Goal: Task Accomplishment & Management: Manage account settings

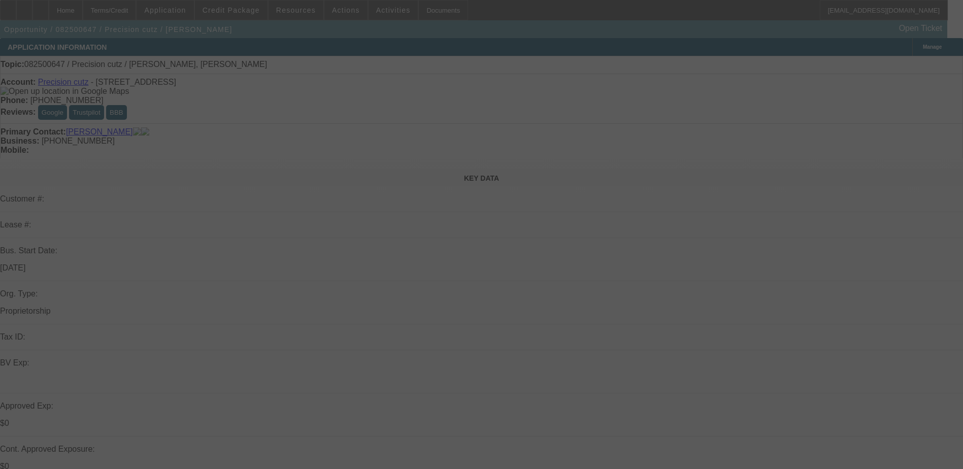
select select "0"
select select "2"
select select "0.1"
select select "4"
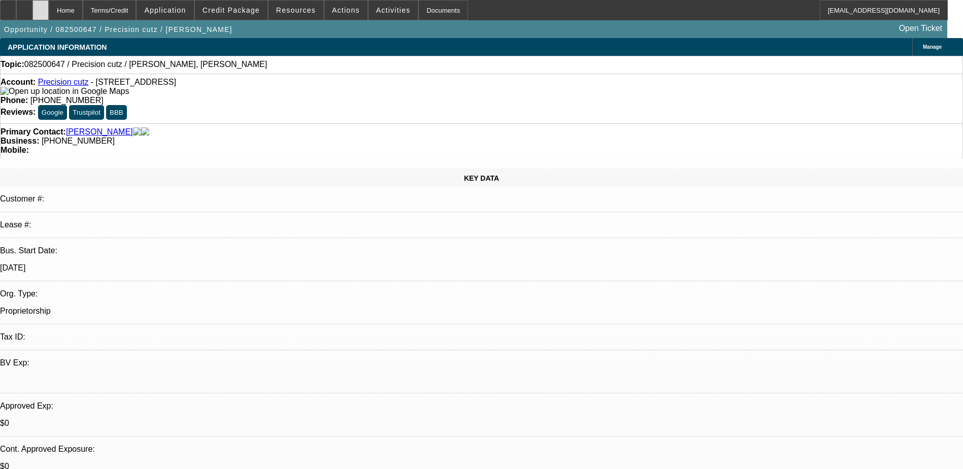
click at [49, 15] on div at bounding box center [40, 10] width 16 height 20
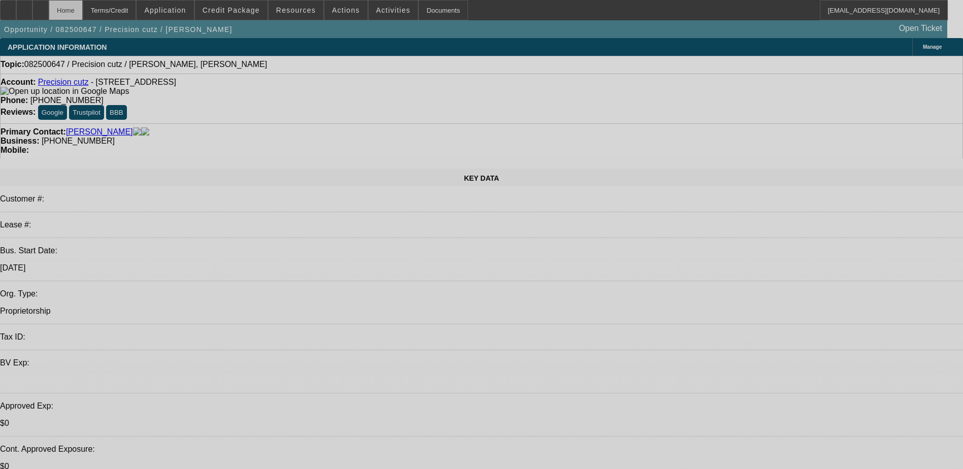
select select "0"
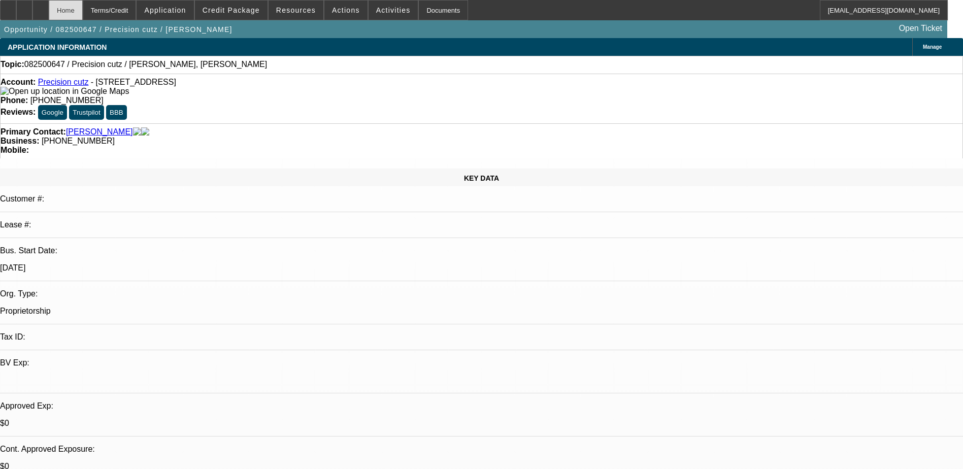
select select "2"
select select "0.1"
select select "4"
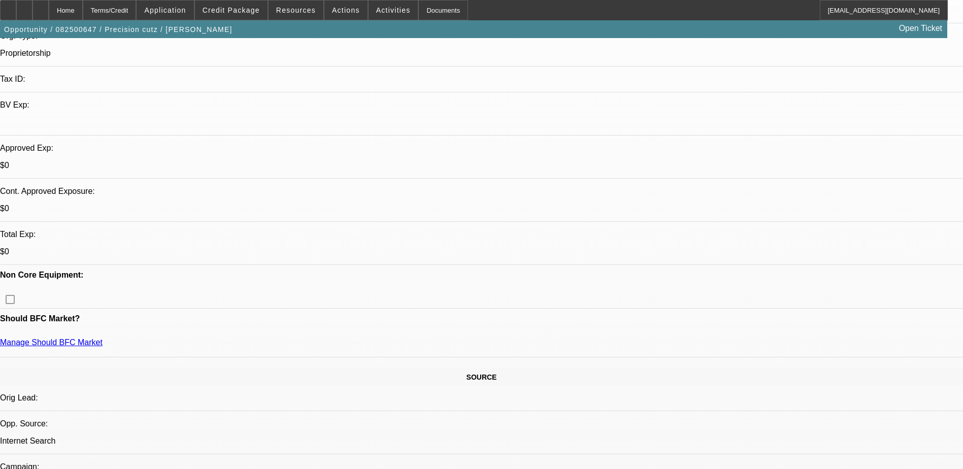
scroll to position [203, 0]
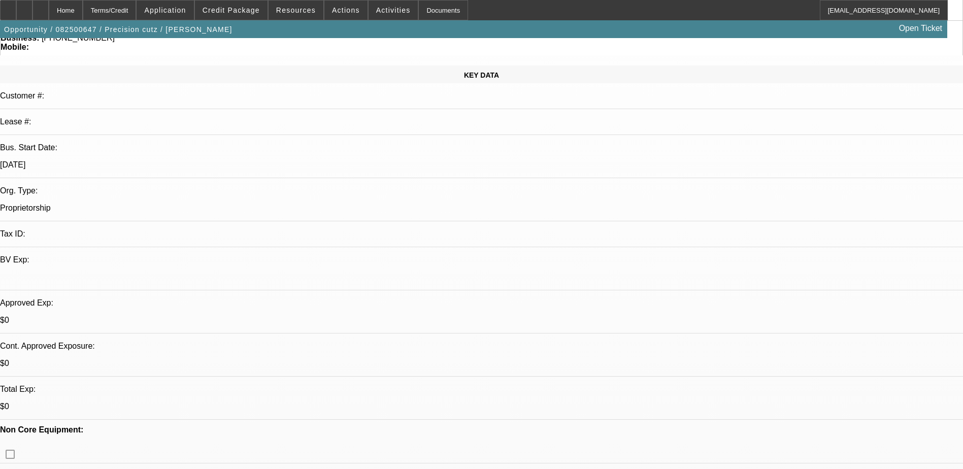
scroll to position [0, 0]
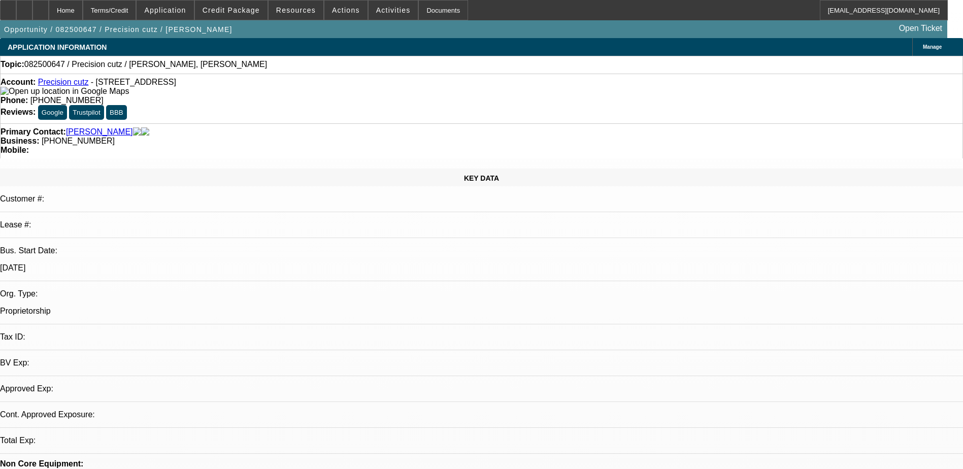
select select "0"
select select "2"
select select "0.1"
select select "4"
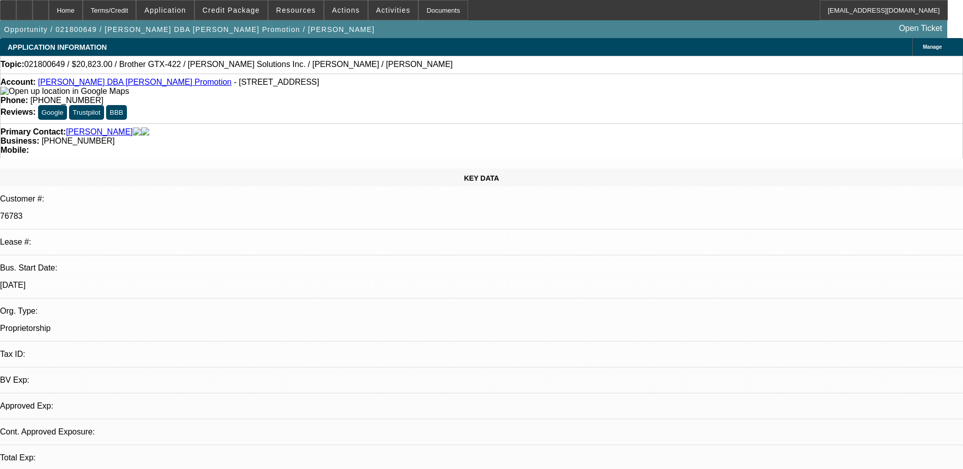
select select "0"
select select "2"
select select "0.1"
select select "0"
select select "2"
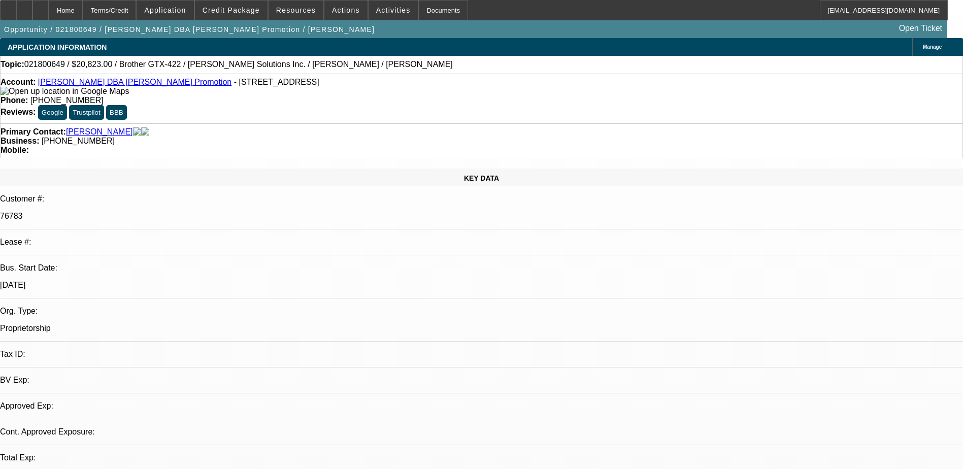
select select "0.1"
select select "1"
select select "2"
select select "4"
select select "1"
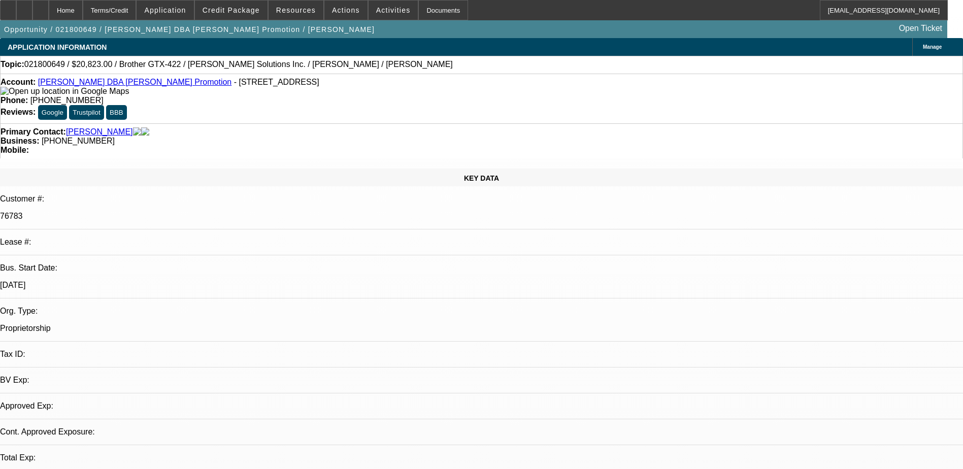
select select "2"
select select "4"
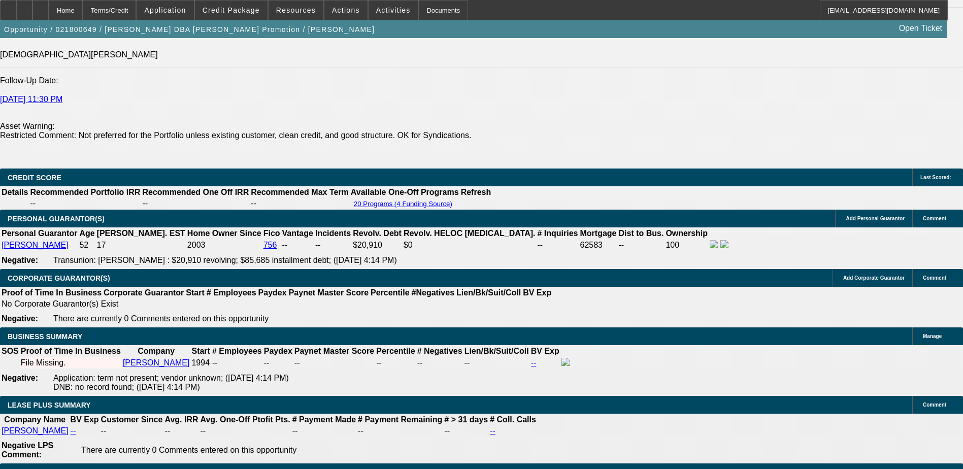
scroll to position [1422, 0]
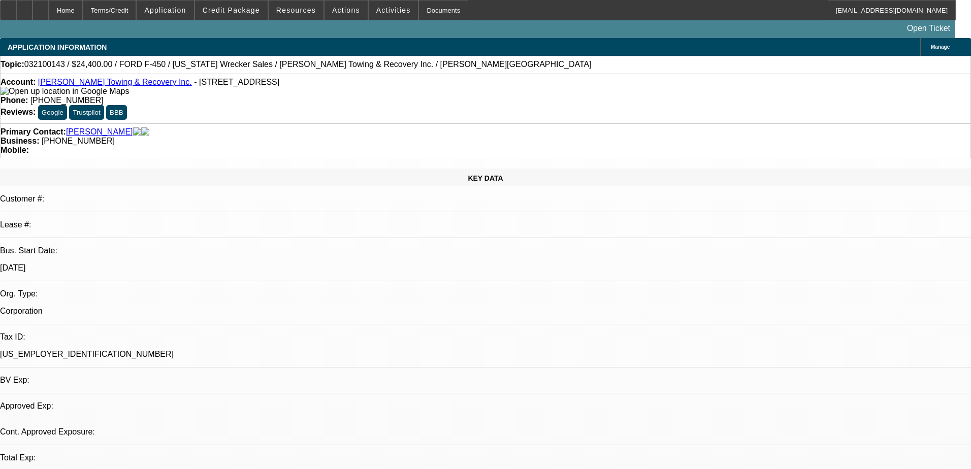
select select "0"
select select "2"
select select "0.1"
select select "0"
select select "2"
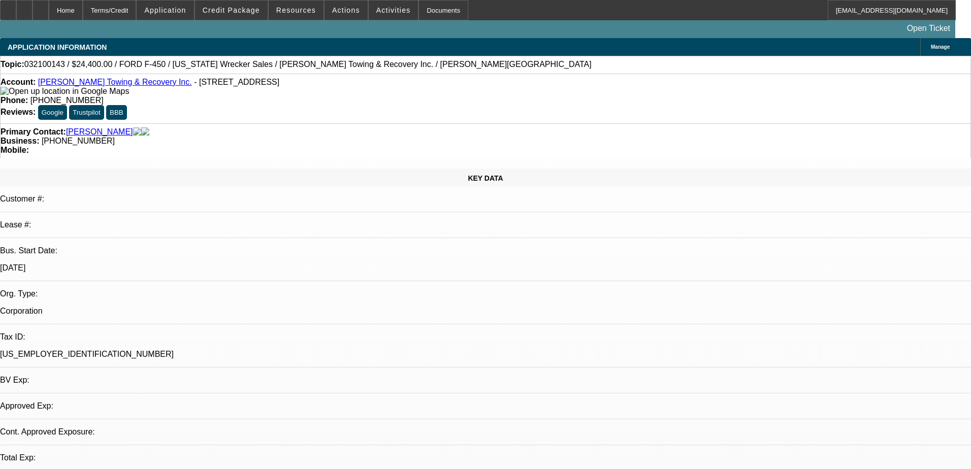
select select "0.1"
select select "0"
select select "2"
select select "0.1"
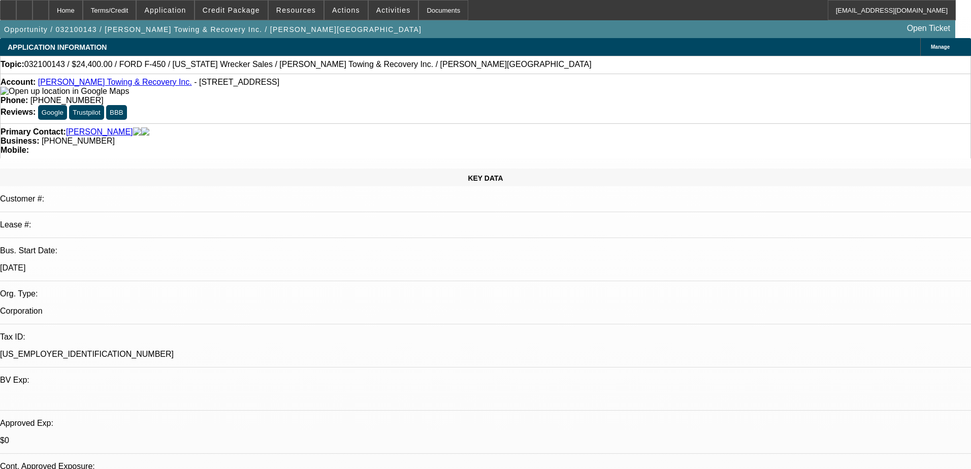
select select "1"
select select "2"
select select "4"
select select "1"
select select "2"
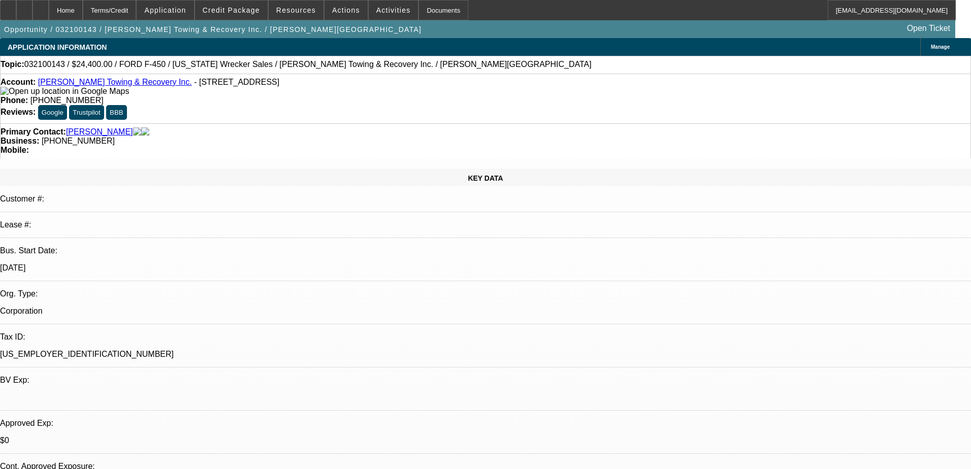
select select "4"
select select "1"
select select "2"
select select "4"
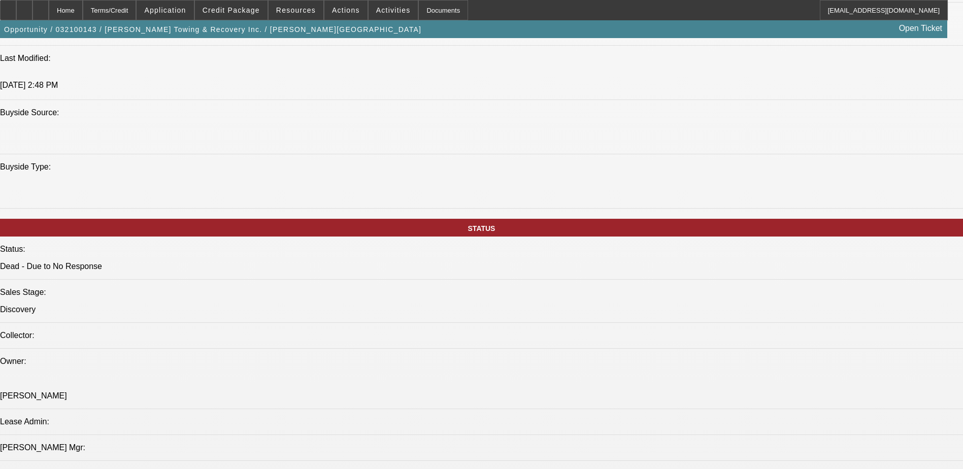
scroll to position [965, 0]
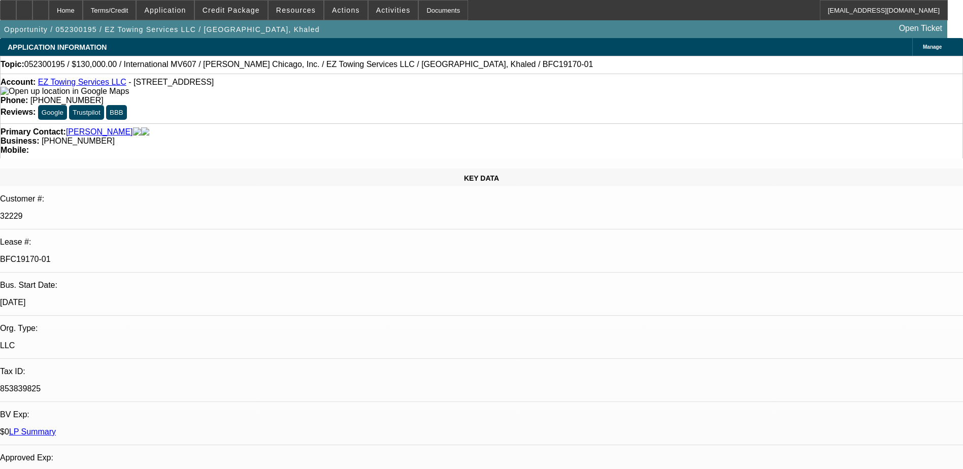
select select "0"
select select "2"
select select "0"
select select "2"
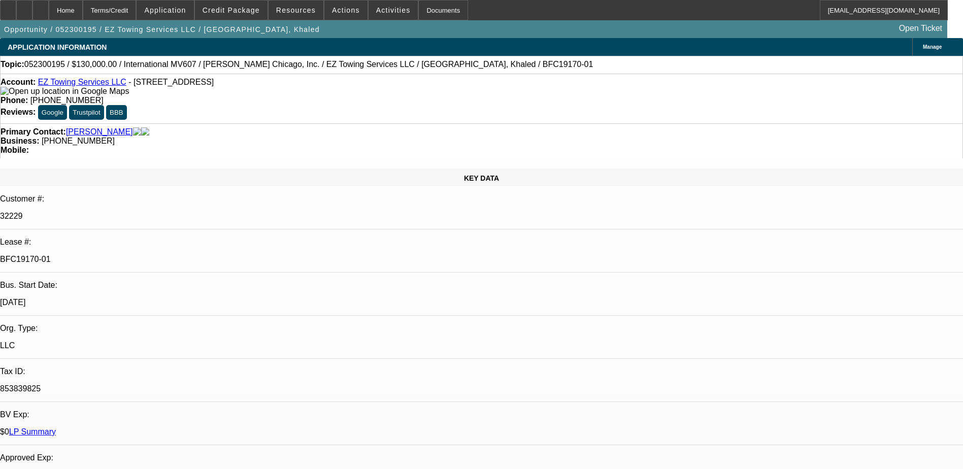
select select "0"
select select "2"
select select "0.1"
select select "0"
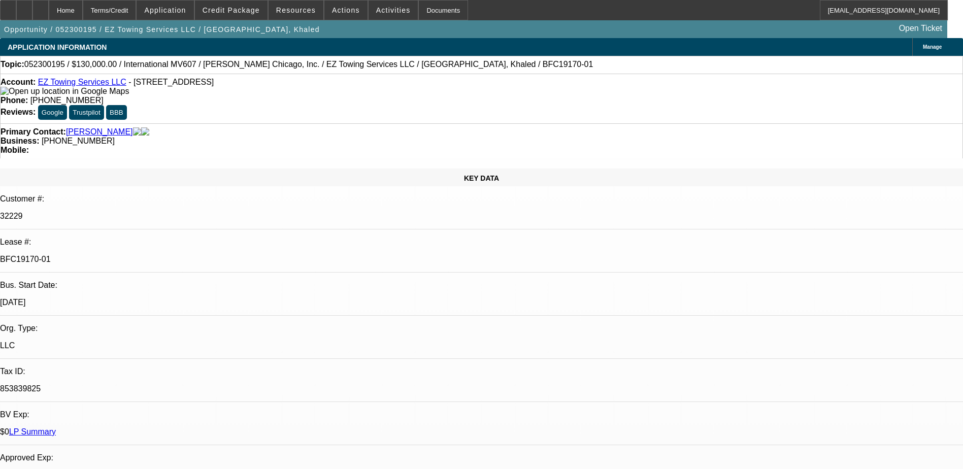
select select "2"
select select "0.1"
select select "1"
select select "2"
select select "6"
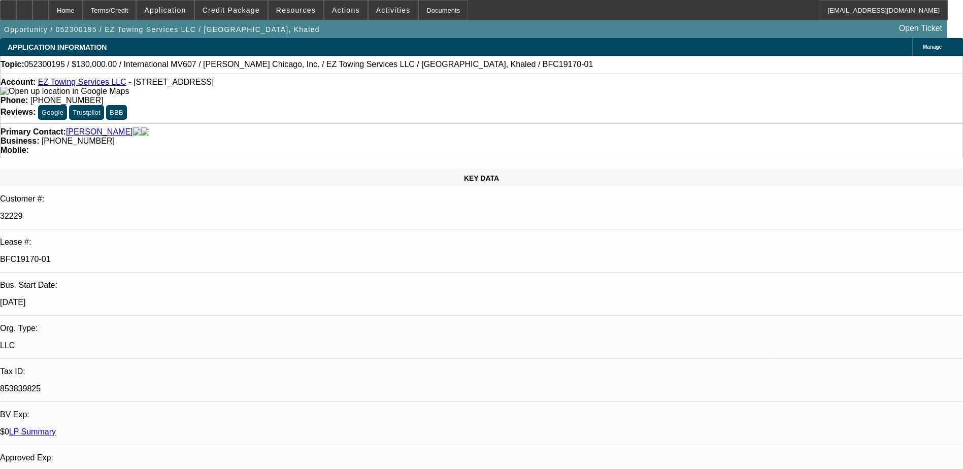
select select "1"
select select "2"
select select "6"
select select "1"
select select "2"
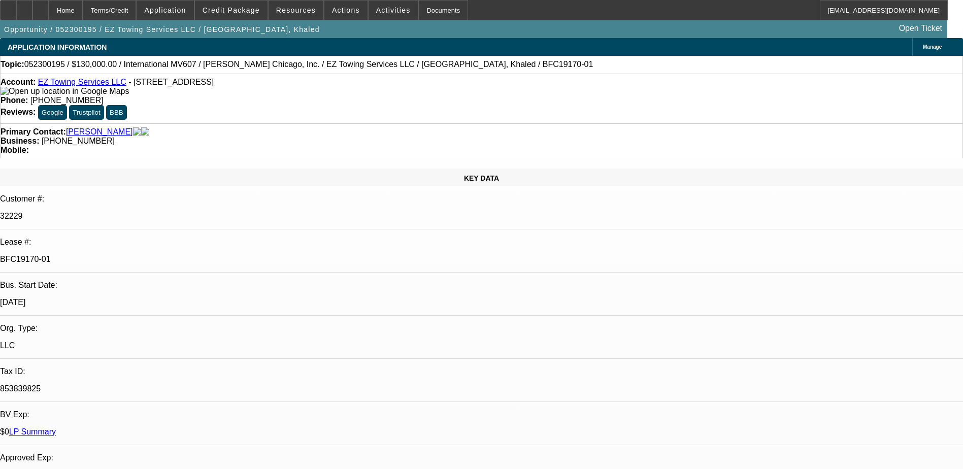
select select "4"
select select "1"
select select "2"
select select "4"
click at [255, 10] on span "Credit Package" at bounding box center [231, 10] width 57 height 8
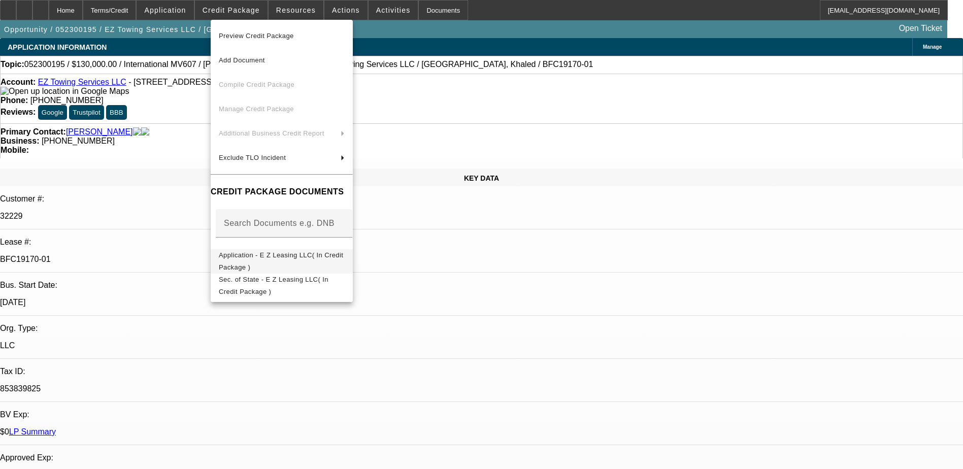
click at [304, 254] on span "Application - E Z Leasing LLC( In Credit Package )" at bounding box center [281, 261] width 124 height 20
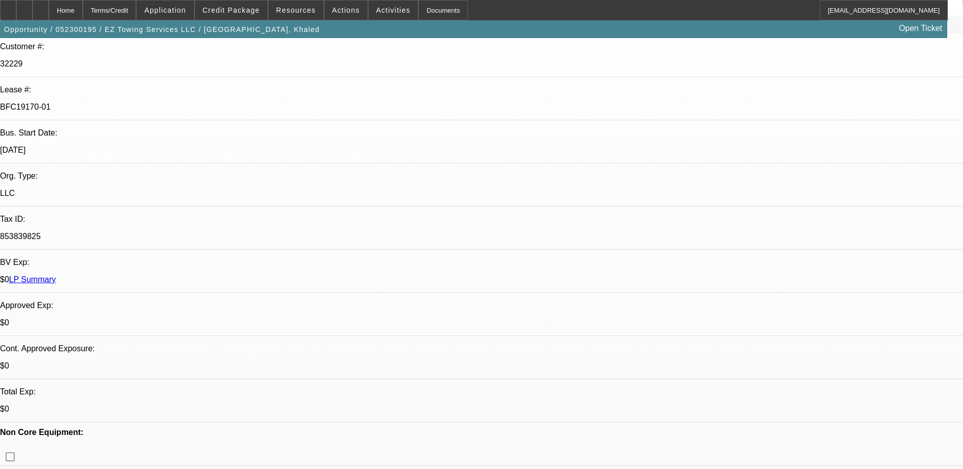
scroll to position [305, 0]
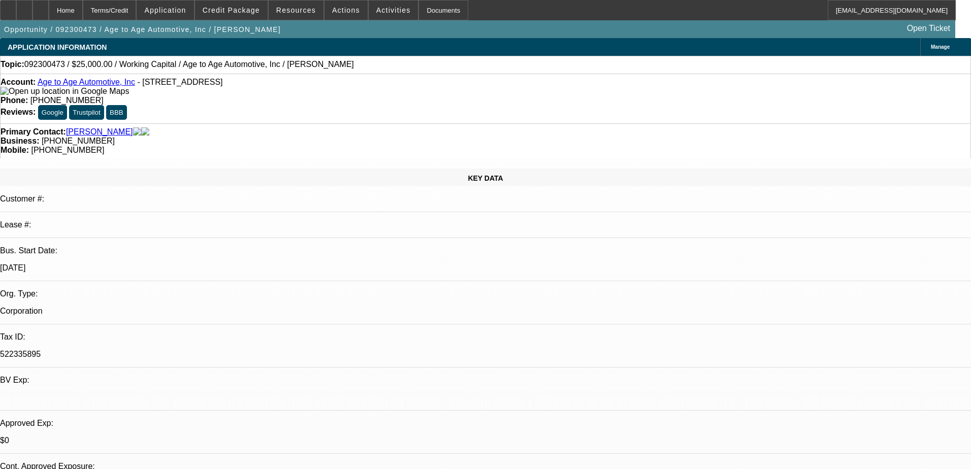
select select "0"
select select "2"
select select "0"
select select "6"
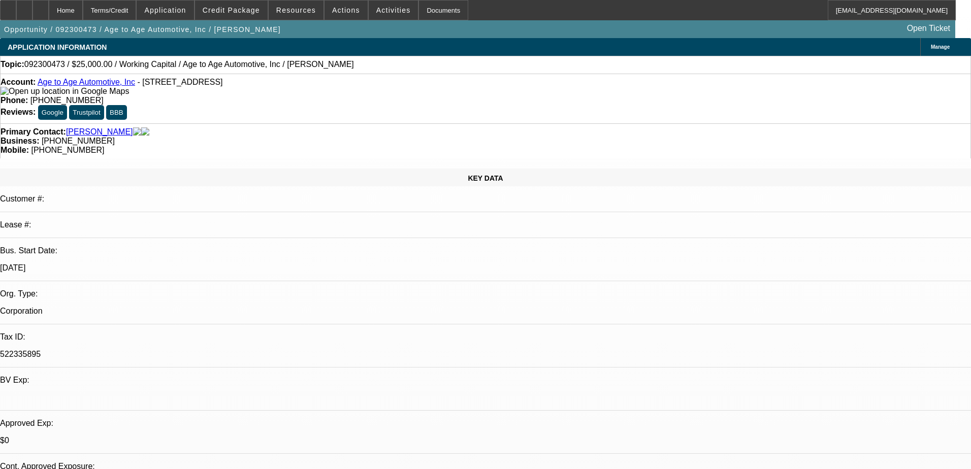
select select "0"
select select "2"
select select "0"
select select "6"
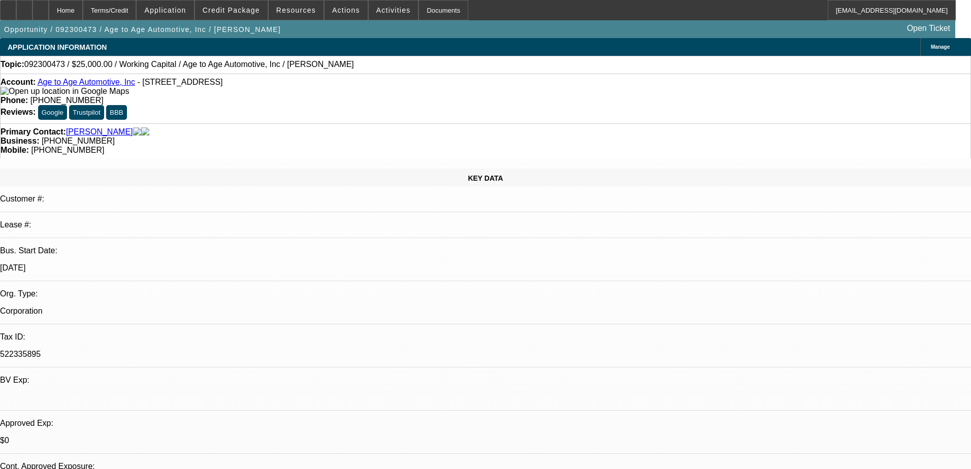
select select "0"
select select "2"
select select "0"
select select "6"
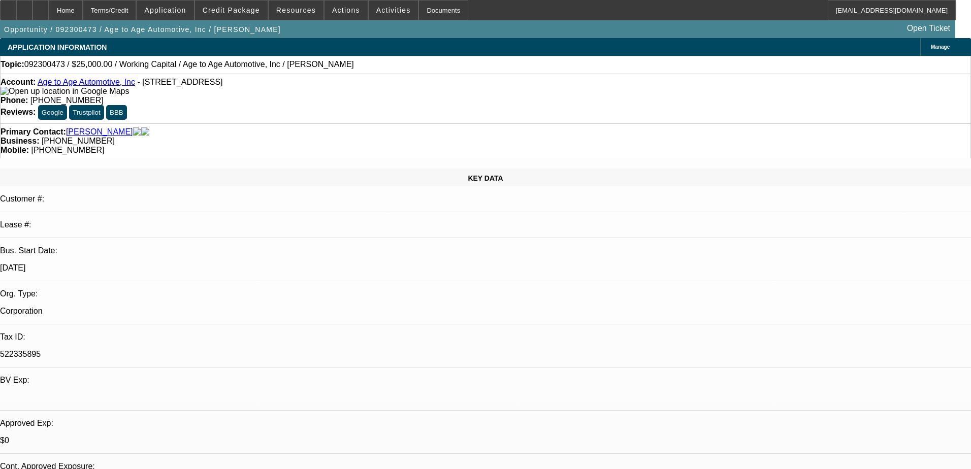
select select "0"
select select "2"
select select "0"
select select "6"
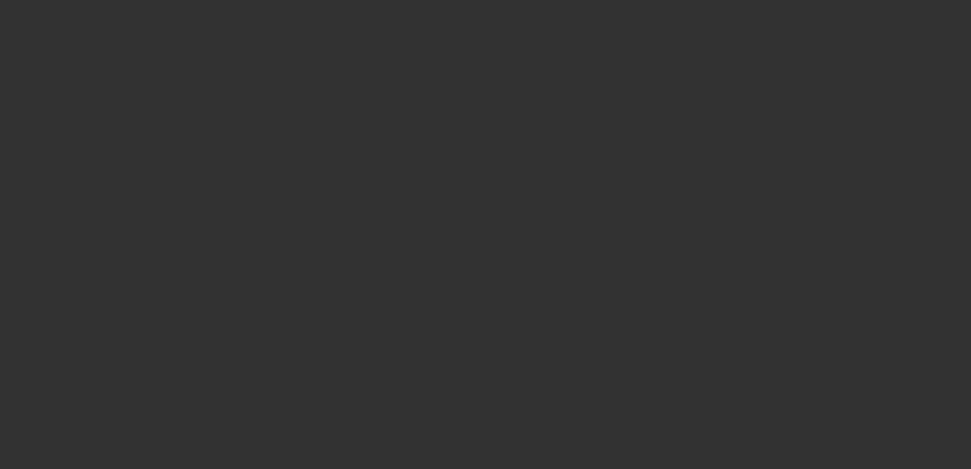
select select "0"
select select "2"
select select "0"
select select "6"
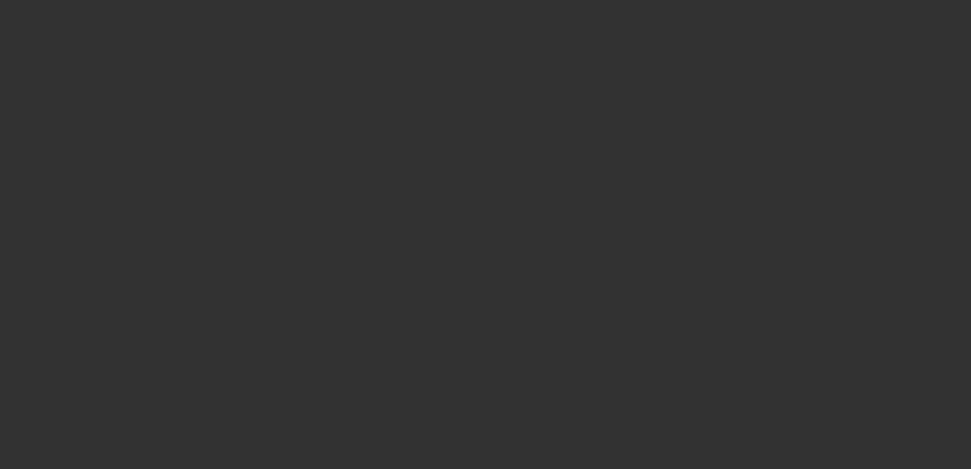
select select "0"
select select "2"
select select "0"
select select "6"
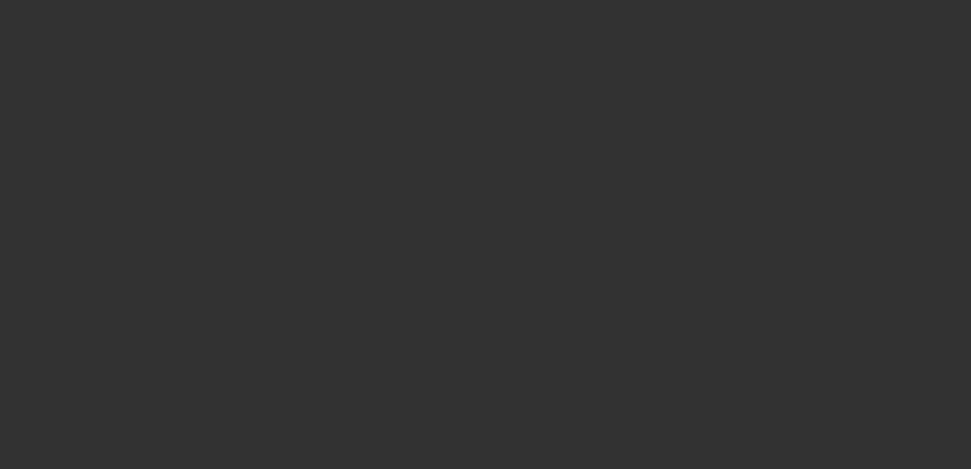
select select "0"
select select "2"
select select "0"
select select "6"
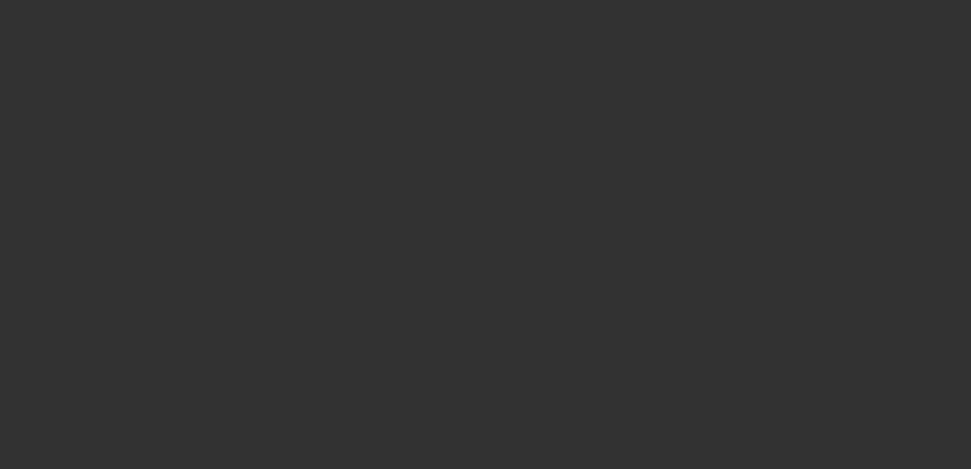
select select "0"
select select "2"
select select "0"
select select "6"
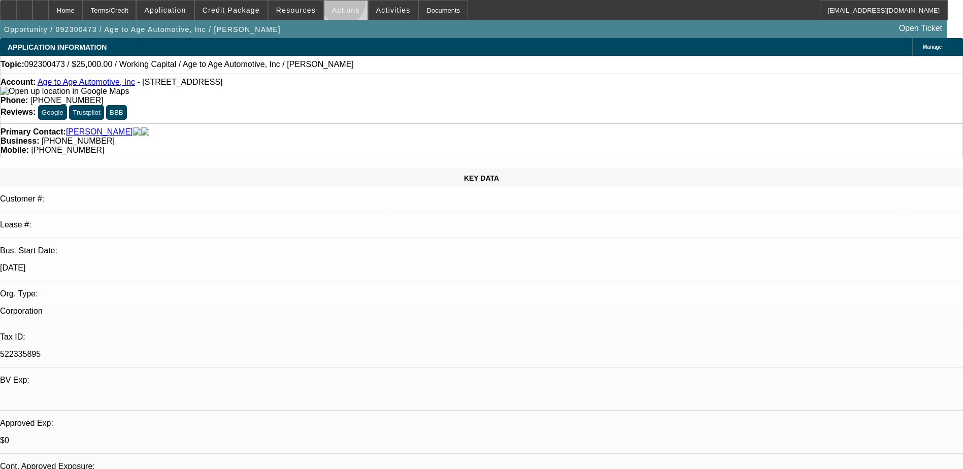
click at [339, 5] on span at bounding box center [345, 10] width 43 height 24
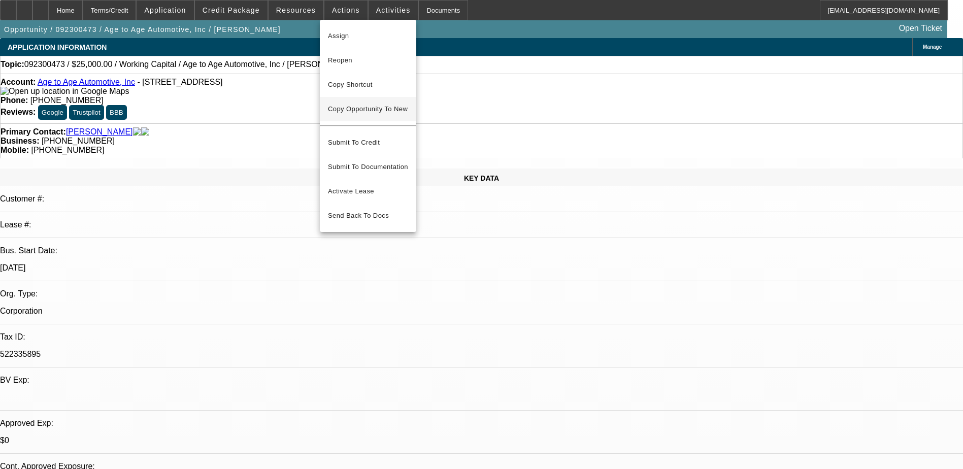
click at [365, 107] on span "Copy Opportunity To New" at bounding box center [368, 109] width 80 height 8
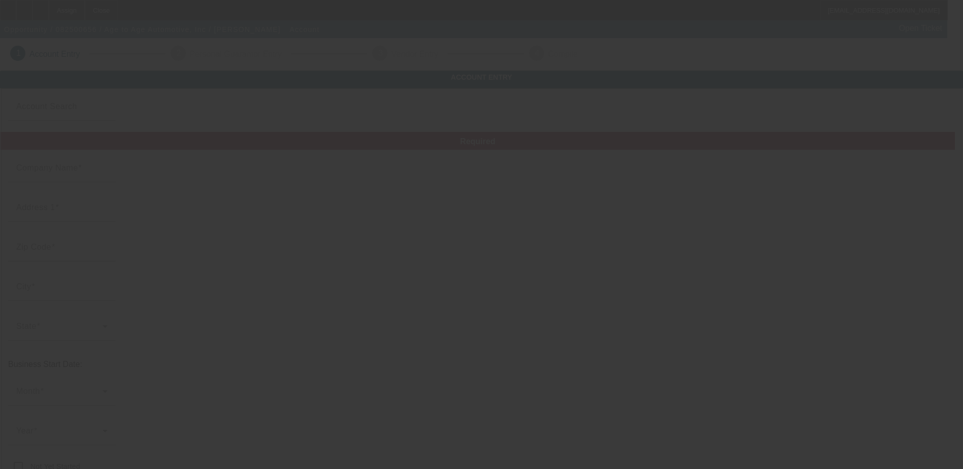
type input "Age to Age Automotive, Inc"
type input "8625 Old Leonardtown Rd"
type input "20637"
type input "Hughesville"
type input "[PHONE_NUMBER]"
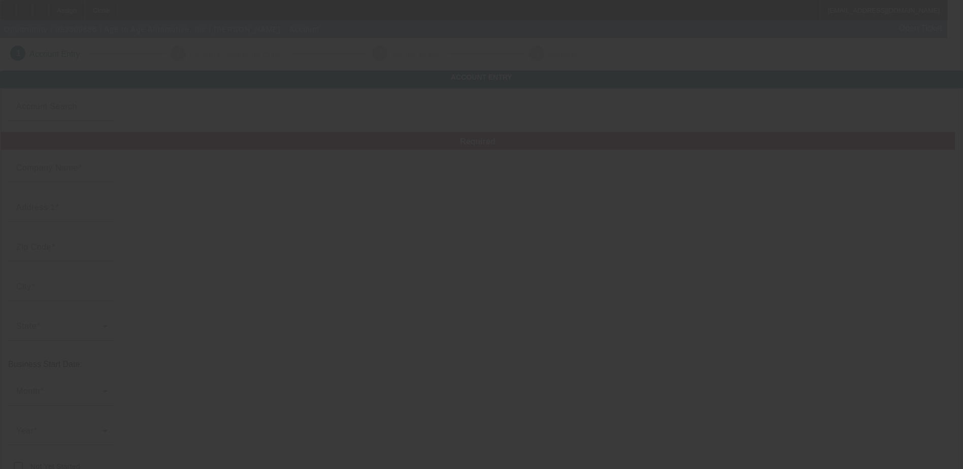
type input "agetoage@verizon.net"
type input "522335895"
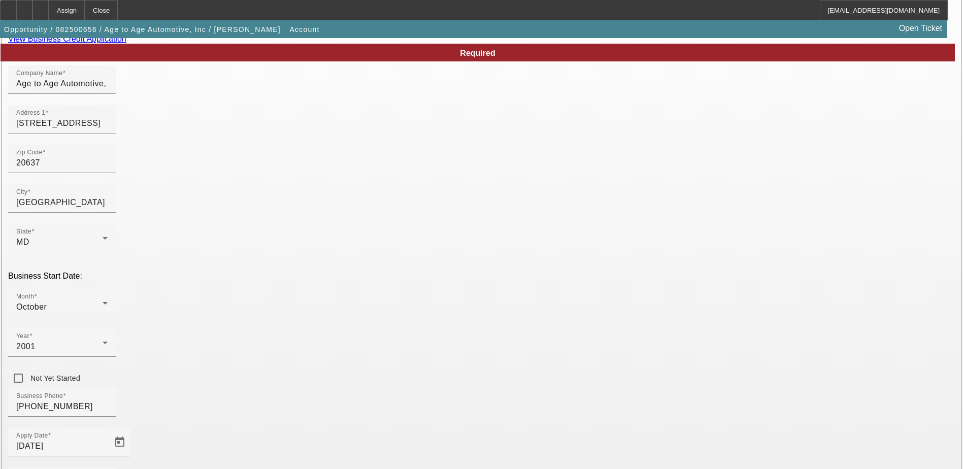
scroll to position [181, 0]
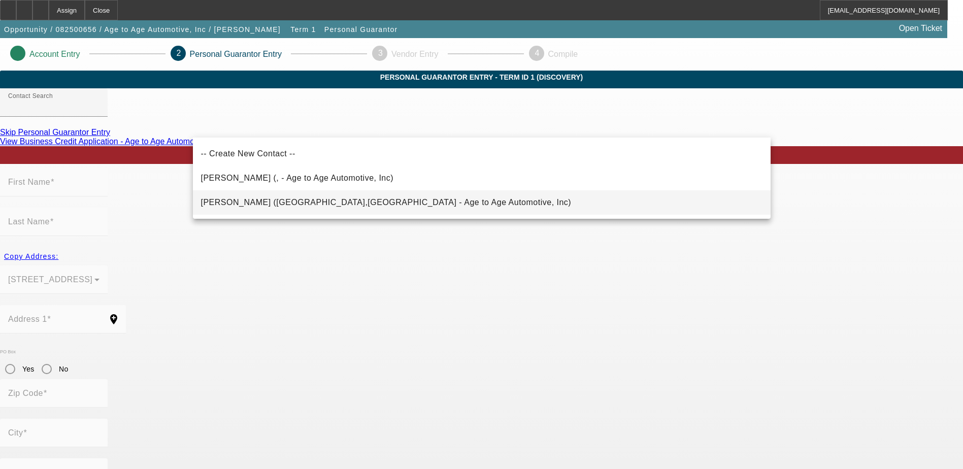
click at [291, 200] on span "Fischer, Michael (Mechanicsville,MD - Age to Age Automotive, Inc)" at bounding box center [386, 202] width 371 height 9
type input "Fischer, Michael (Mechanicsville,MD - Age to Age Automotive, Inc)"
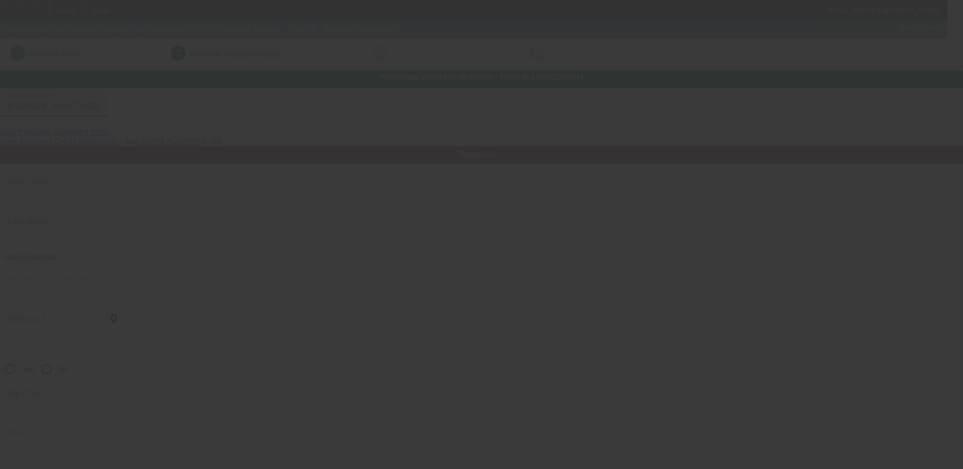
type input "Michael"
type input "Fischer"
type input "38501 Chaptico Road"
radio input "true"
type input "20659"
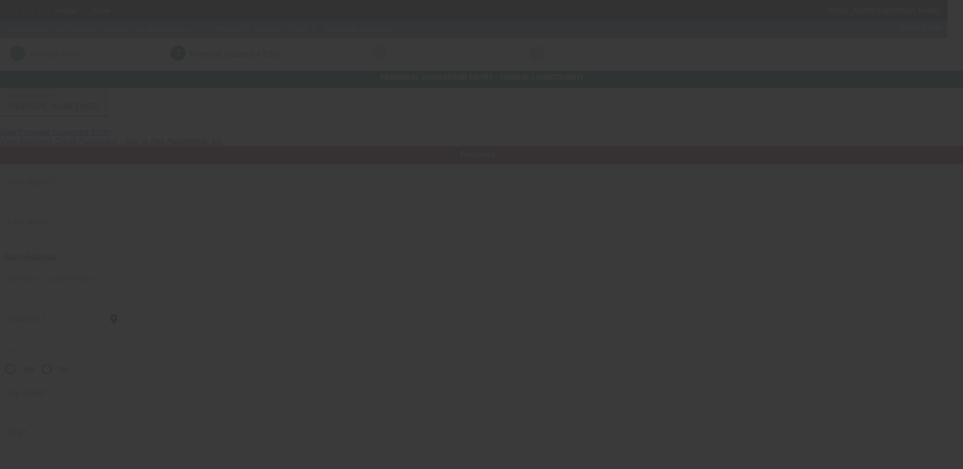
type input "Mechanicsville"
type input "[PHONE_NUMBER]"
type input "51"
type input "215-94-7430"
type input "agetoage@verizon.net"
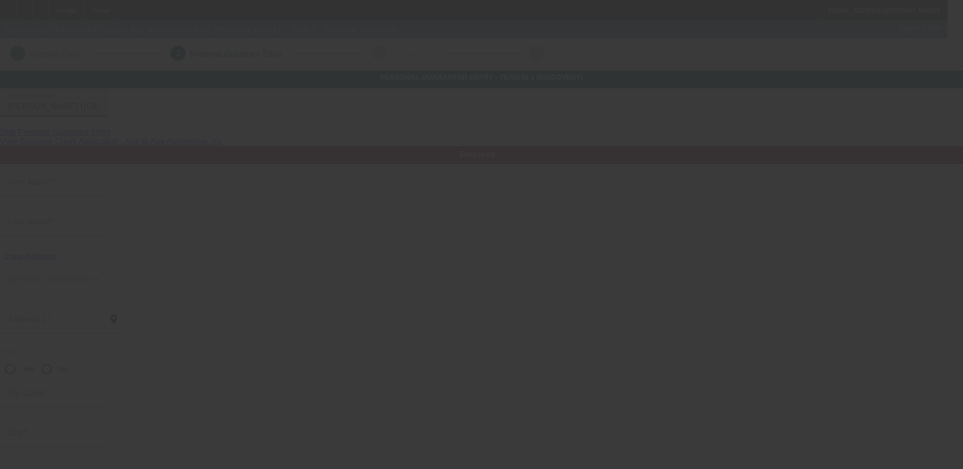
type input "[PHONE_NUMBER]"
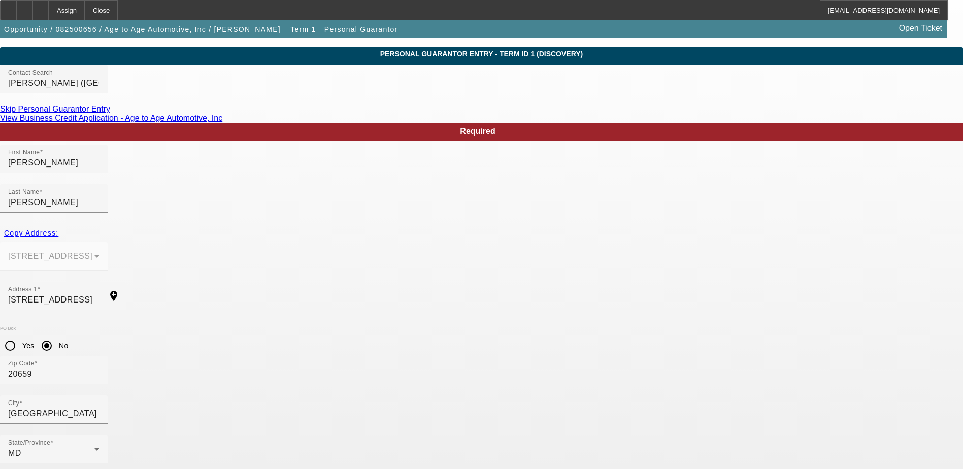
scroll to position [37, 0]
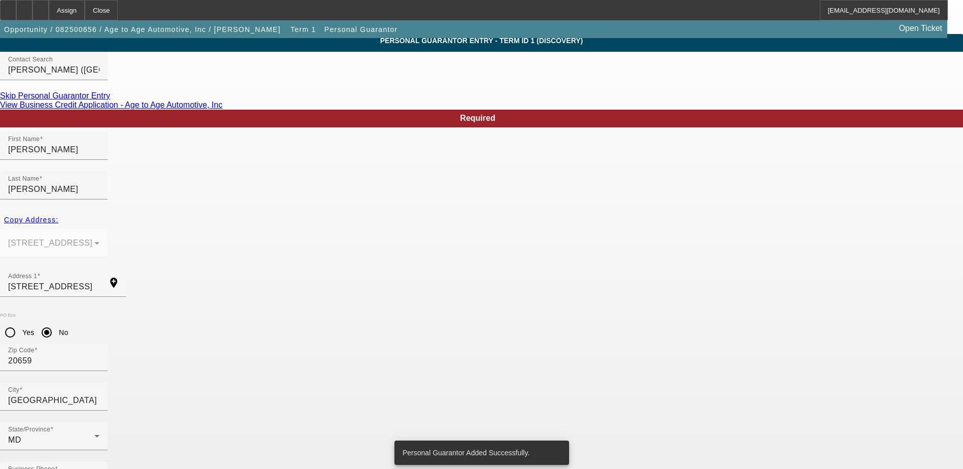
scroll to position [0, 0]
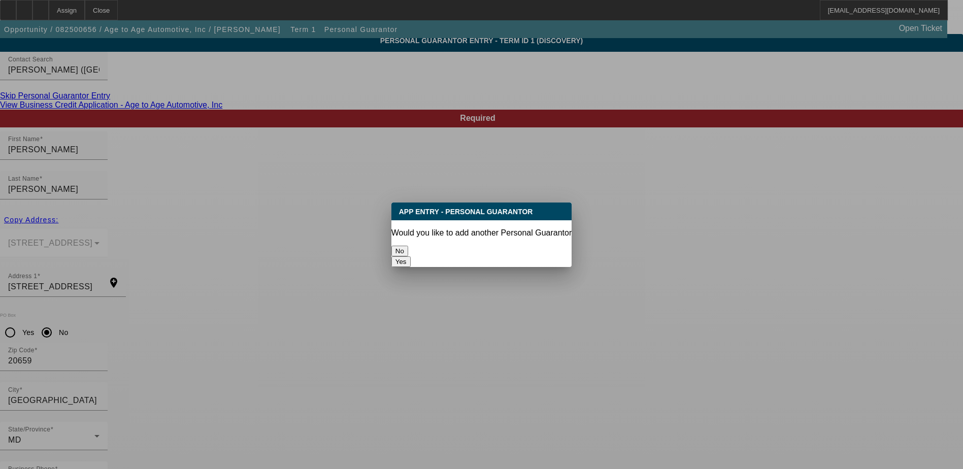
click at [408, 246] on button "No" at bounding box center [399, 251] width 17 height 11
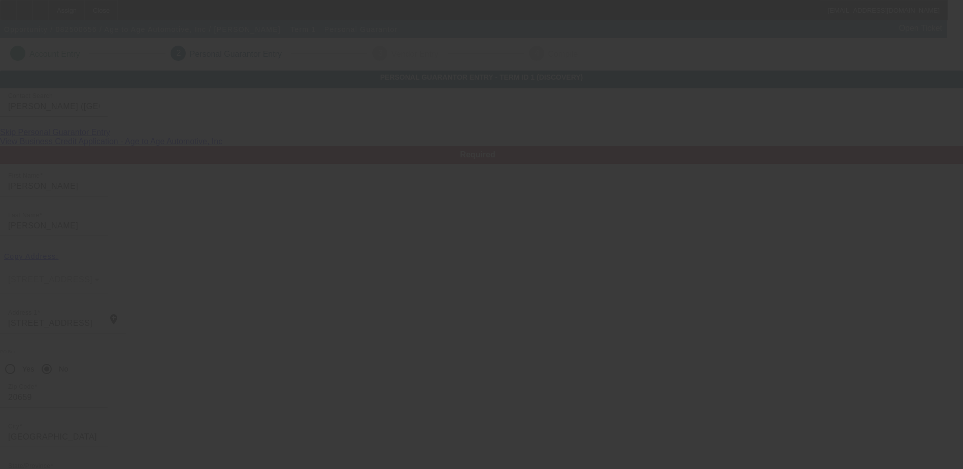
scroll to position [37, 0]
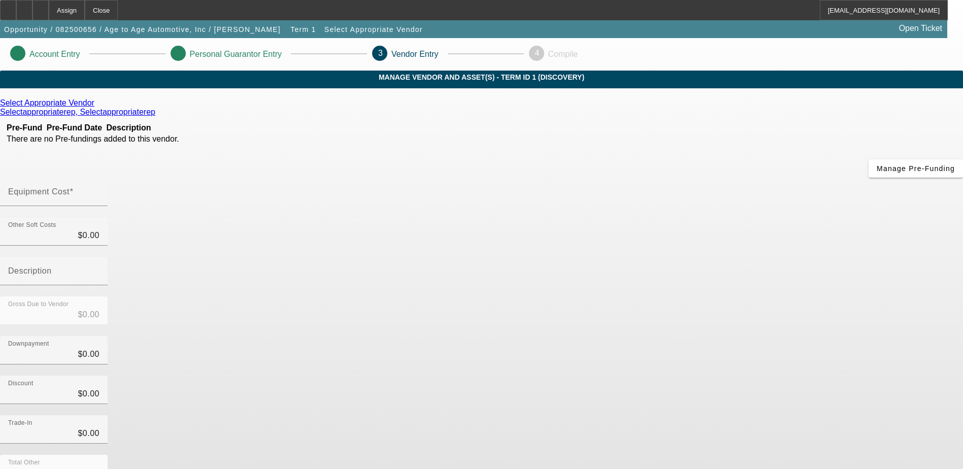
click at [97, 107] on icon at bounding box center [97, 102] width 0 height 9
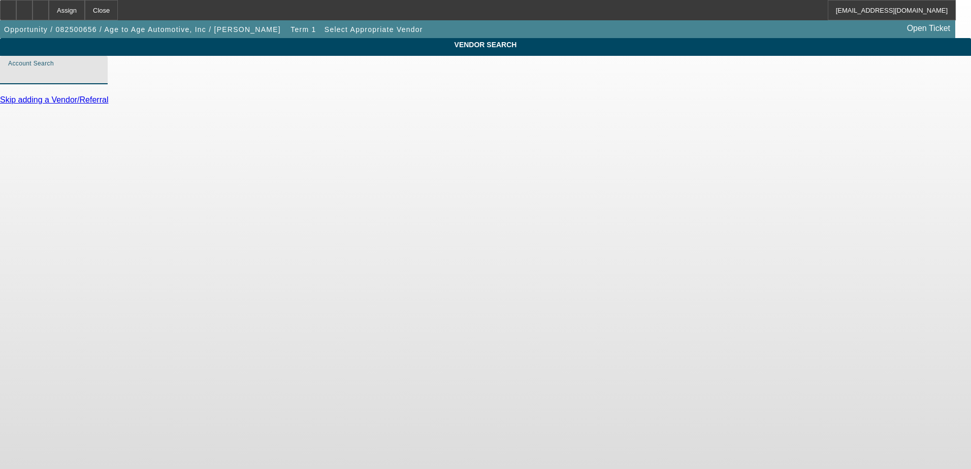
click at [100, 80] on input "Account Search" at bounding box center [53, 74] width 91 height 12
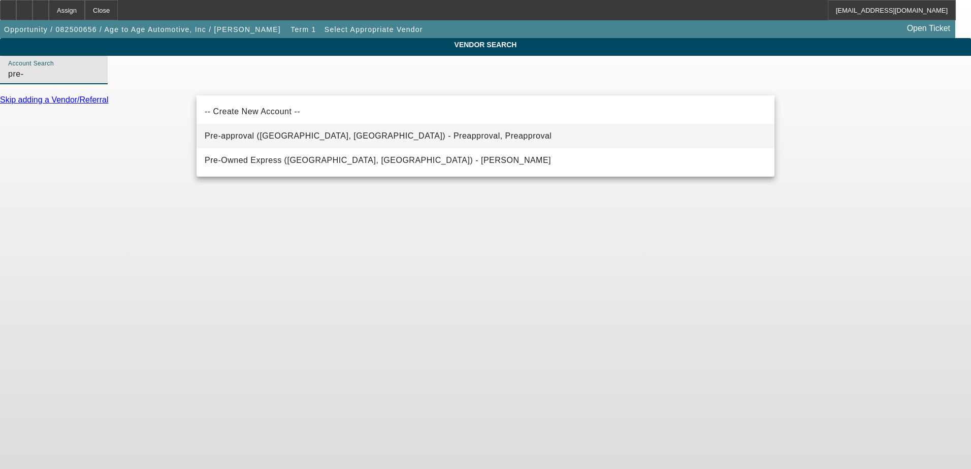
click at [271, 137] on span "Pre-approval (Northbrook, IL) - Preapproval, Preapproval" at bounding box center [378, 135] width 347 height 9
type input "Pre-approval (Northbrook, IL) - Preapproval, Preapproval"
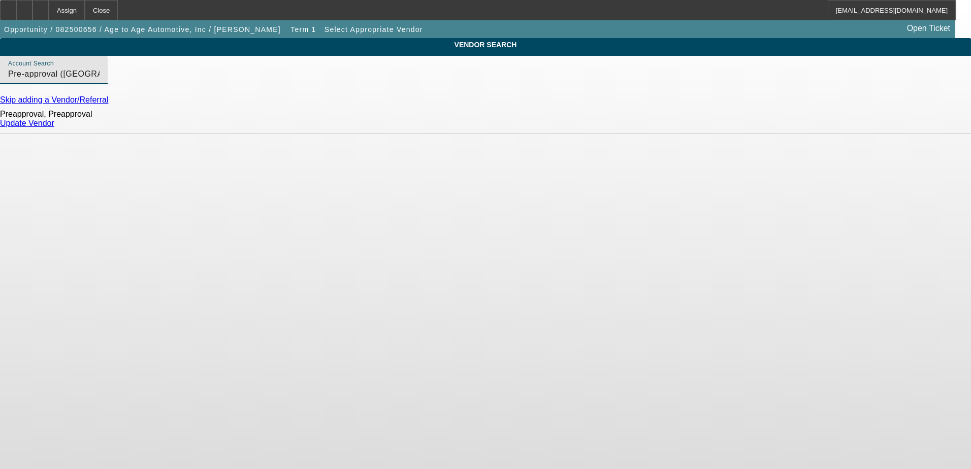
click at [54, 127] on link "Update Vendor" at bounding box center [27, 123] width 54 height 9
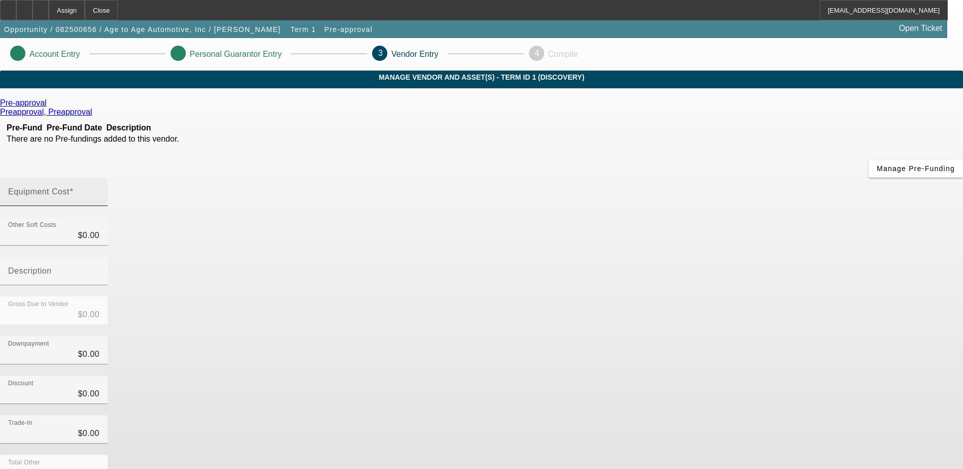
click at [108, 178] on div "Equipment Cost" at bounding box center [54, 192] width 108 height 28
type input "6"
type input "$6.00"
type input "60"
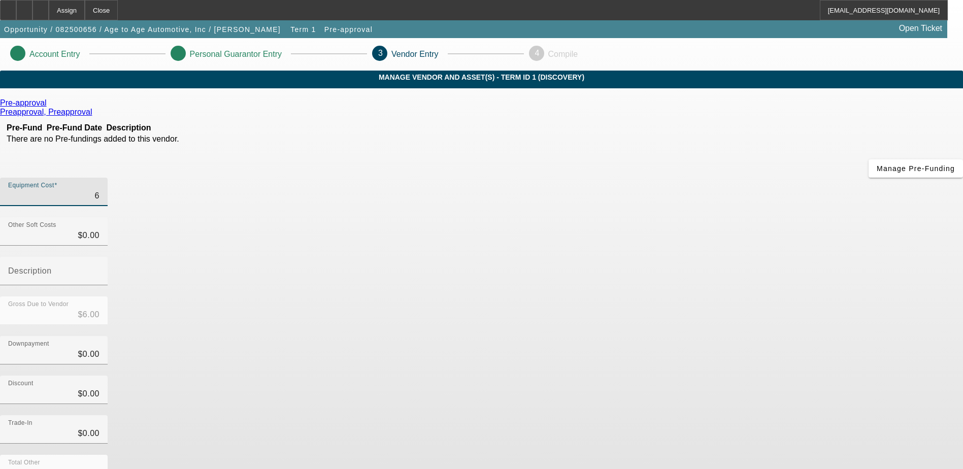
type input "$60.00"
type input "600"
type input "$600.00"
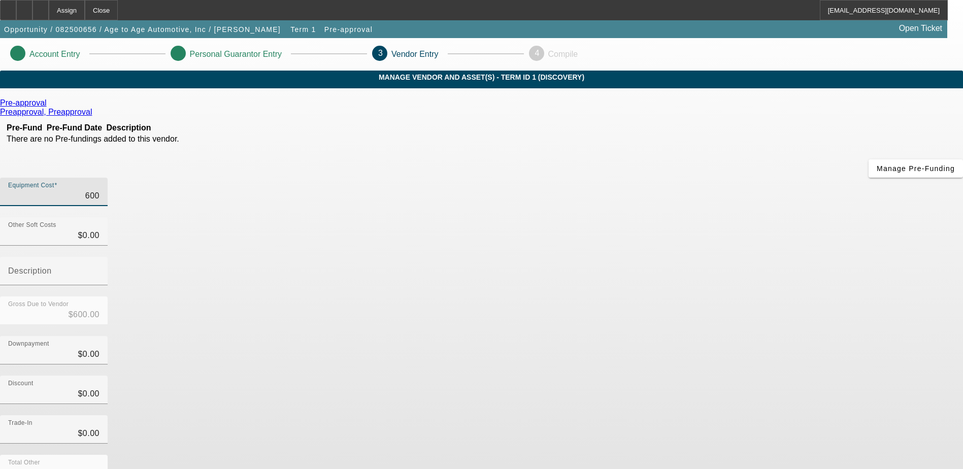
type input "6000"
type input "$6,000.00"
type input "60000"
type input "$60,000.00"
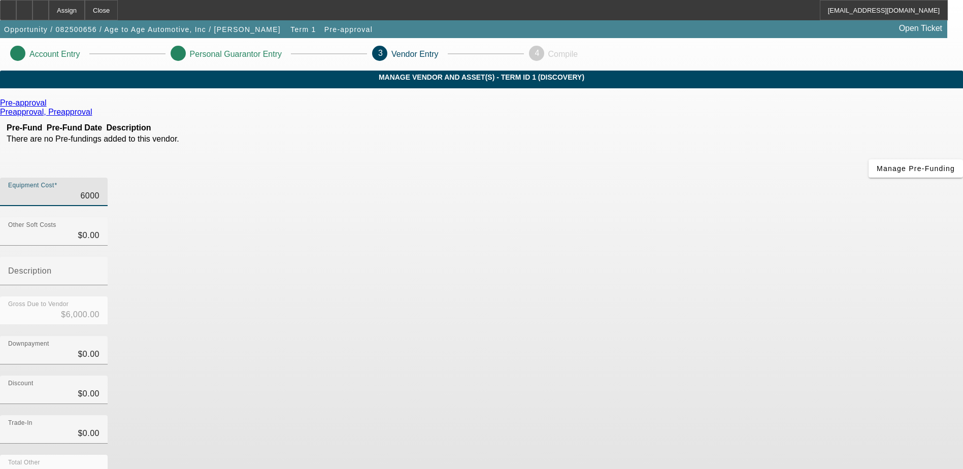
type input "$60,000.00"
click at [708, 376] on div "Discount $0.00" at bounding box center [481, 396] width 963 height 40
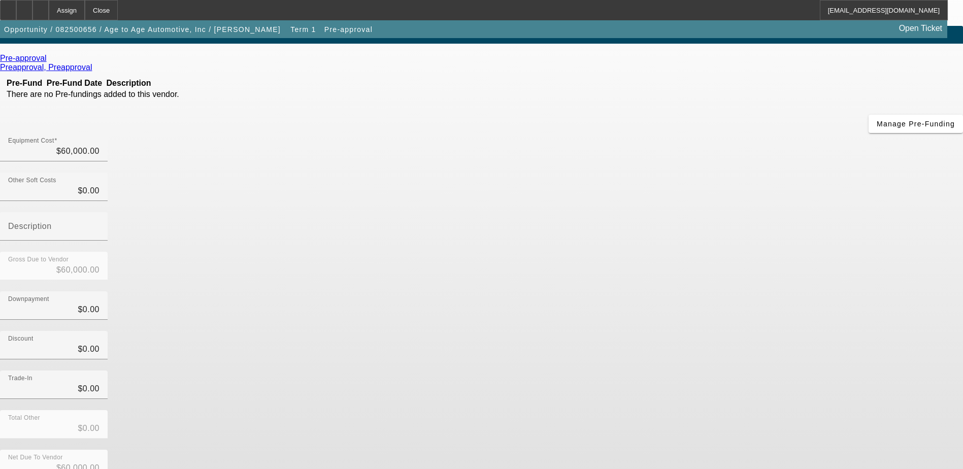
scroll to position [45, 0]
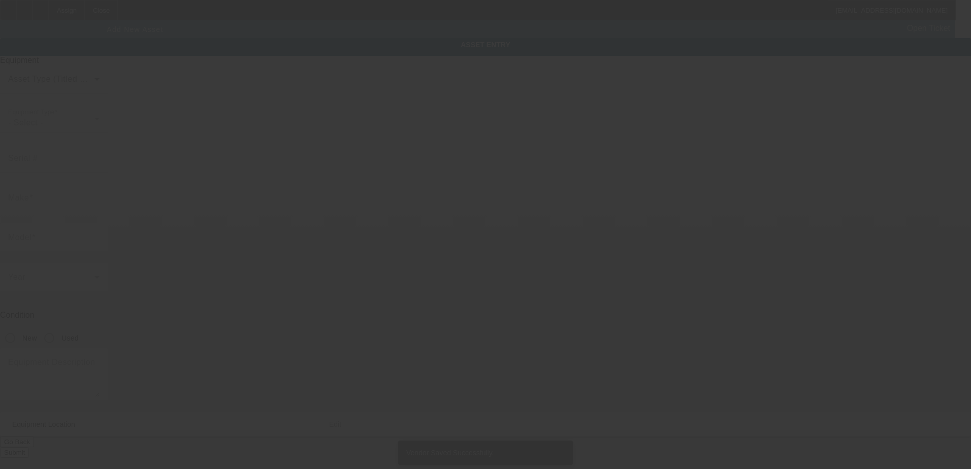
type input "8625 Old Leonardtown Rd"
type input "Hughesville"
type input "20637"
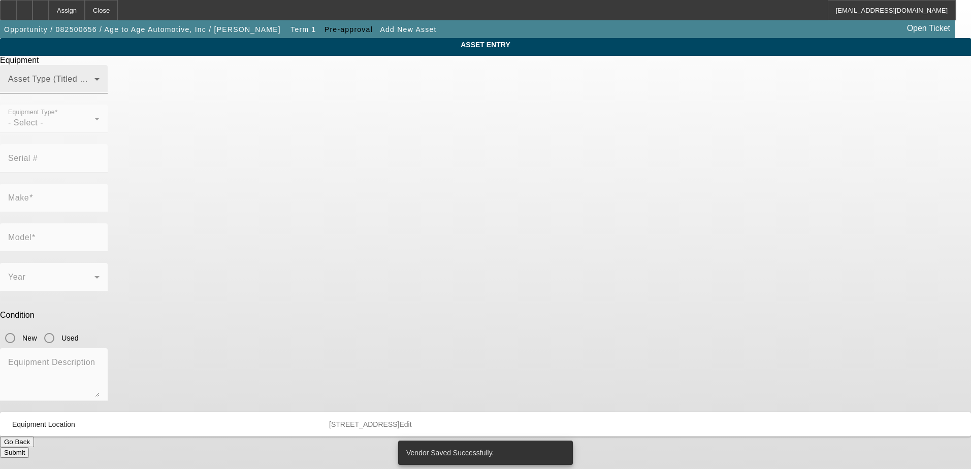
click at [94, 89] on span at bounding box center [51, 83] width 86 height 12
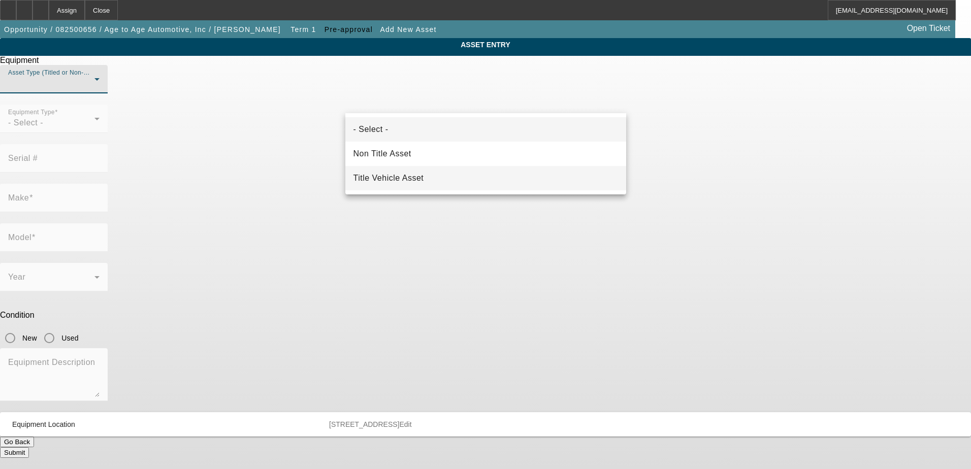
click at [418, 178] on span "Title Vehicle Asset" at bounding box center [388, 178] width 71 height 12
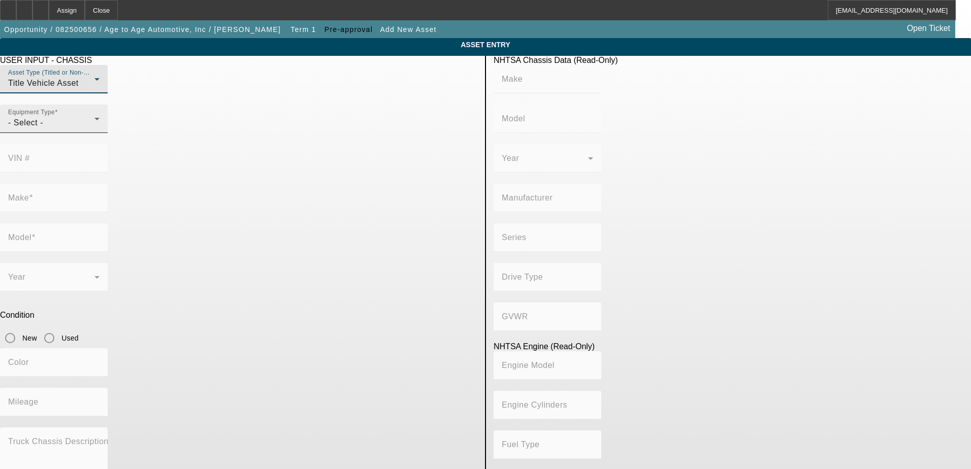
click at [94, 129] on div "- Select -" at bounding box center [51, 123] width 86 height 12
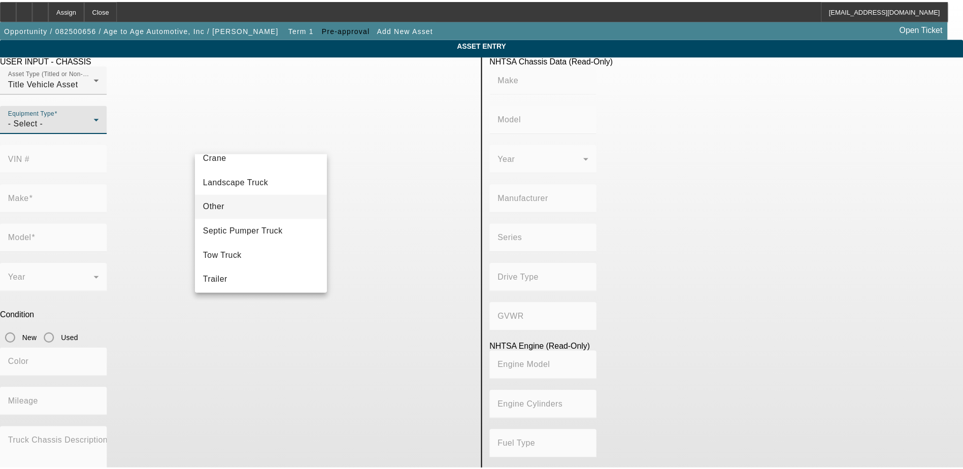
scroll to position [112, 0]
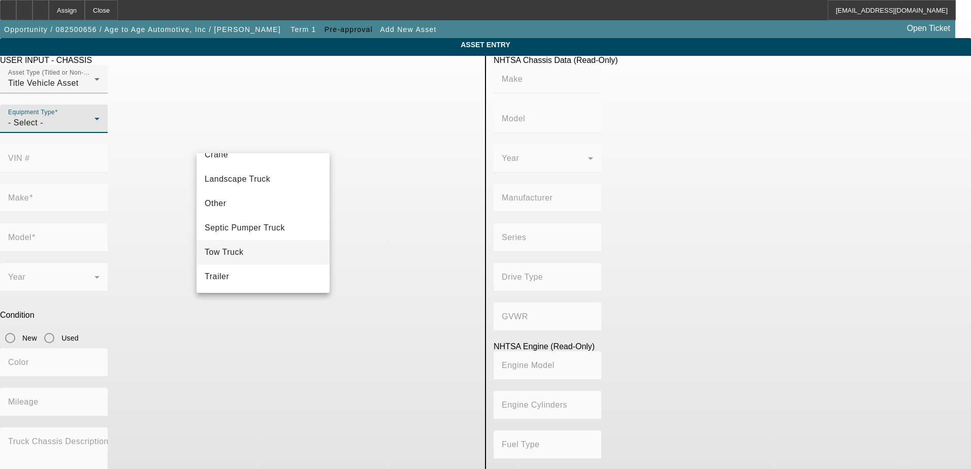
click at [254, 255] on mat-option "Tow Truck" at bounding box center [262, 252] width 133 height 24
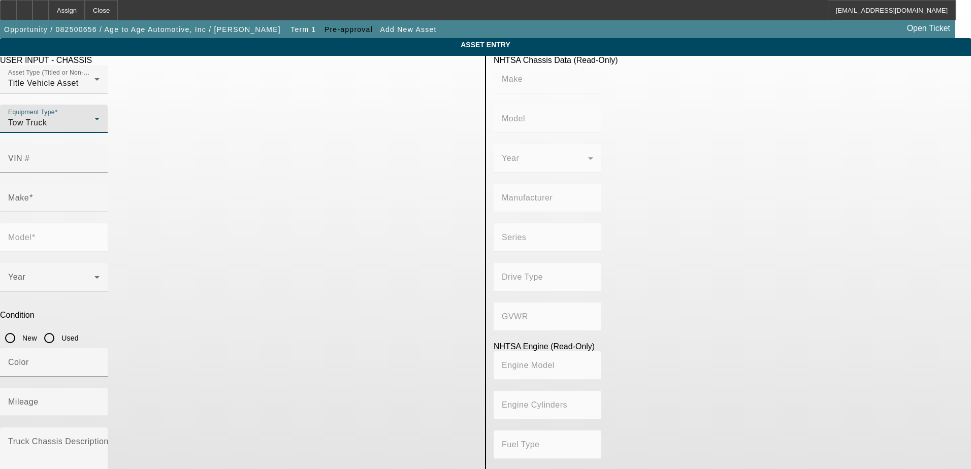
click at [154, 196] on app-asset-collateral-manage "ASSET ENTRY USER INPUT - CHASSIS Asset Type (Titled or Non-Titled) Title Vehicl…" at bounding box center [485, 319] width 971 height 563
click at [59, 328] on input "Used" at bounding box center [49, 338] width 20 height 20
radio input "true"
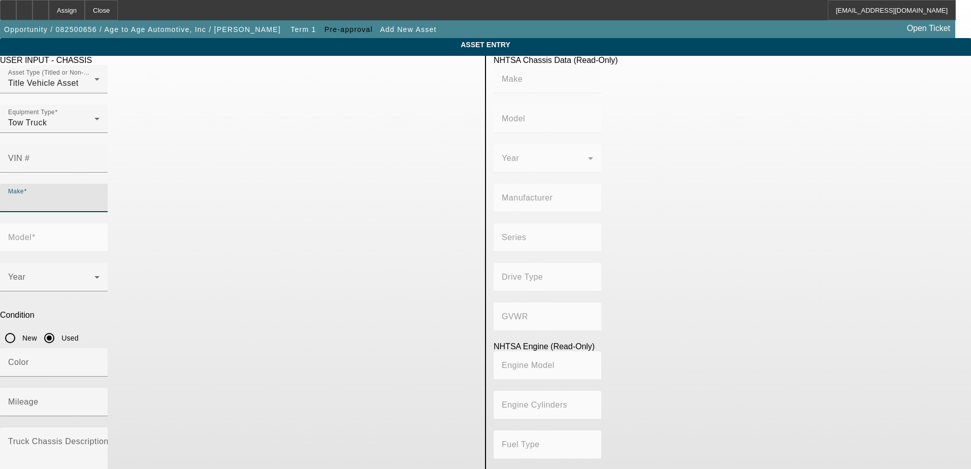
click at [100, 196] on input "Make" at bounding box center [53, 202] width 91 height 12
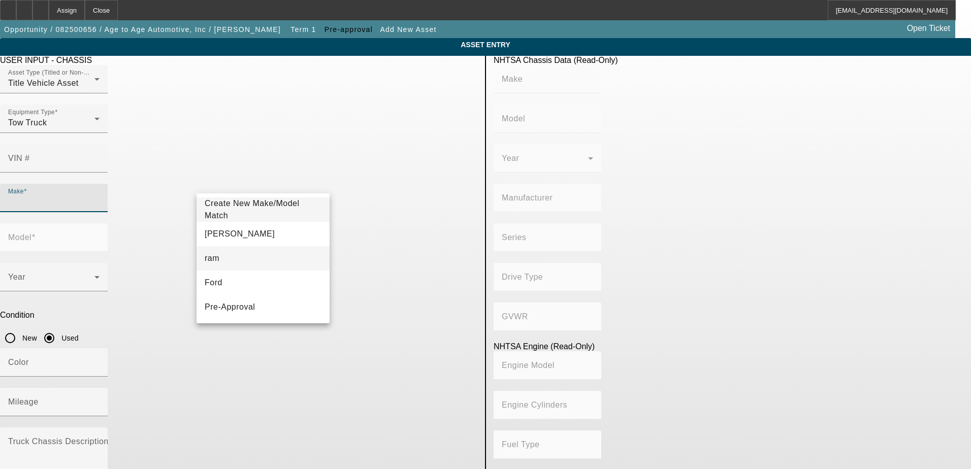
click at [228, 254] on mat-option "ram" at bounding box center [262, 258] width 133 height 24
type input "ram"
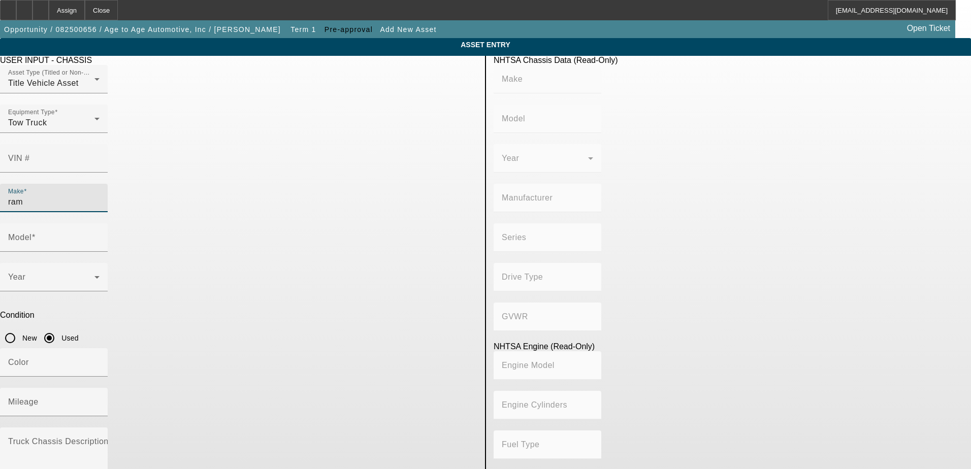
click at [142, 213] on app-asset-collateral-manage "ASSET ENTRY USER INPUT - CHASSIS Asset Type (Titled or Non-Titled) Title Vehicl…" at bounding box center [485, 319] width 971 height 563
click at [94, 275] on span at bounding box center [51, 281] width 86 height 12
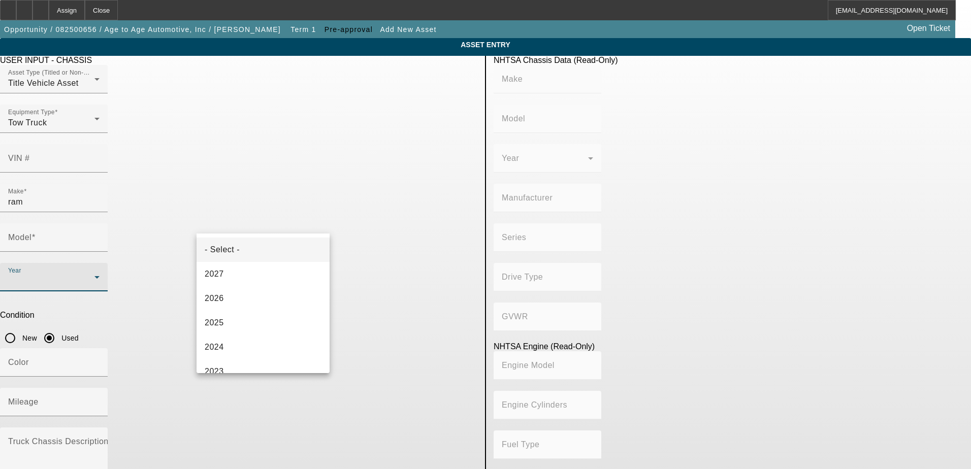
click at [112, 196] on div at bounding box center [485, 234] width 971 height 469
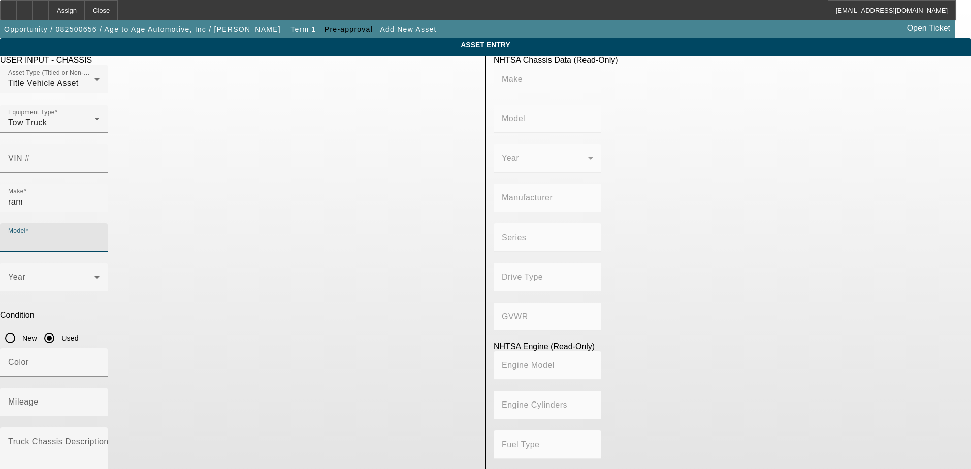
click at [100, 236] on input "Model" at bounding box center [53, 242] width 91 height 12
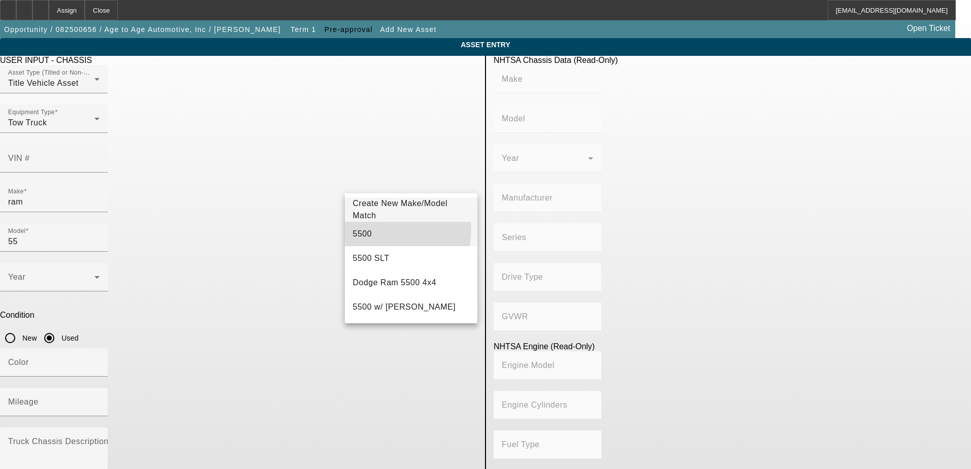
click at [377, 229] on mat-option "5500" at bounding box center [411, 234] width 133 height 24
type input "5500"
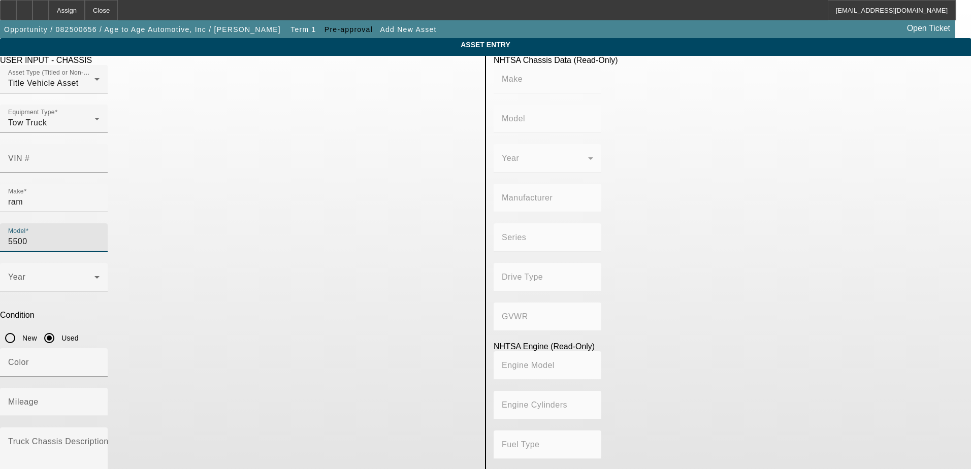
click at [122, 193] on app-asset-collateral-manage "ASSET ENTRY USER INPUT - CHASSIS Asset Type (Titled or Non-Titled) Title Vehicl…" at bounding box center [485, 319] width 971 height 563
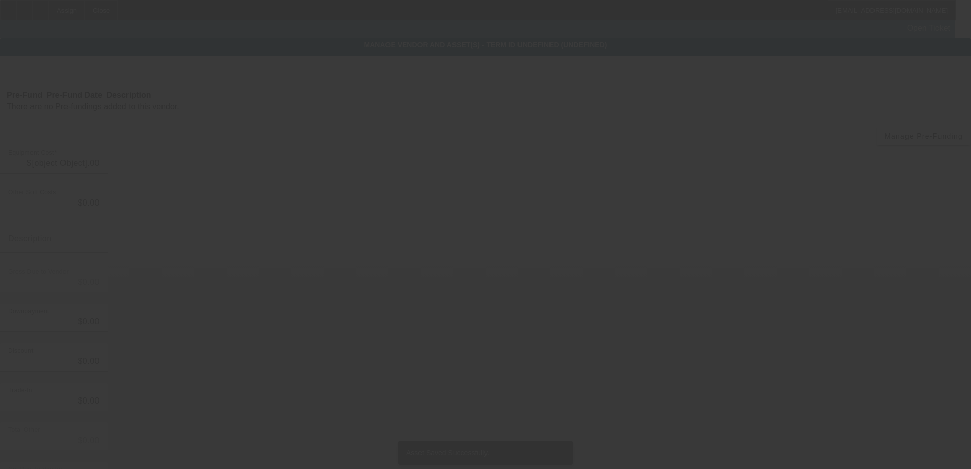
type input "$60,000.00"
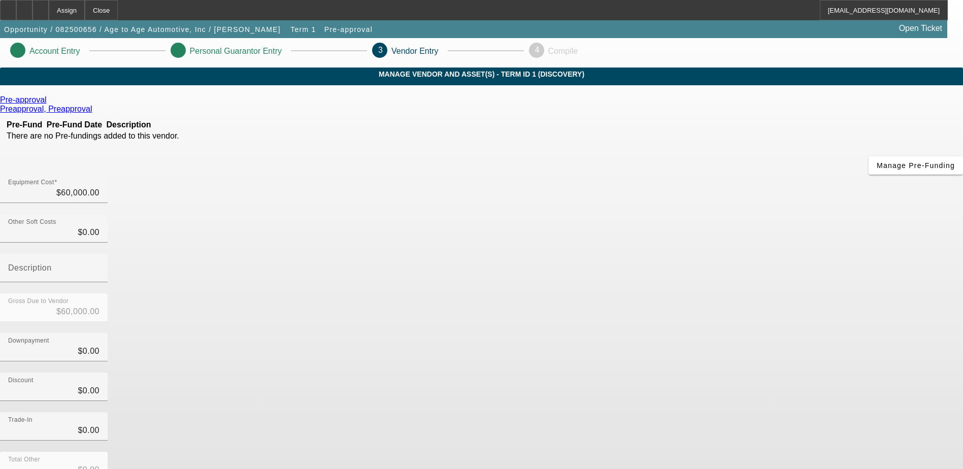
scroll to position [49, 0]
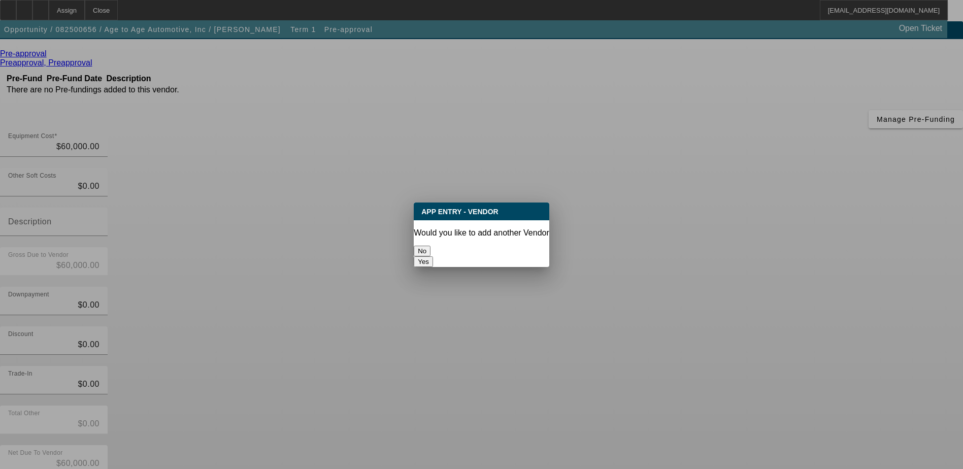
click at [431, 249] on button "No" at bounding box center [422, 251] width 17 height 11
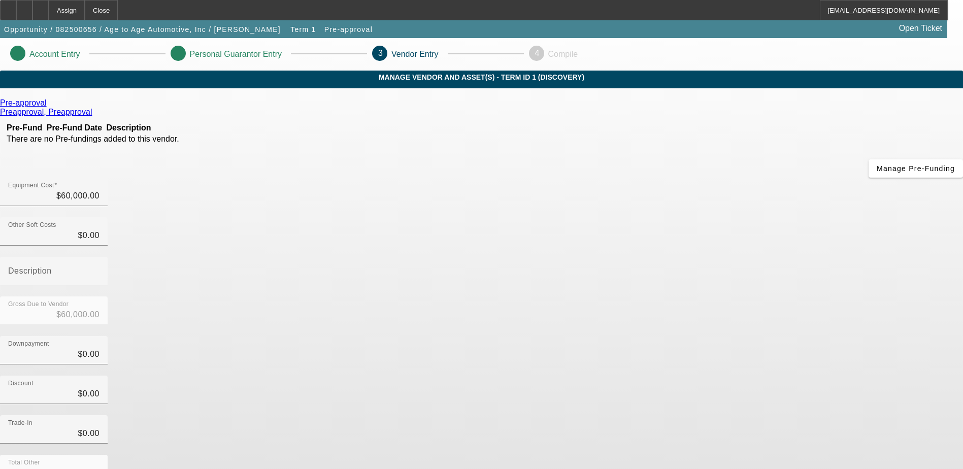
scroll to position [49, 0]
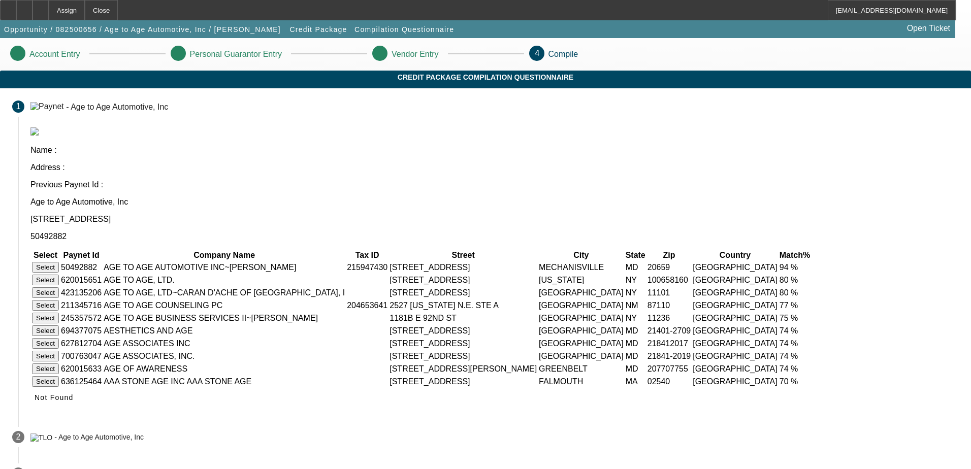
click at [59, 262] on button "Select" at bounding box center [45, 267] width 27 height 11
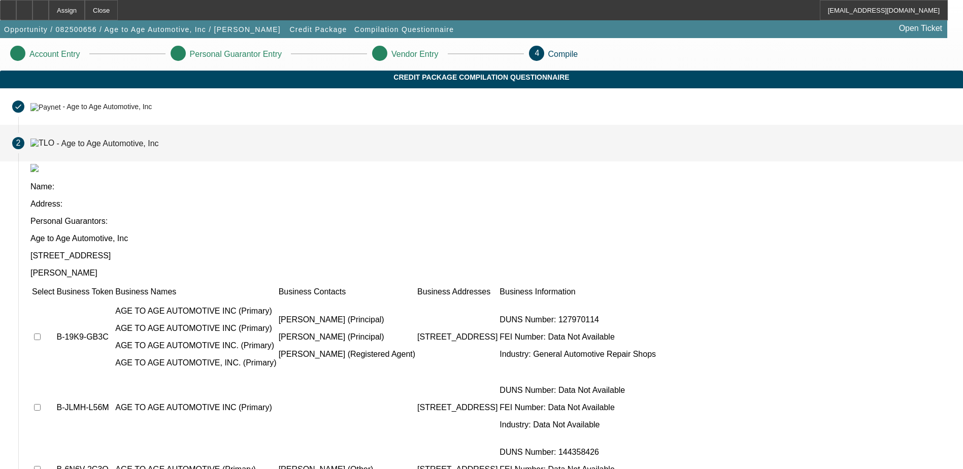
click at [41, 334] on input "checkbox" at bounding box center [37, 337] width 7 height 7
checkbox input "true"
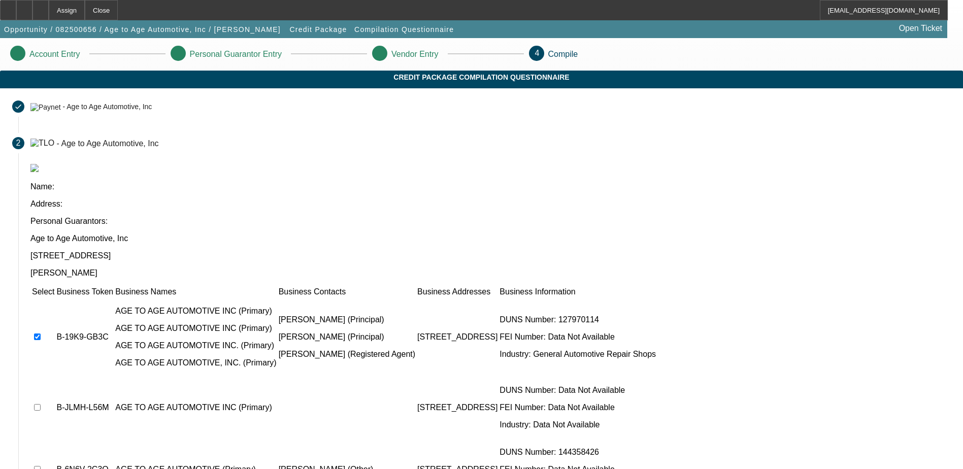
click at [41, 404] on input "checkbox" at bounding box center [37, 407] width 7 height 7
checkbox input "true"
click at [55, 439] on td at bounding box center [42, 469] width 23 height 61
click at [41, 466] on input "checkbox" at bounding box center [37, 469] width 7 height 7
checkbox input "true"
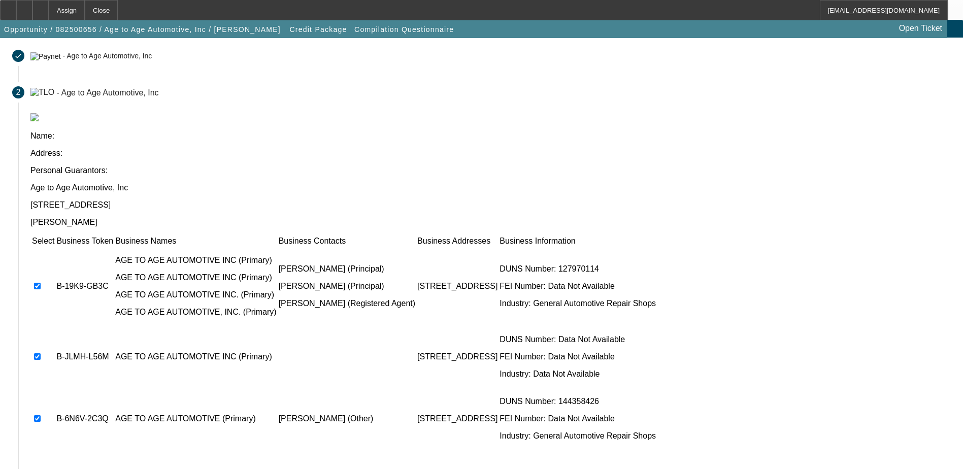
scroll to position [92, 0]
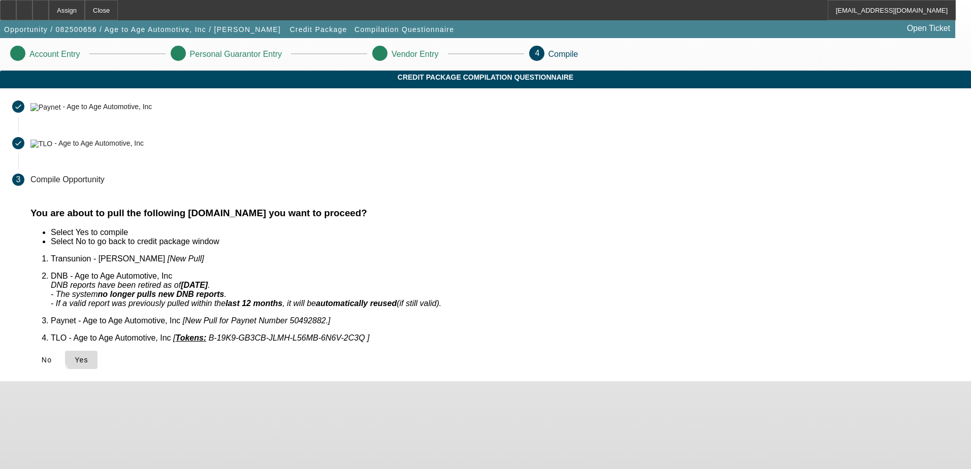
click at [88, 356] on span "Yes" at bounding box center [82, 360] width 14 height 8
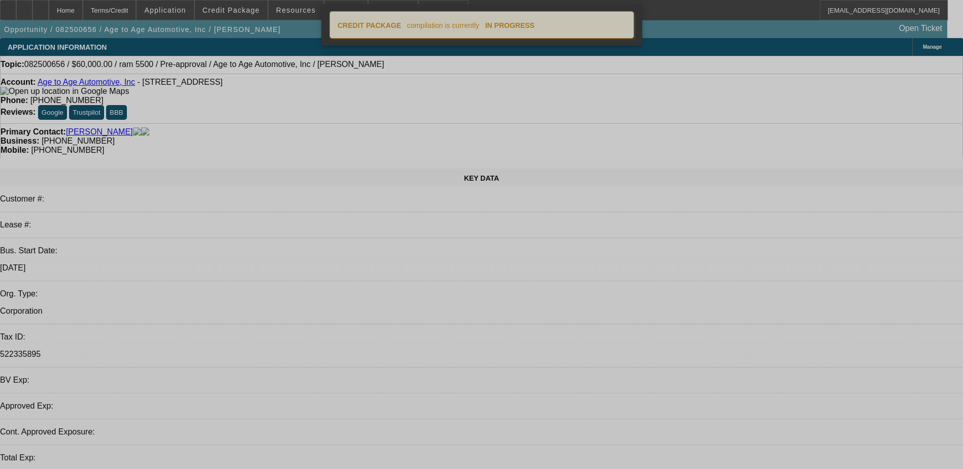
select select "0"
select select "2"
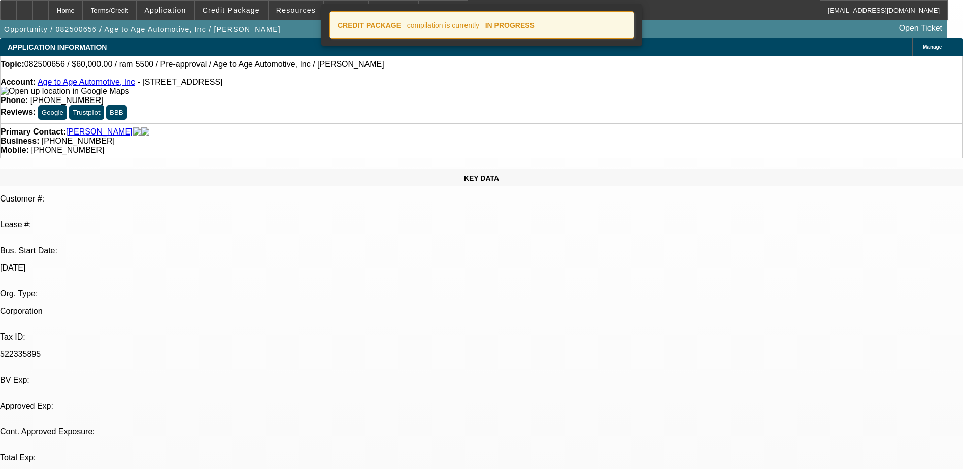
select select "2"
select select "0.1"
select select "4"
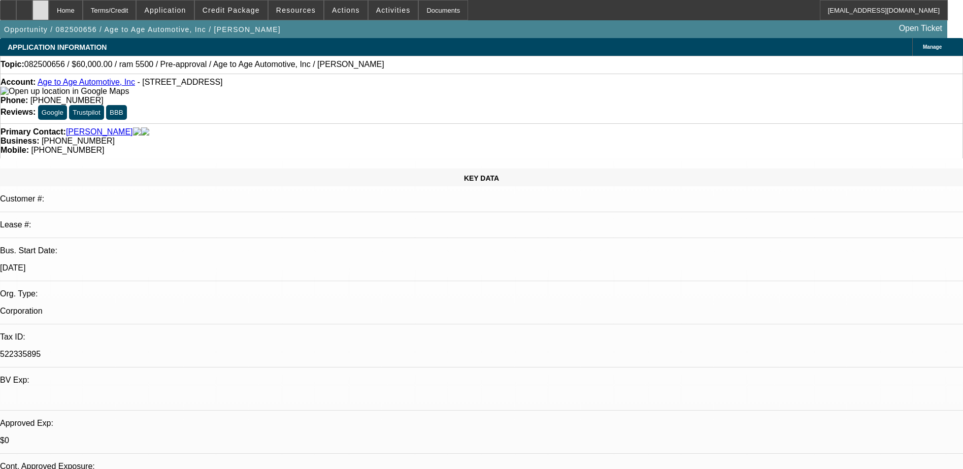
click at [49, 8] on div at bounding box center [40, 10] width 16 height 20
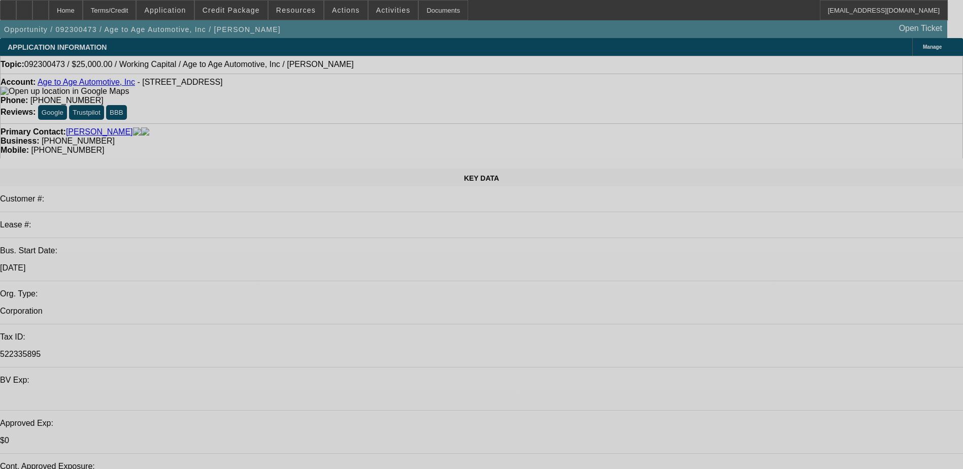
select select "0"
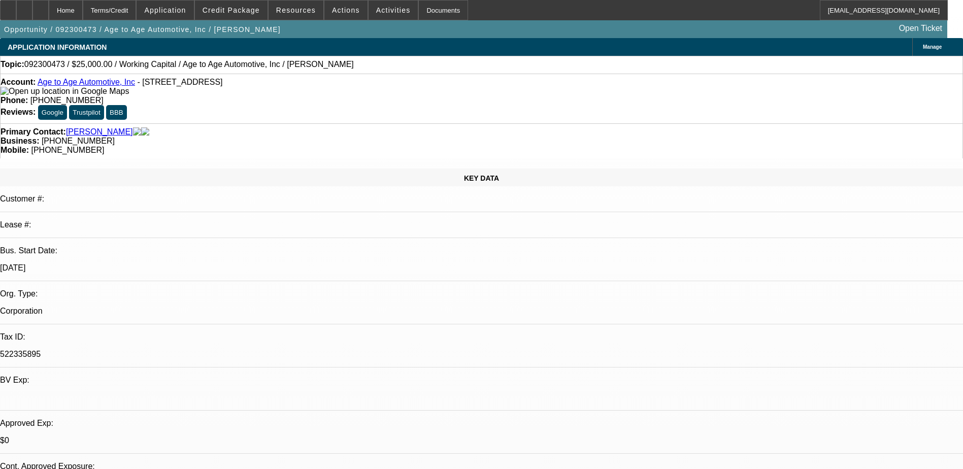
select select "0"
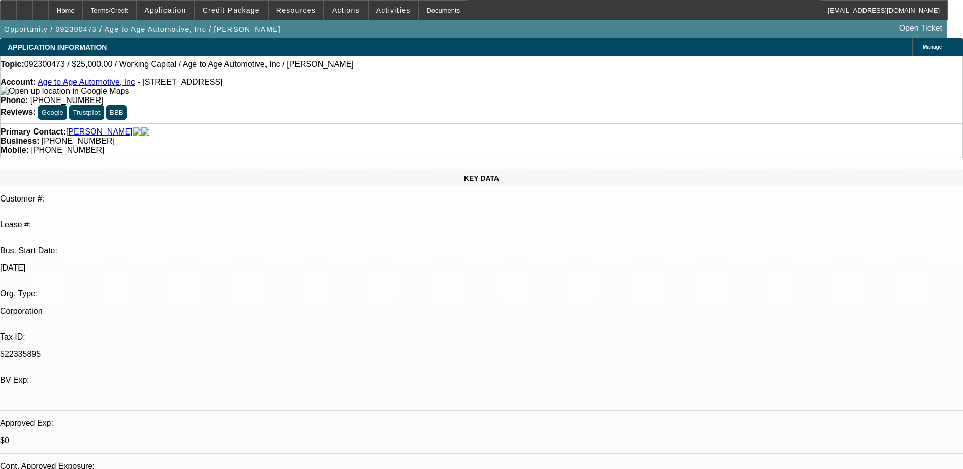
select select "0"
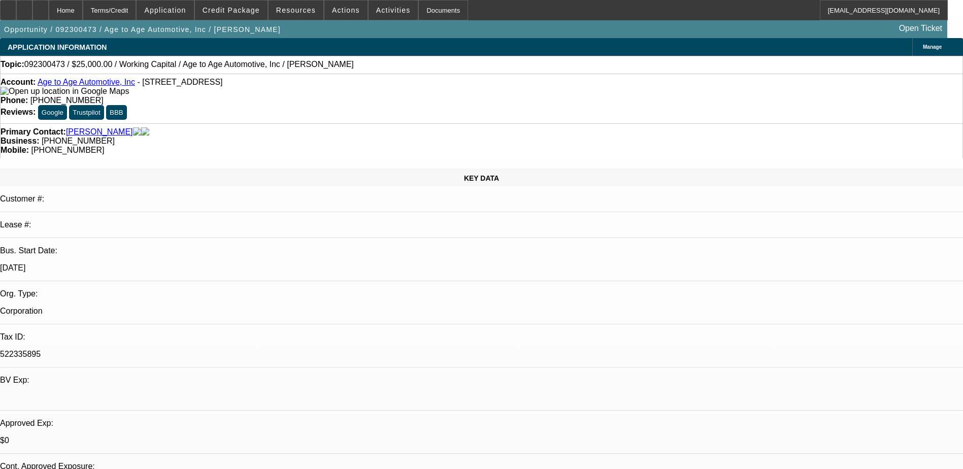
select select "0"
select select "1"
select select "2"
select select "6"
select select "1"
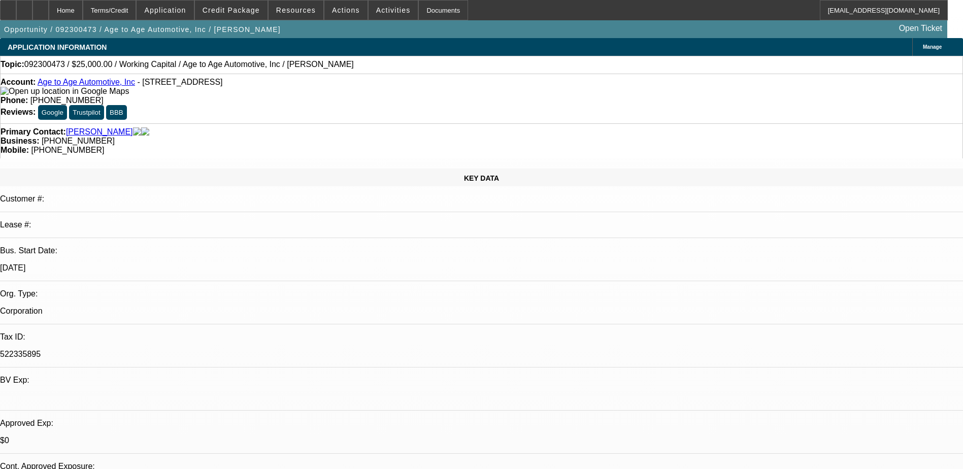
select select "2"
select select "6"
select select "1"
select select "2"
select select "6"
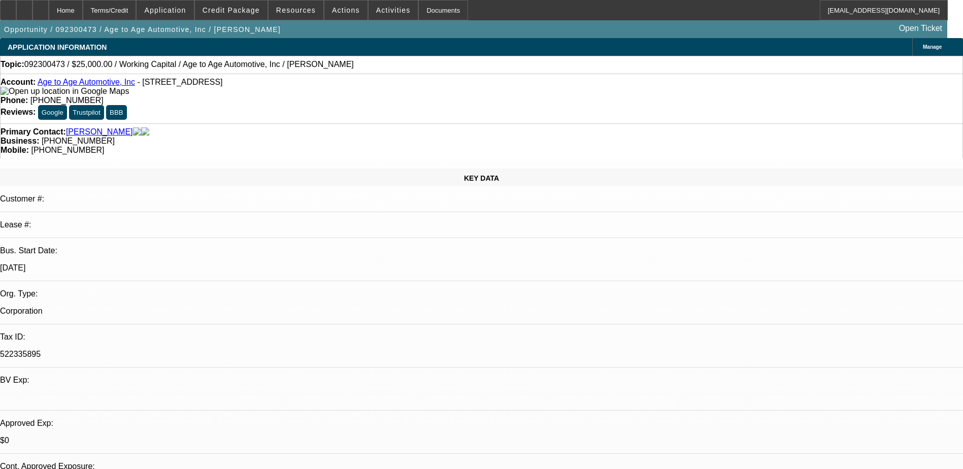
select select "1"
select select "2"
select select "6"
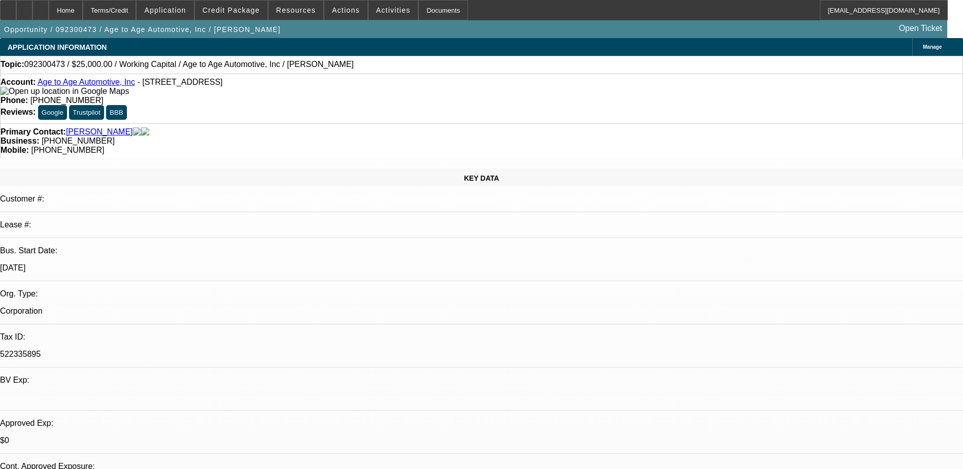
scroll to position [1326, 0]
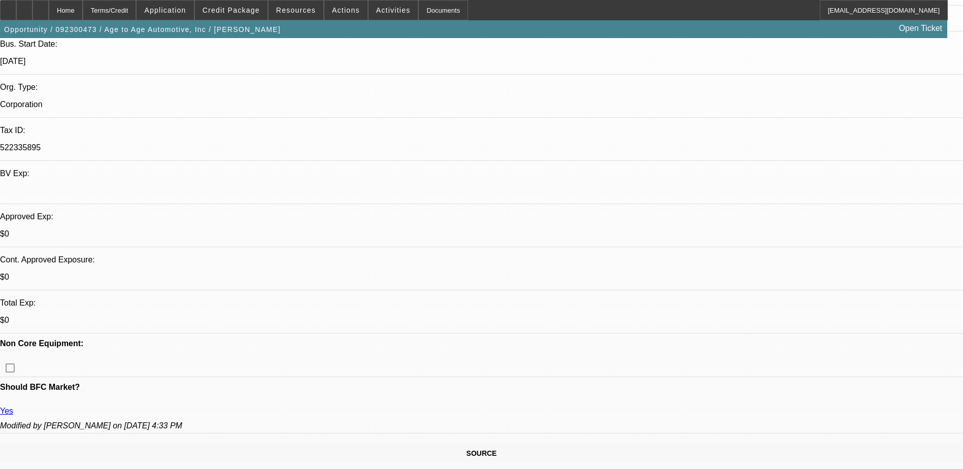
scroll to position [254, 0]
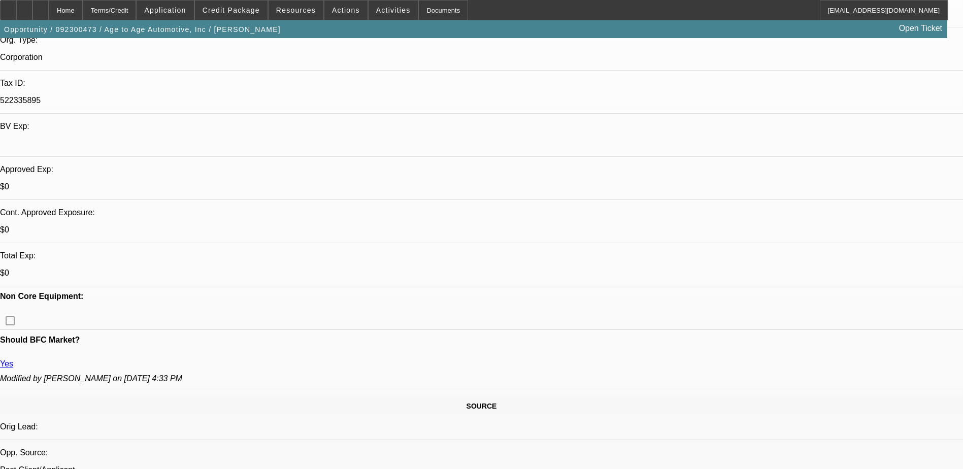
scroll to position [1021, 0]
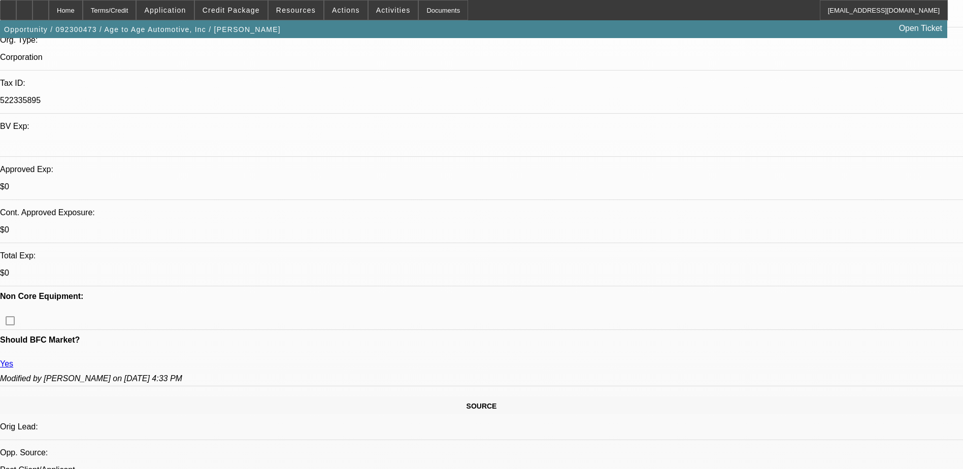
scroll to position [818, 0]
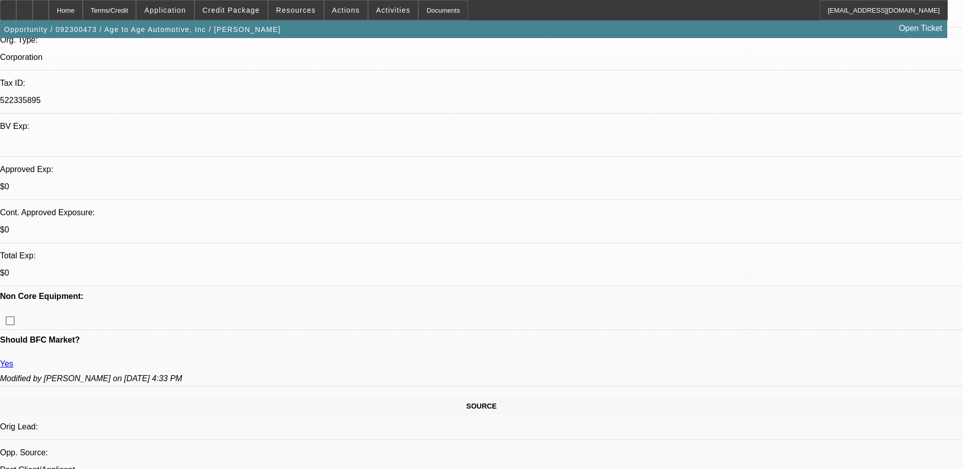
scroll to position [260, 0]
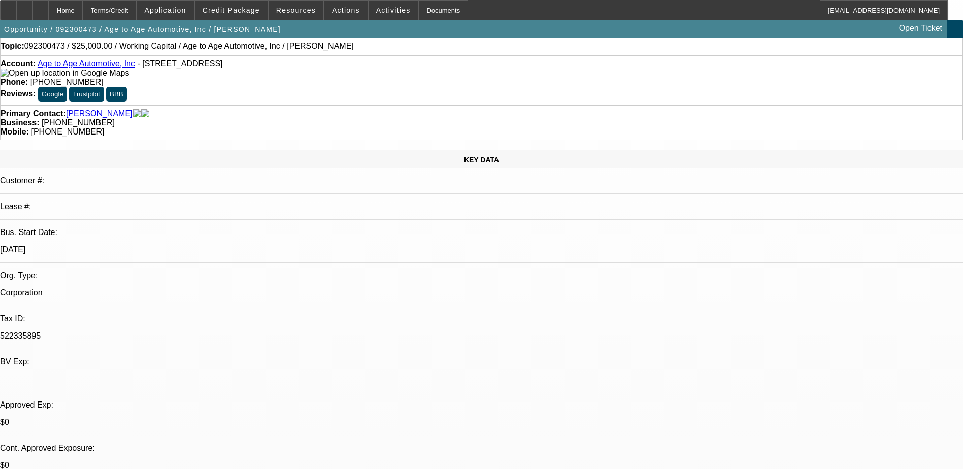
scroll to position [0, 0]
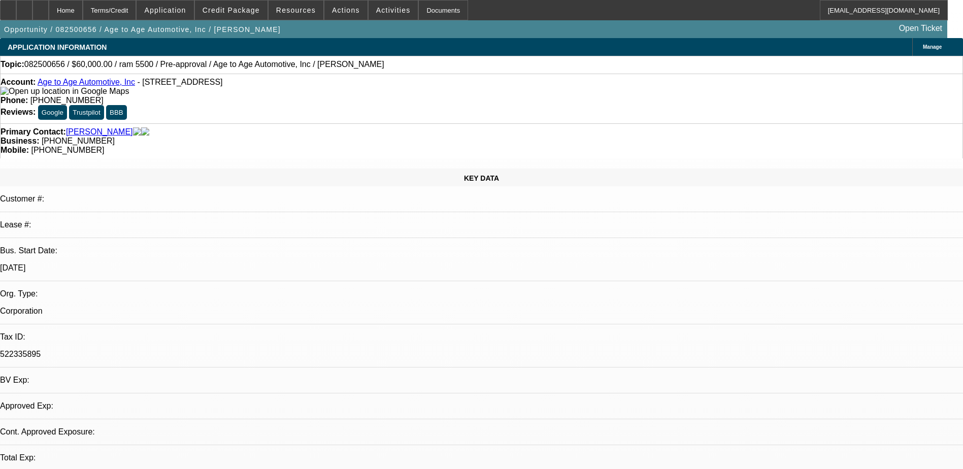
select select "0"
select select "2"
select select "0.1"
select select "1"
select select "2"
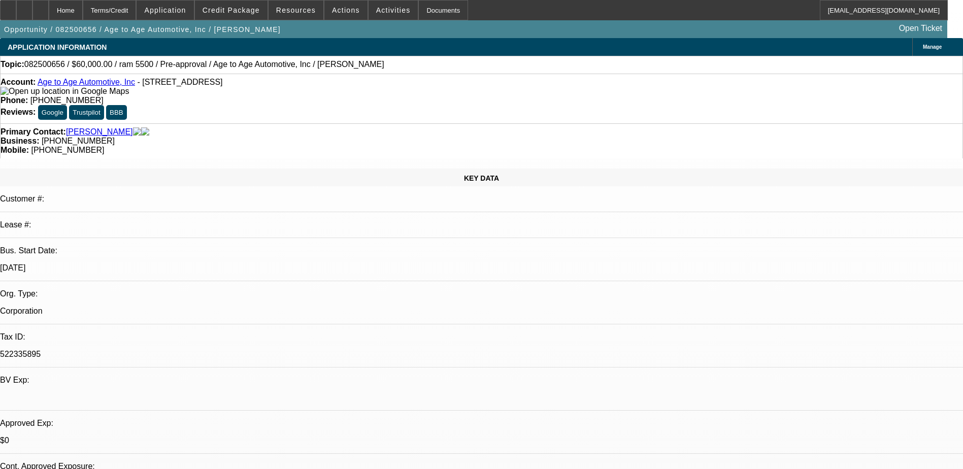
select select "4"
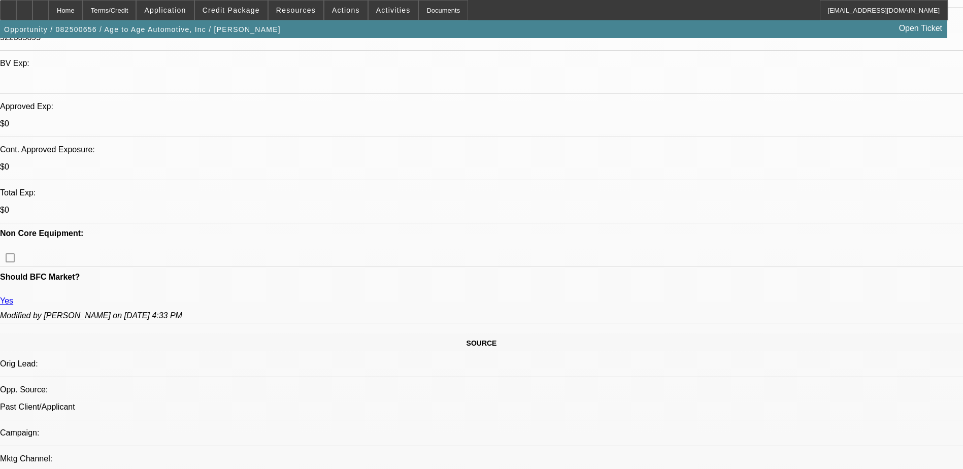
scroll to position [406, 0]
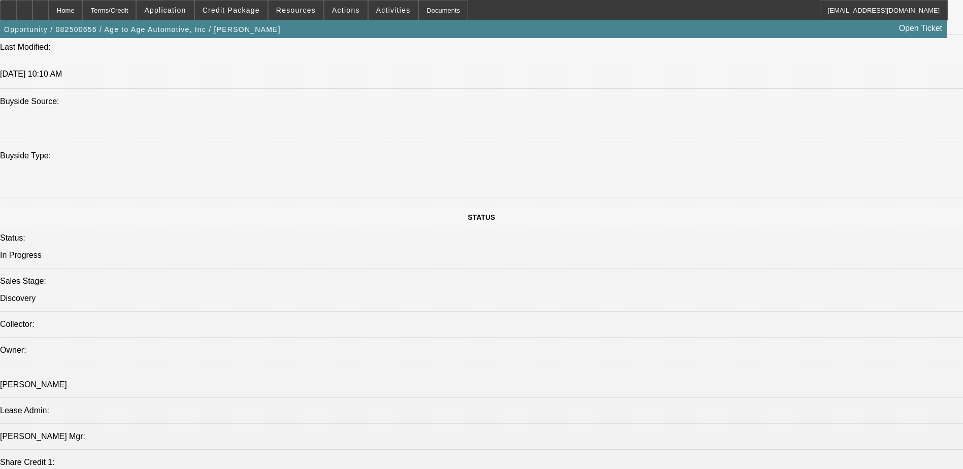
scroll to position [812, 0]
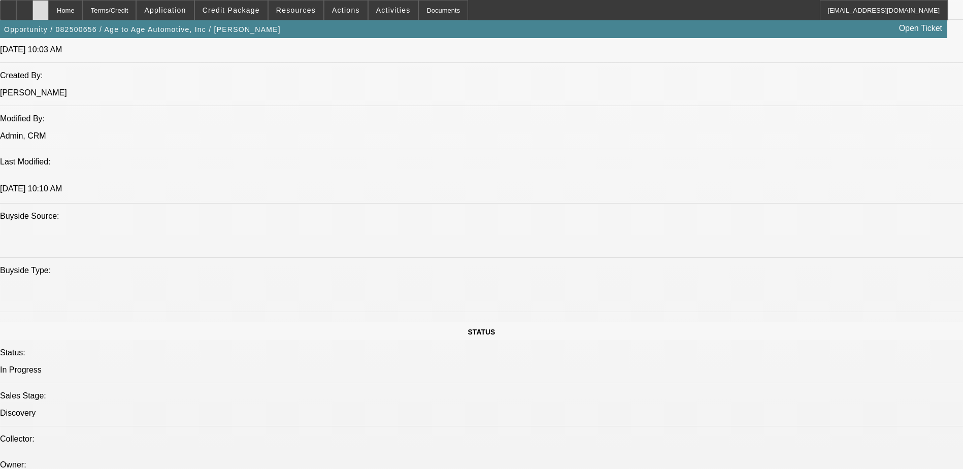
click at [41, 7] on icon at bounding box center [41, 7] width 0 height 0
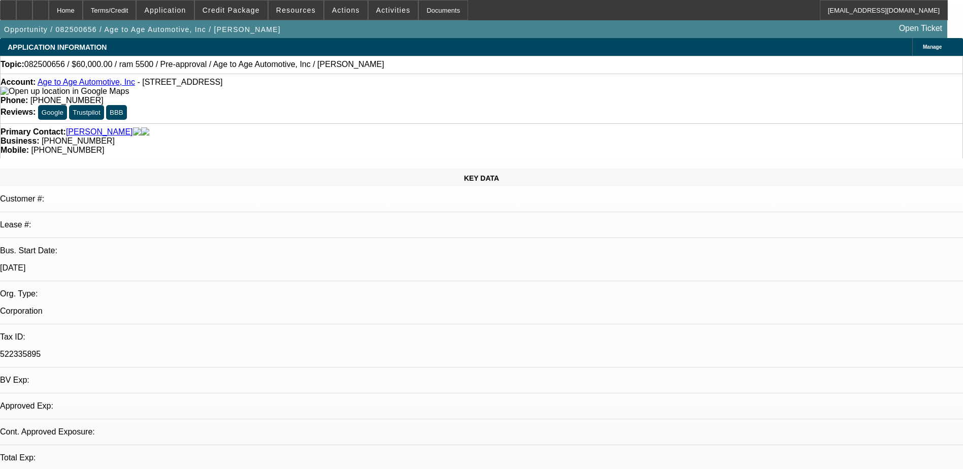
select select "0"
select select "2"
select select "0.1"
select select "4"
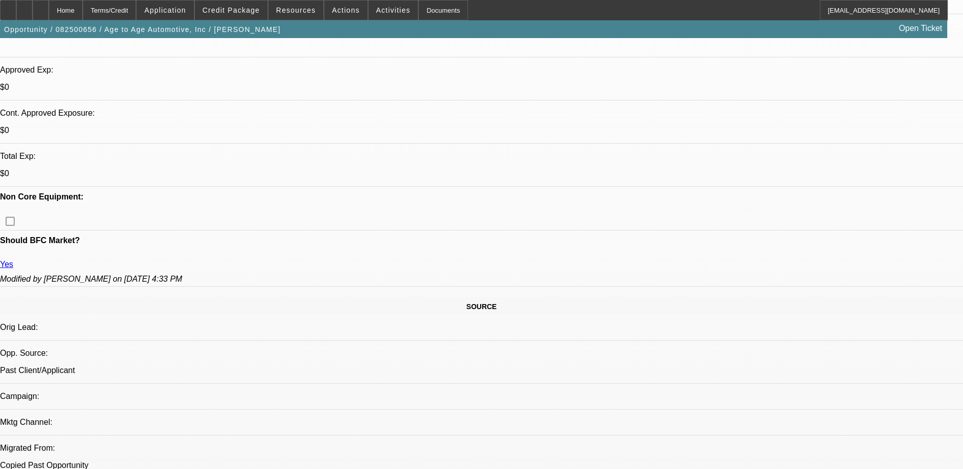
scroll to position [355, 0]
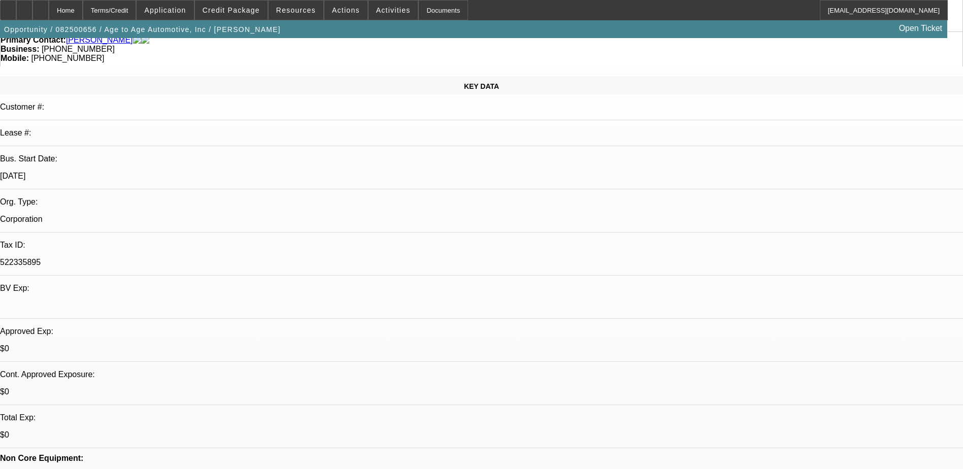
scroll to position [0, 0]
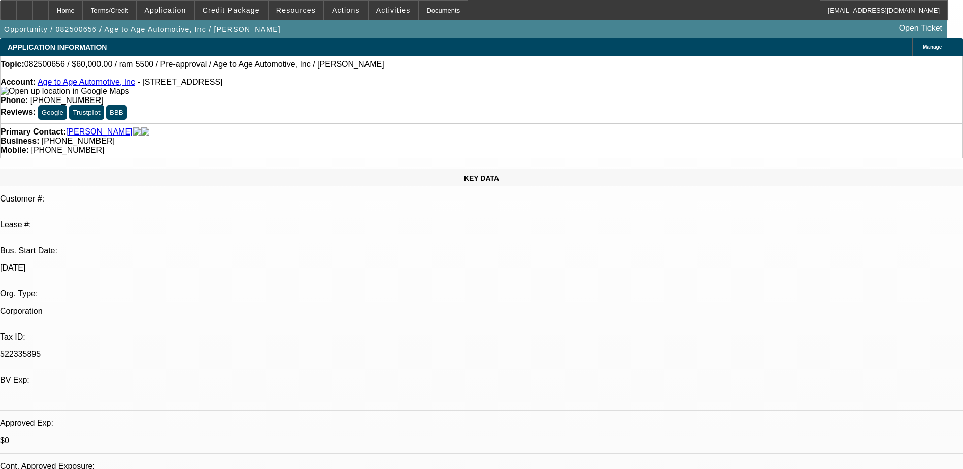
drag, startPoint x: 735, startPoint y: 48, endPoint x: 766, endPoint y: 30, distance: 35.3
radio input "true"
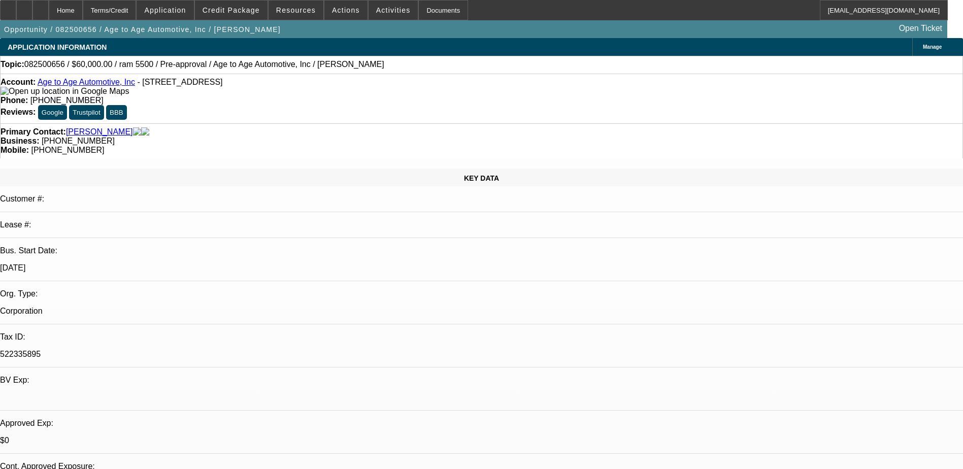
scroll to position [10, 0]
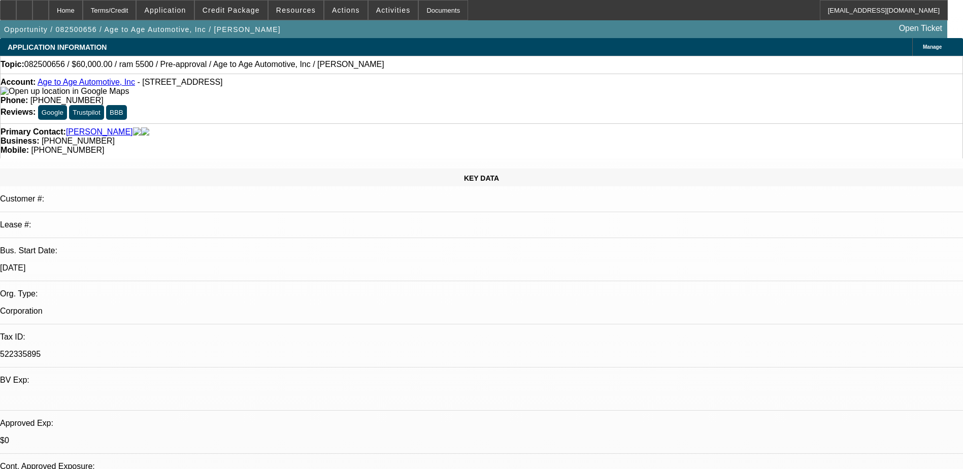
scroll to position [49, 0]
type textarea "8/25) 06 truck getting too old to operate wants to replace it with a used truck…"
radio input "true"
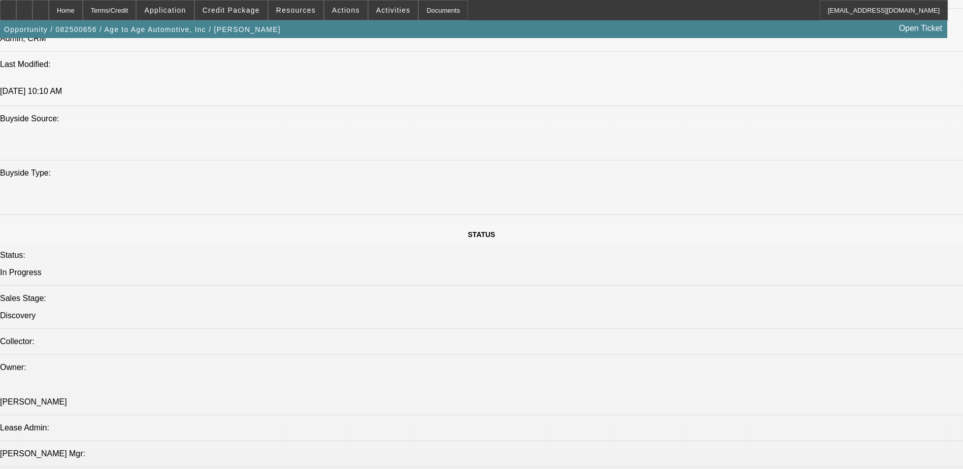
scroll to position [914, 0]
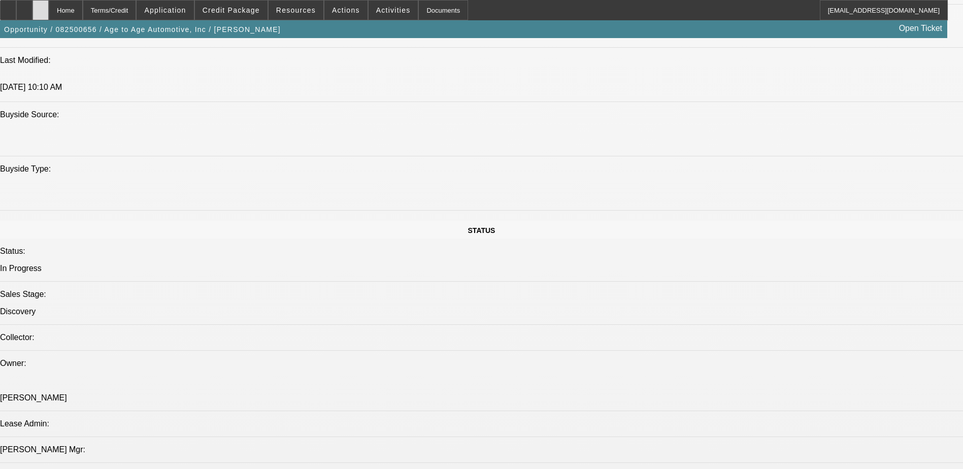
click at [49, 9] on div at bounding box center [40, 10] width 16 height 20
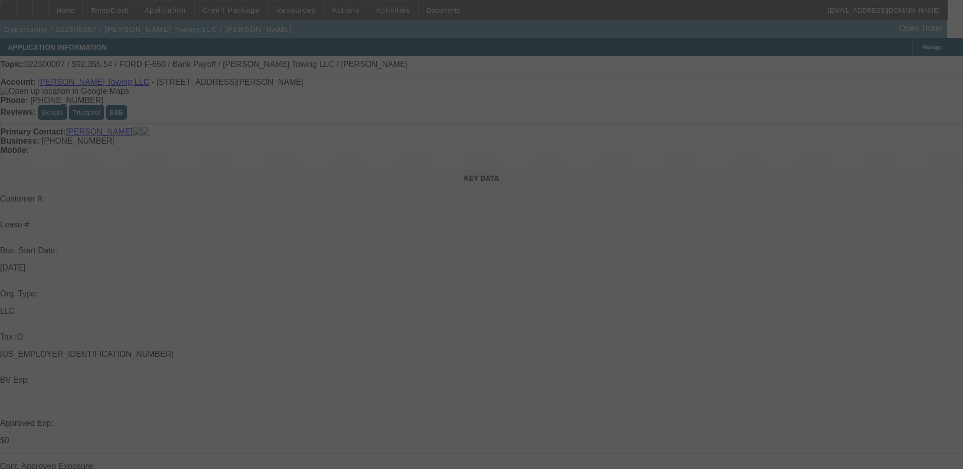
scroll to position [102, 0]
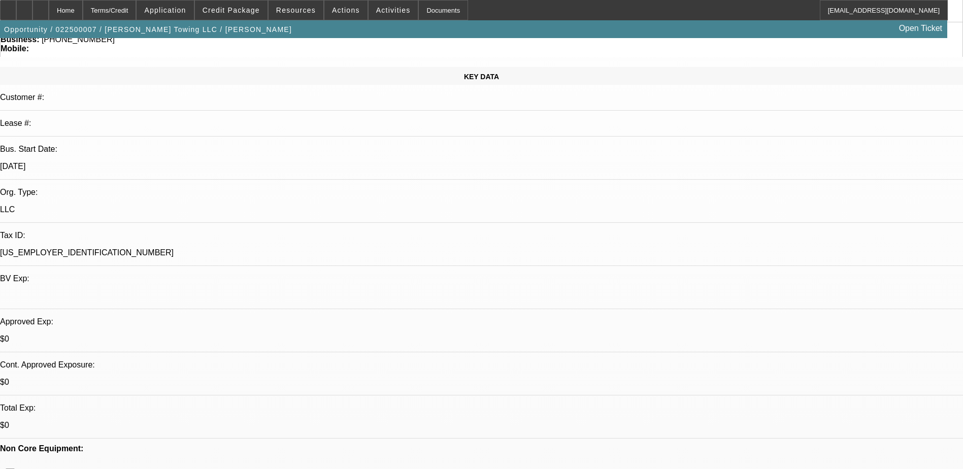
select select "0.15"
select select "2"
select select "0.1"
select select "0"
select select "2"
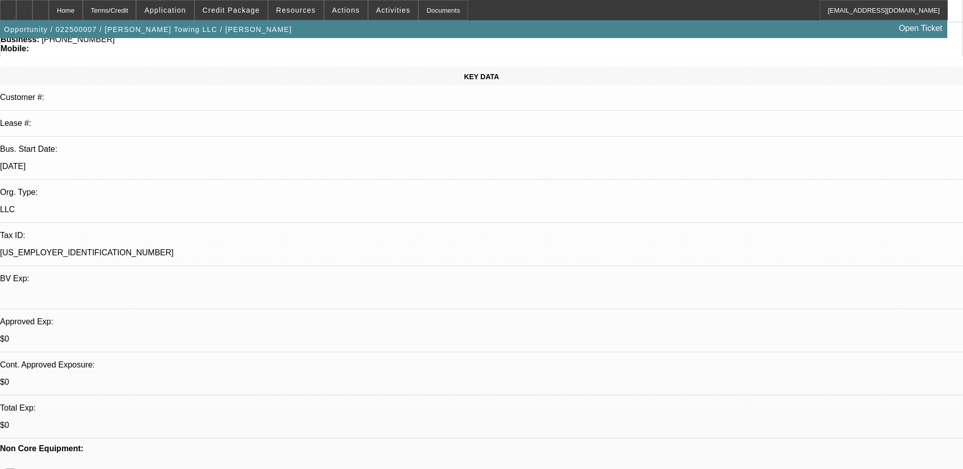
select select "0"
select select "2"
select select "0"
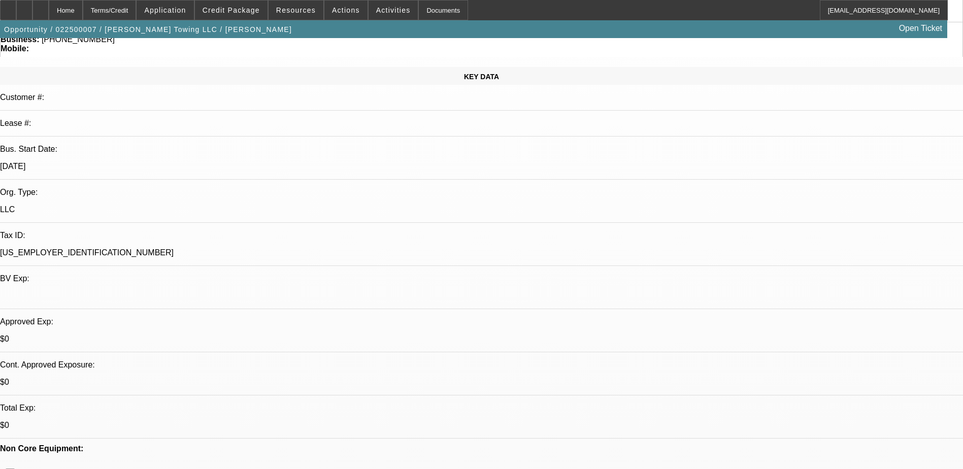
select select "0.1"
select select "1"
select select "2"
select select "4"
select select "1"
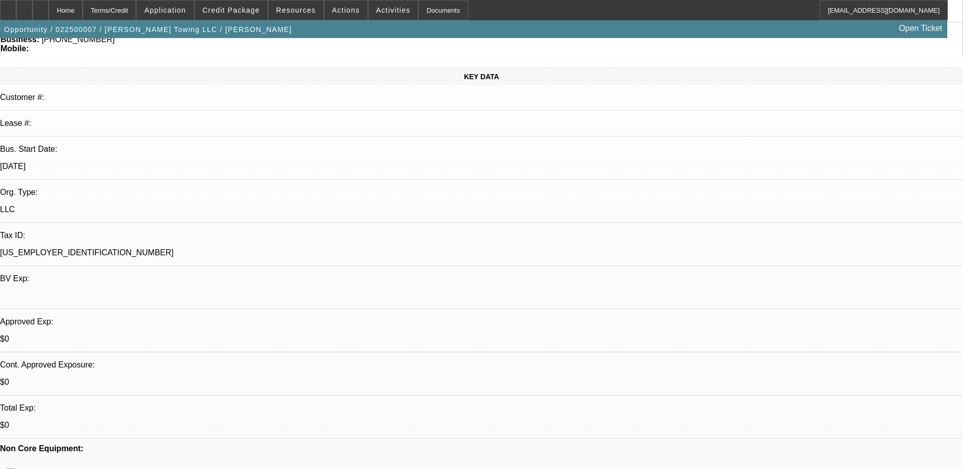
select select "2"
select select "6"
select select "1"
select select "2"
select select "6"
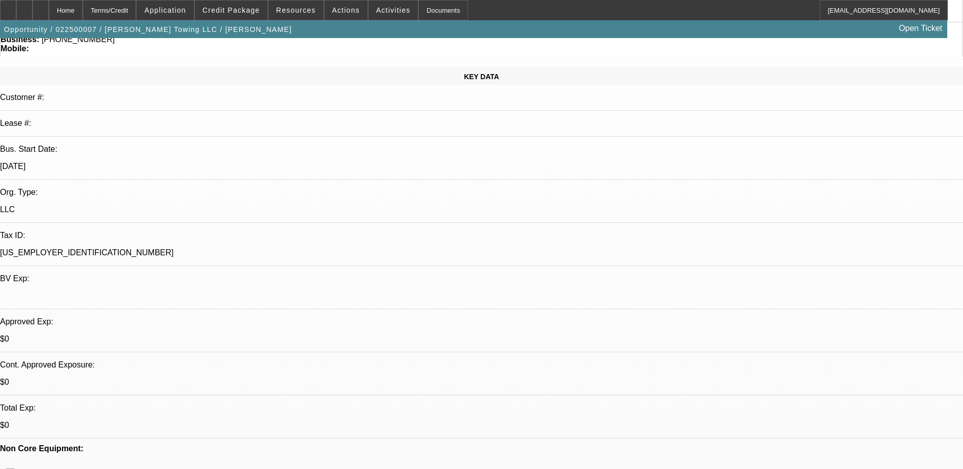
select select "1"
select select "2"
select select "4"
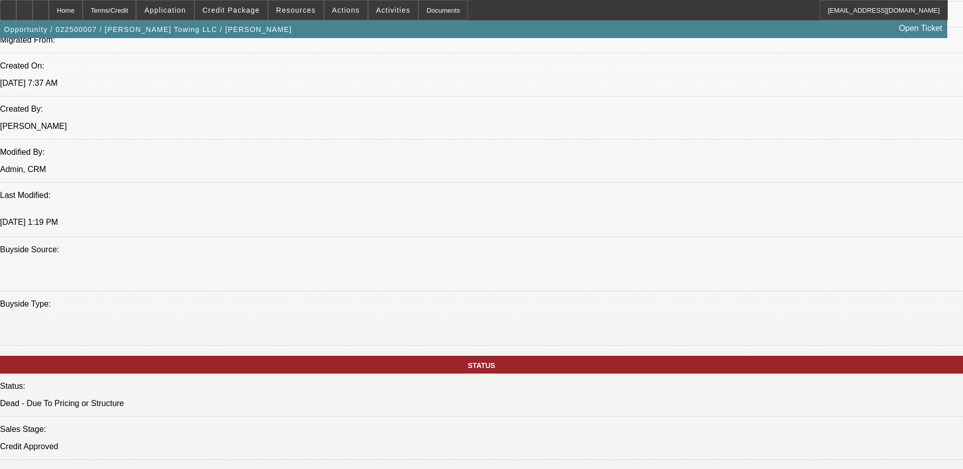
scroll to position [812, 0]
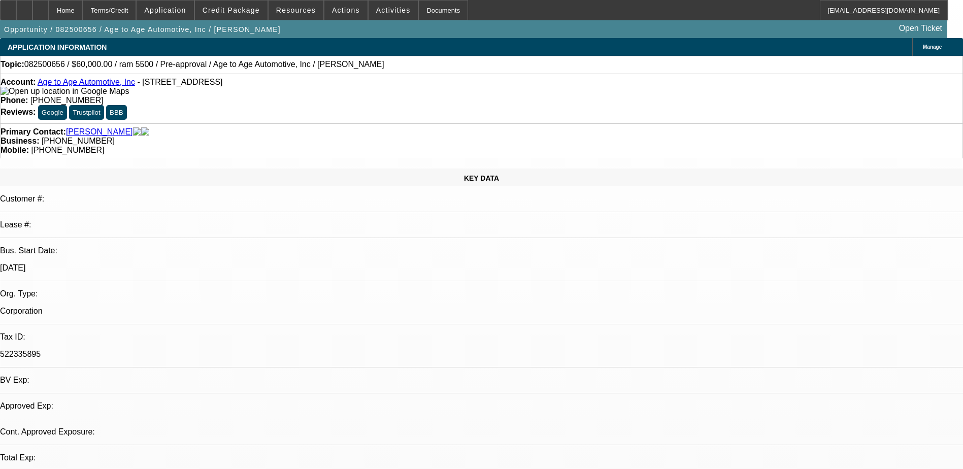
select select "0"
select select "2"
select select "0.1"
select select "4"
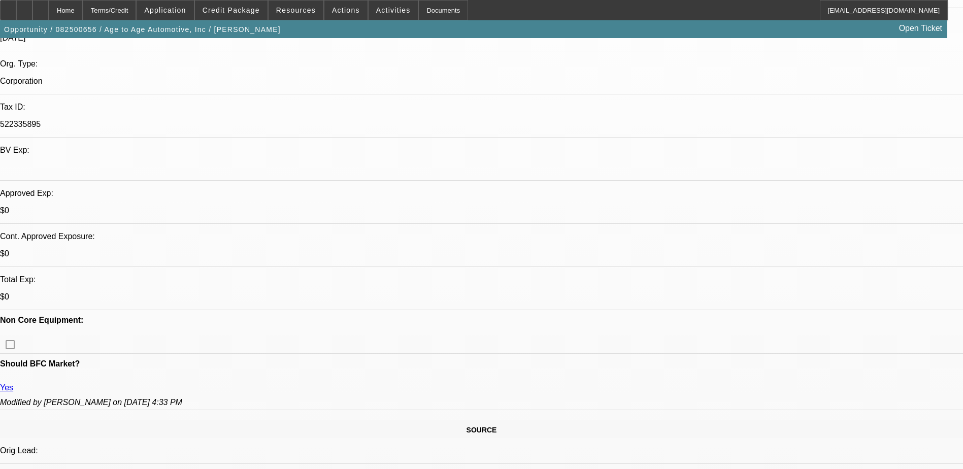
scroll to position [254, 0]
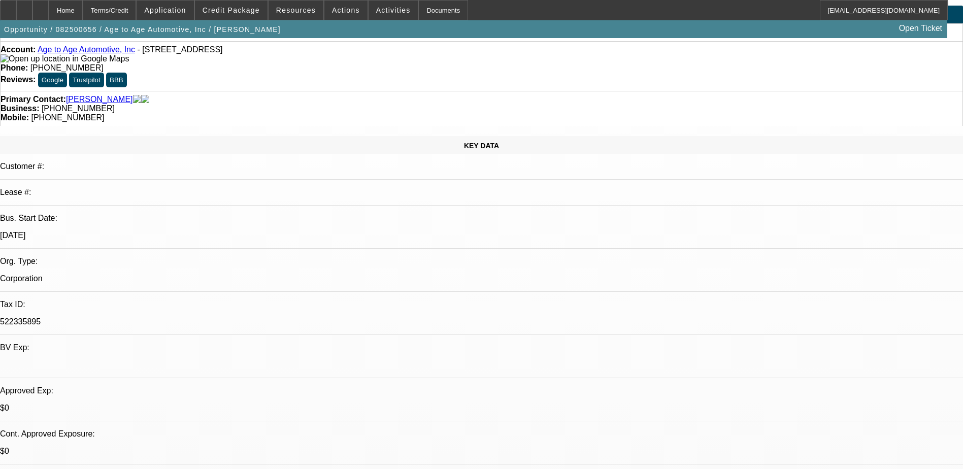
scroll to position [0, 0]
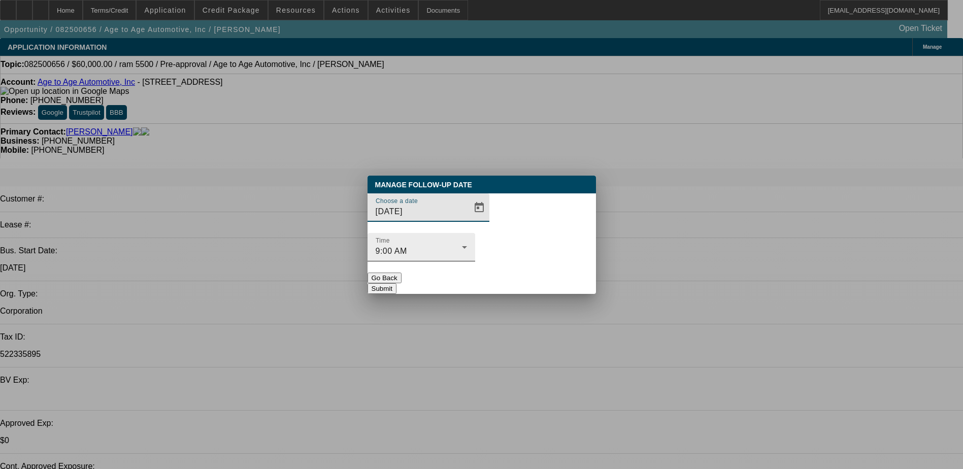
click at [462, 245] on div "9:00 AM" at bounding box center [419, 251] width 86 height 12
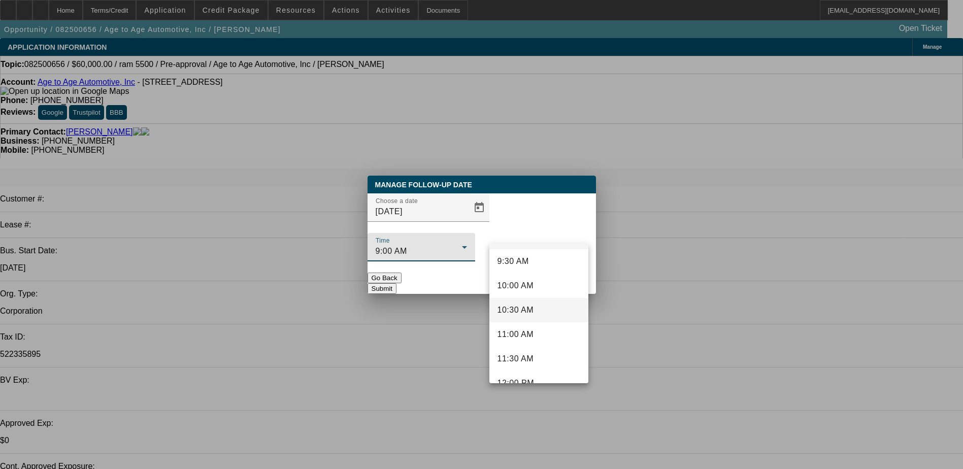
scroll to position [480, 0]
click at [530, 296] on span "10:30 AM" at bounding box center [516, 292] width 37 height 12
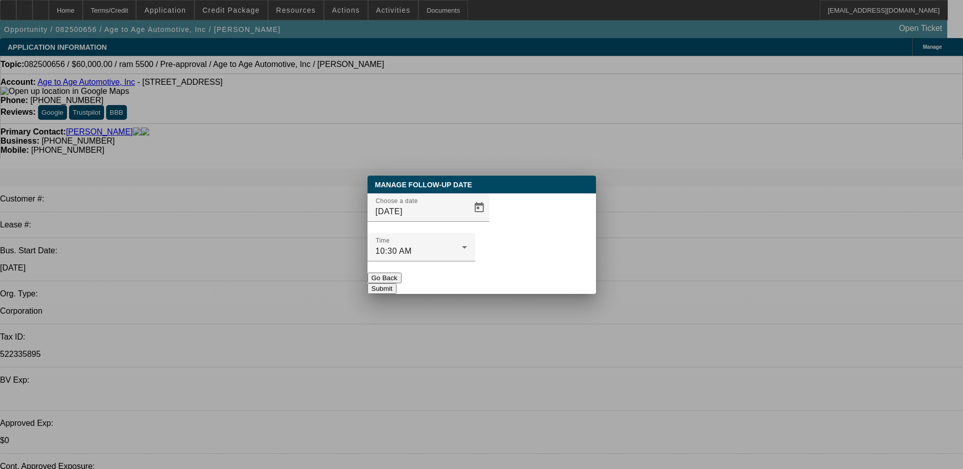
click at [475, 261] on div at bounding box center [422, 266] width 108 height 11
click at [462, 245] on div "10:30 AM" at bounding box center [419, 251] width 86 height 12
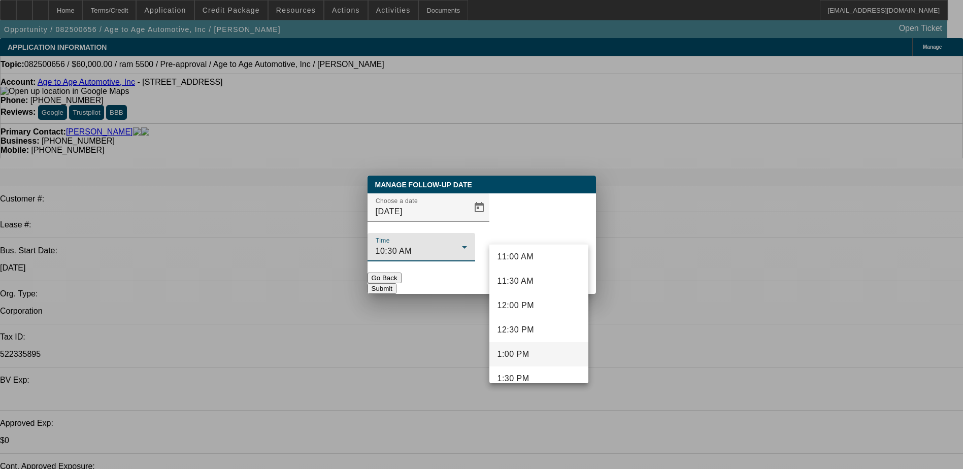
scroll to position [553, 0]
click at [538, 340] on mat-option "1:00 PM" at bounding box center [538, 340] width 99 height 24
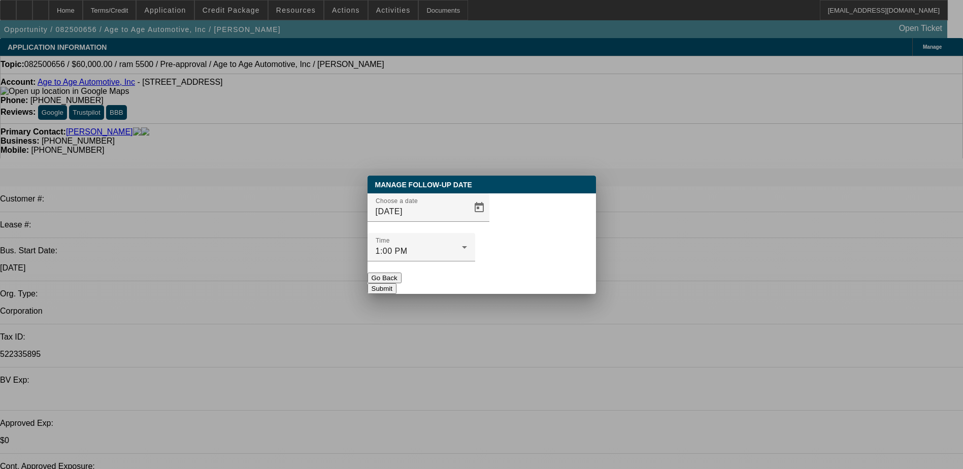
click at [397, 283] on button "Submit" at bounding box center [382, 288] width 29 height 11
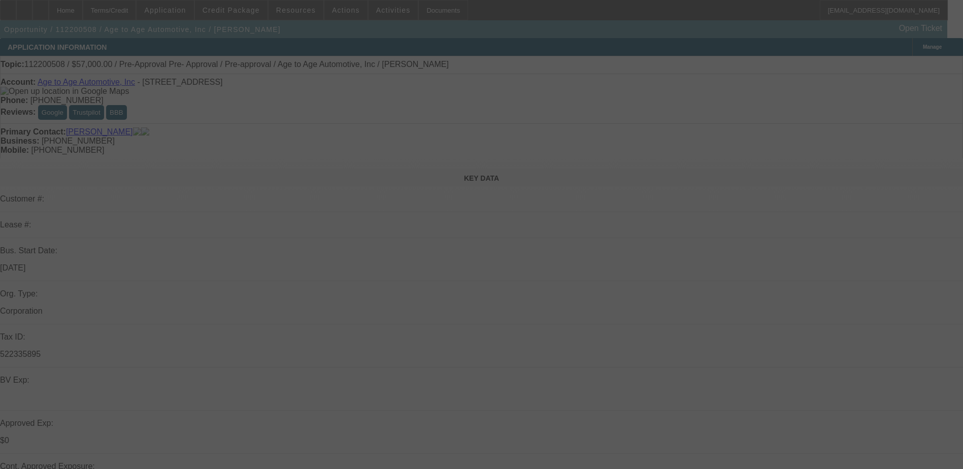
select select "0"
select select "0.1"
select select "4"
select select "0"
select select "0.1"
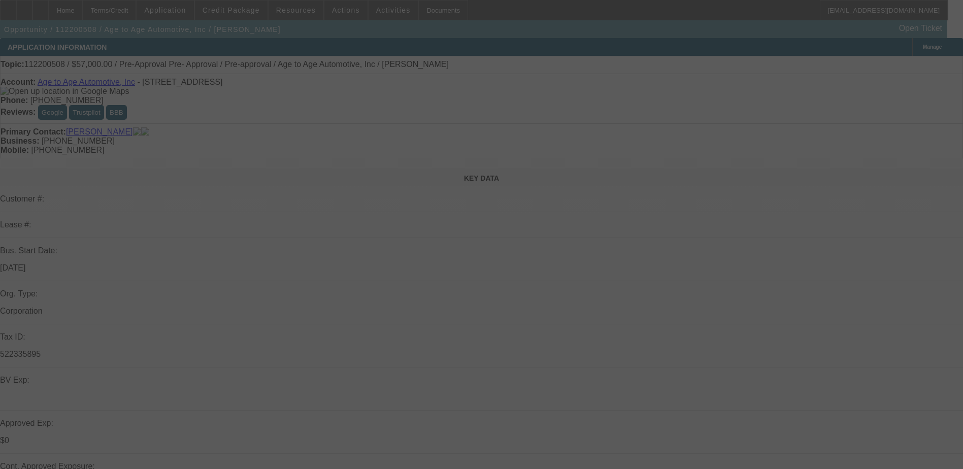
select select "4"
select select "0"
select select "0.1"
select select "4"
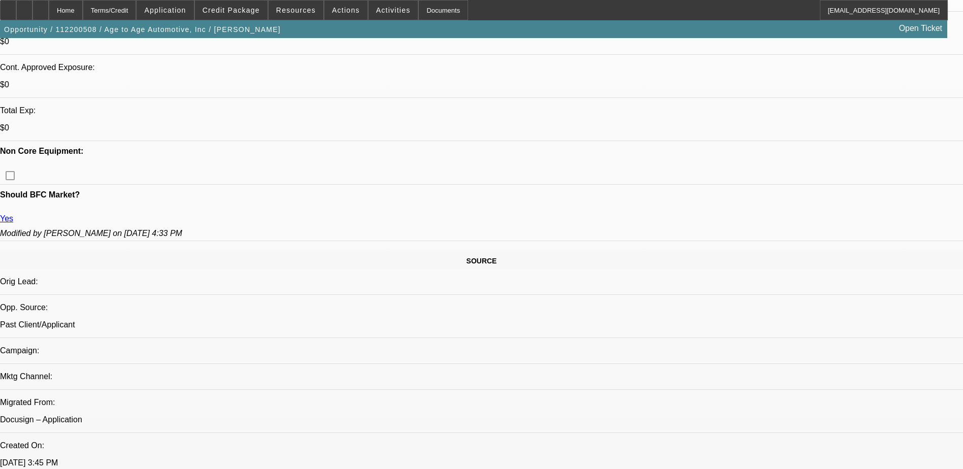
scroll to position [334, 0]
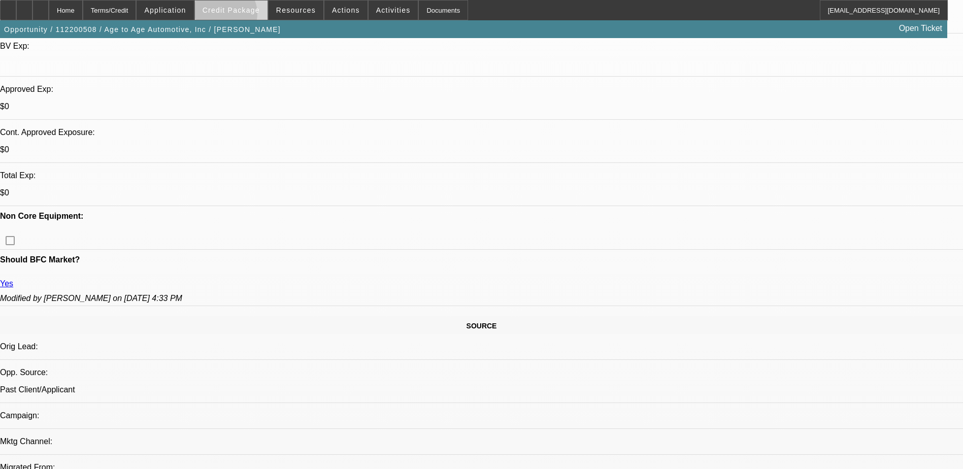
click at [237, 16] on span at bounding box center [231, 10] width 73 height 24
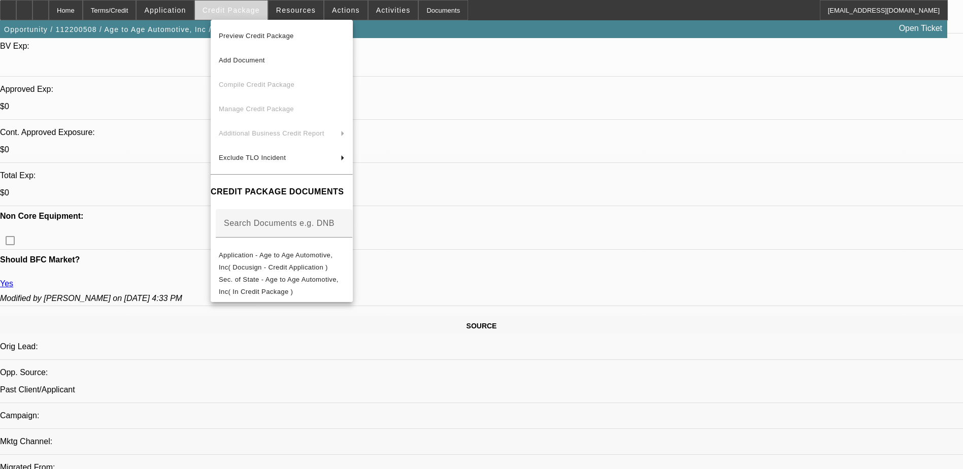
click at [237, 16] on div at bounding box center [481, 234] width 963 height 469
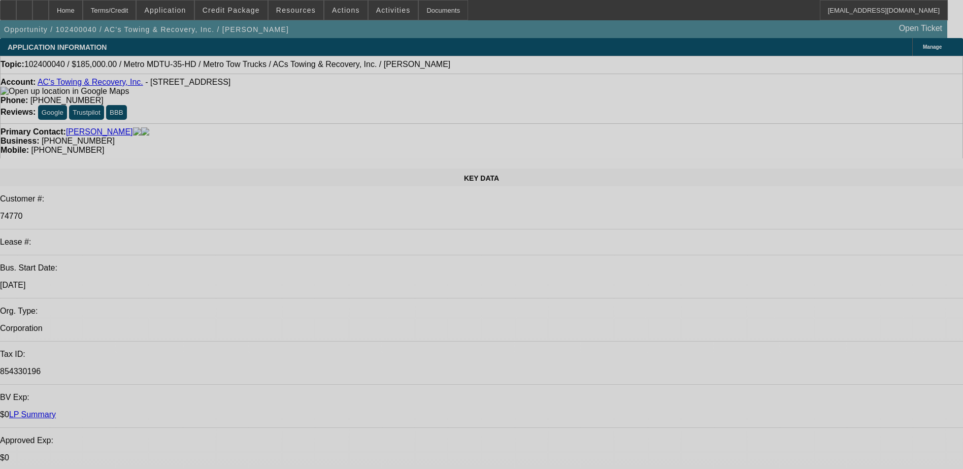
select select "0"
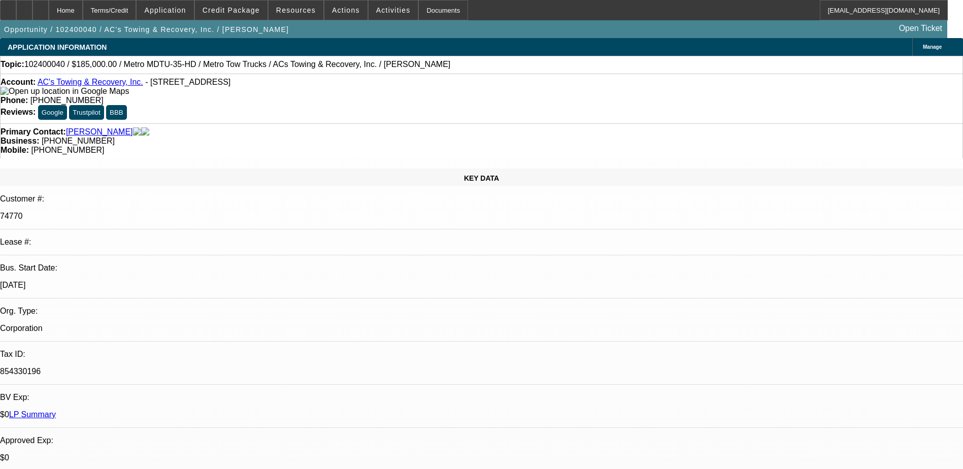
select select "2"
select select "0.1"
select select "0"
select select "2"
select select "0.1"
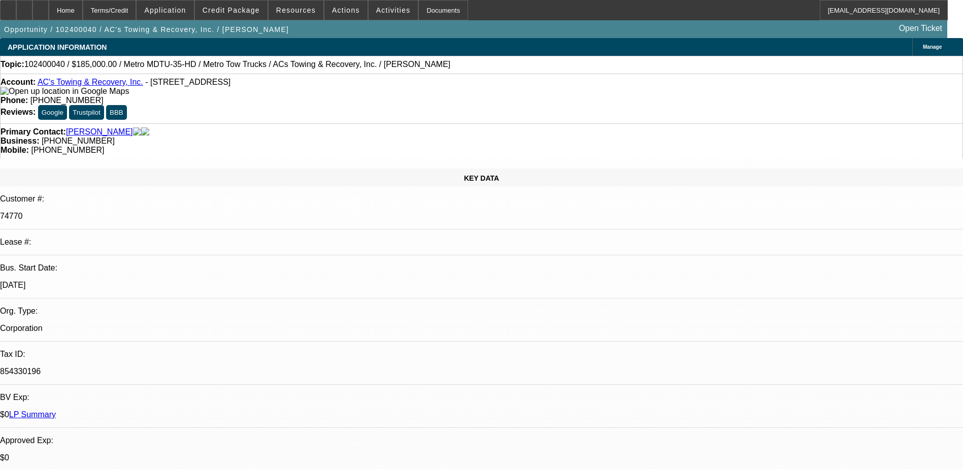
select select "0"
select select "2"
select select "0.1"
select select "1"
select select "2"
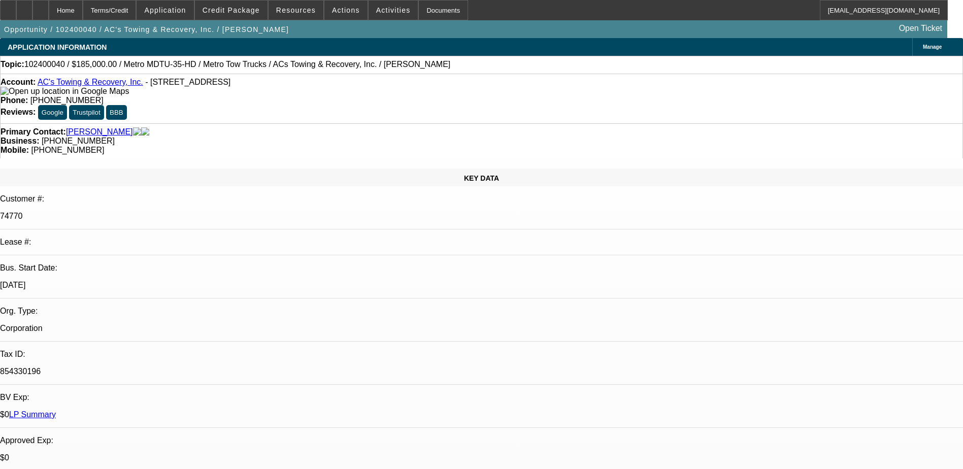
select select "4"
select select "1"
select select "2"
select select "4"
select select "1"
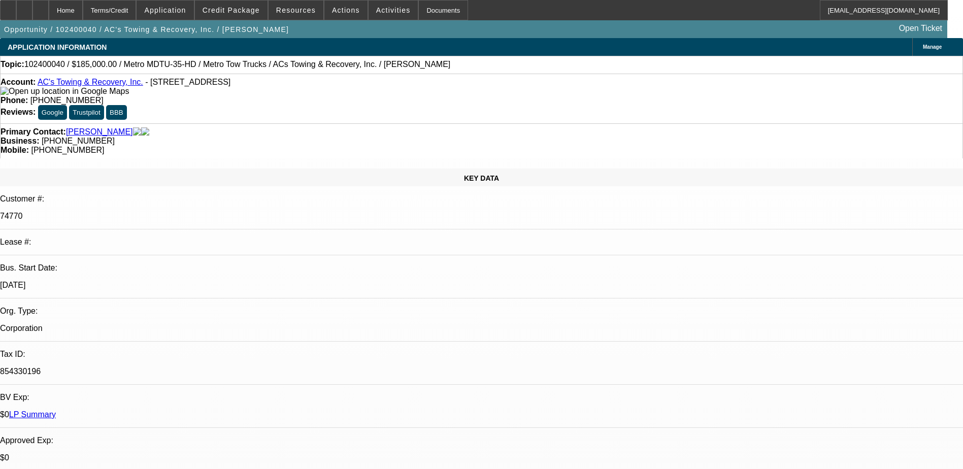
select select "2"
select select "4"
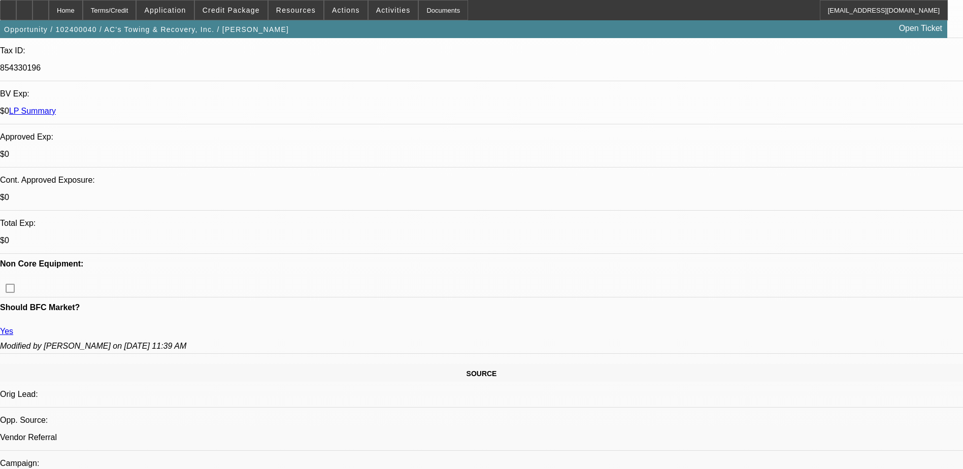
scroll to position [406, 0]
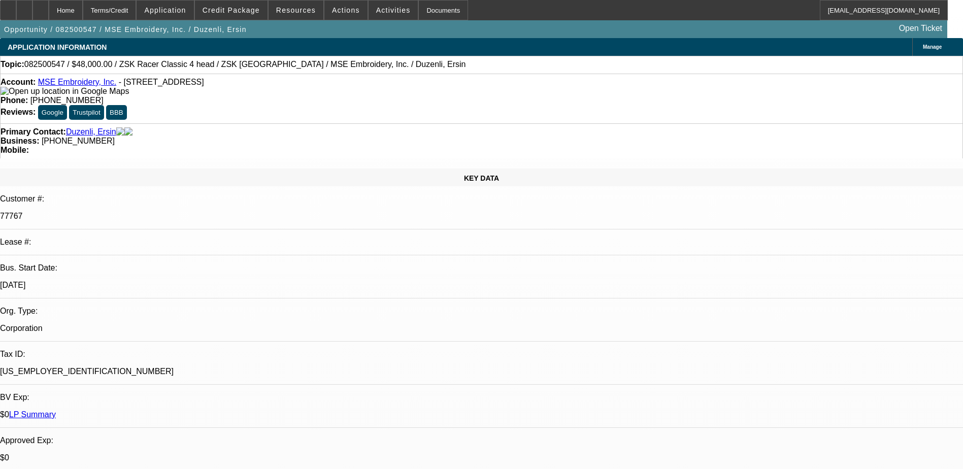
select select "0"
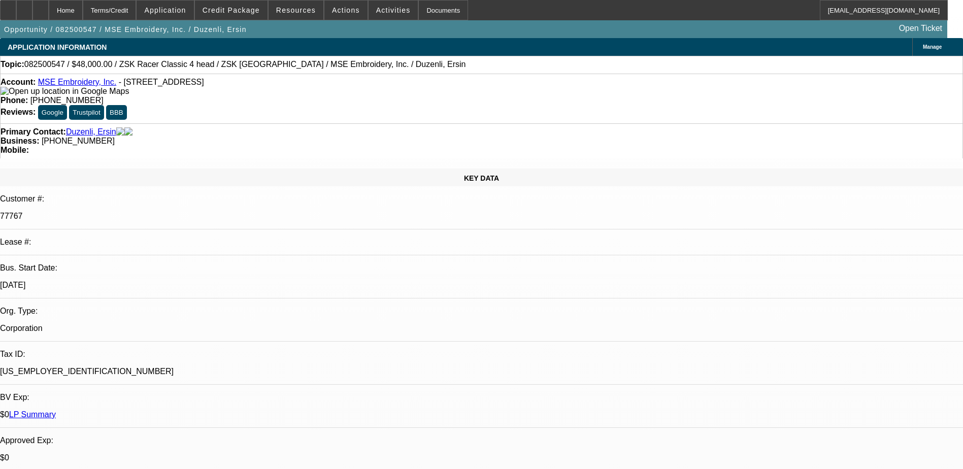
select select "0.1"
select select "0"
select select "1"
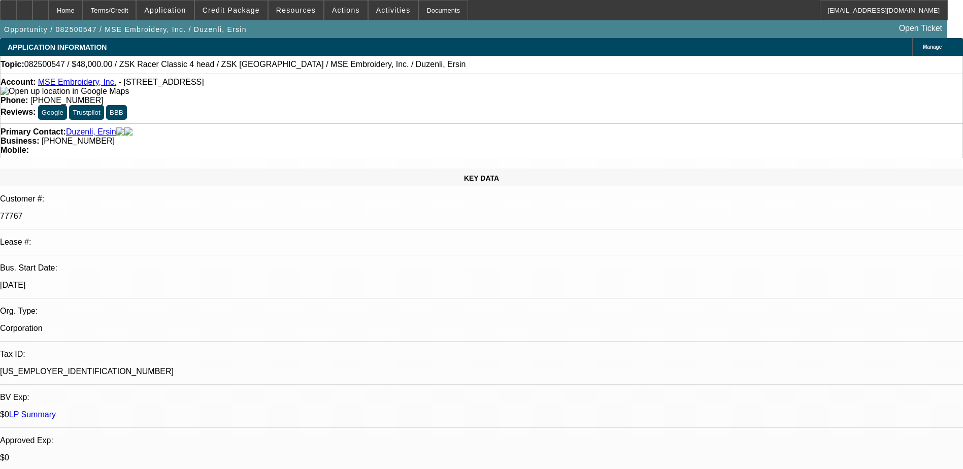
select select "2"
select select "6"
select select "1"
select select "2"
select select "4"
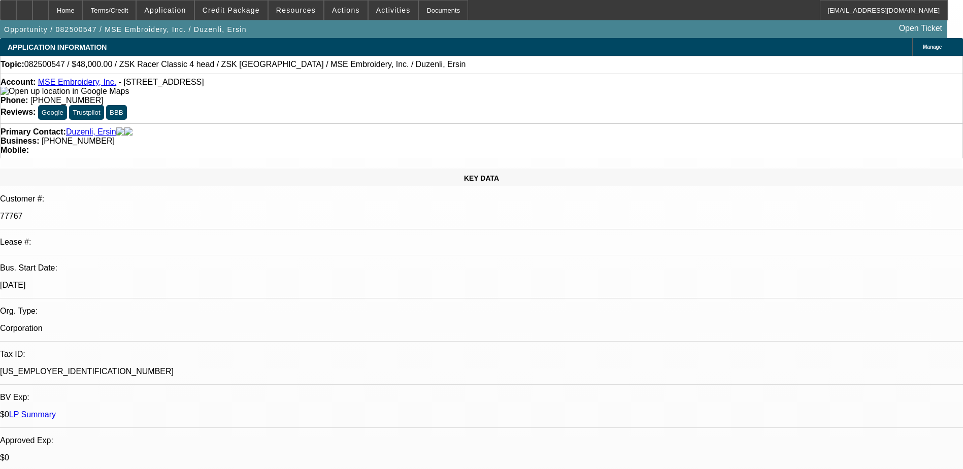
select select "1"
select select "2"
select select "6"
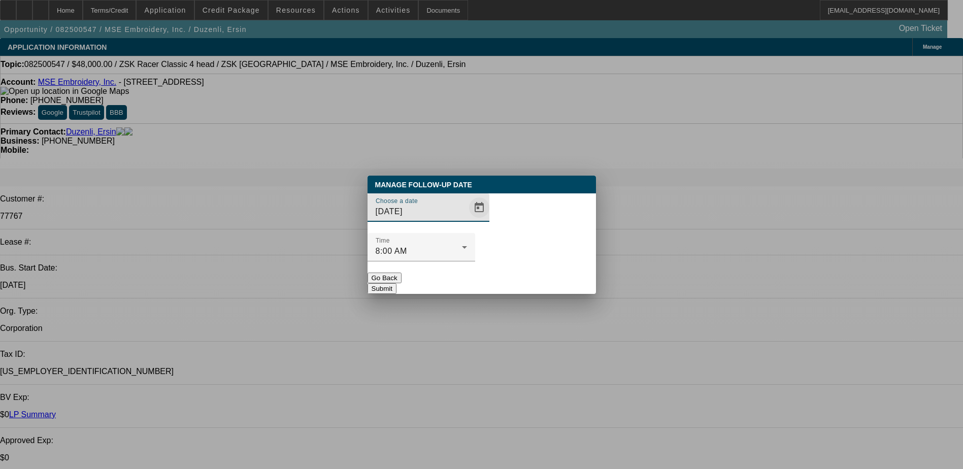
click at [467, 220] on span "Open calendar" at bounding box center [479, 207] width 24 height 24
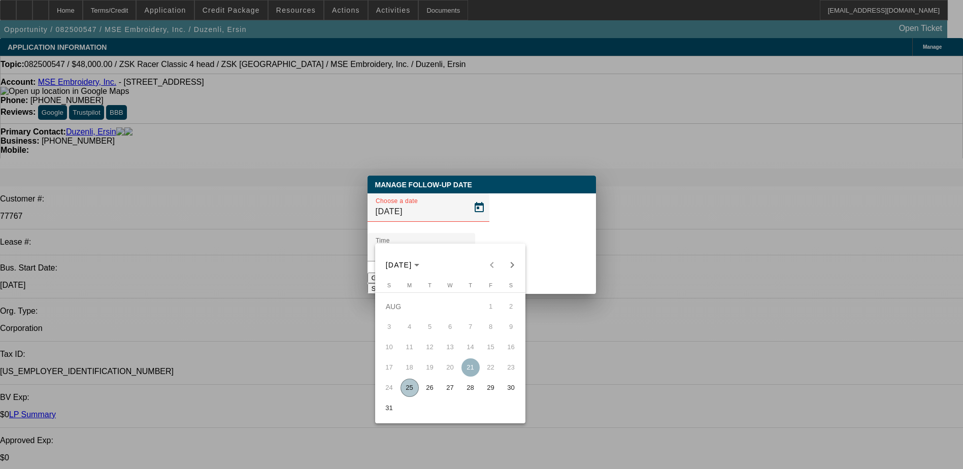
click at [413, 392] on span "25" at bounding box center [410, 388] width 18 height 18
type input "8/25/2025"
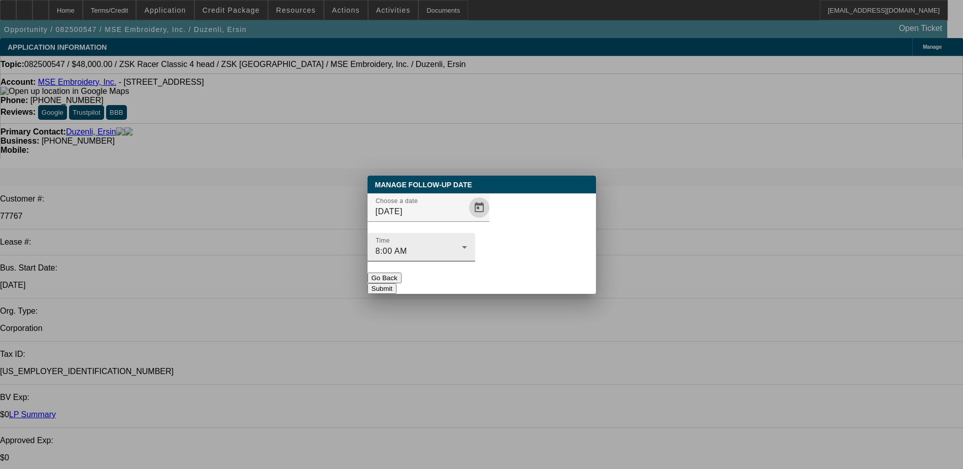
click at [462, 245] on div "8:00 AM" at bounding box center [419, 251] width 86 height 12
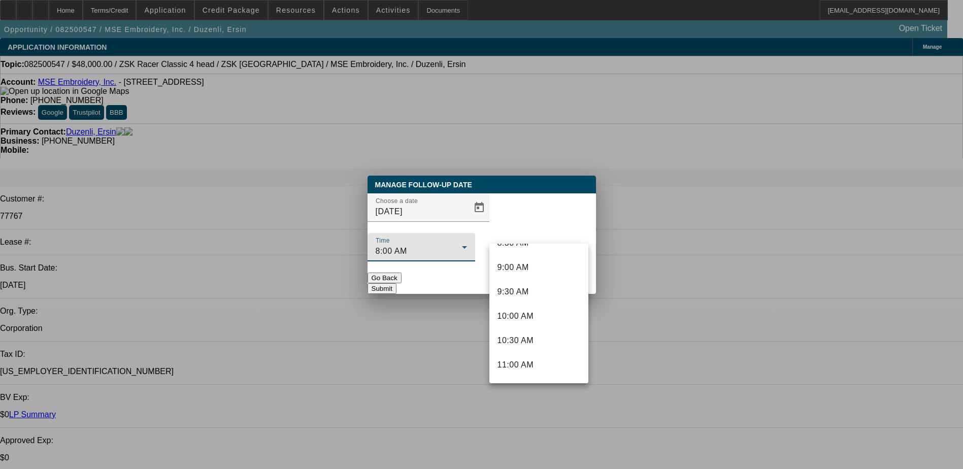
scroll to position [482, 0]
click at [528, 341] on span "11:30 AM" at bounding box center [516, 339] width 37 height 12
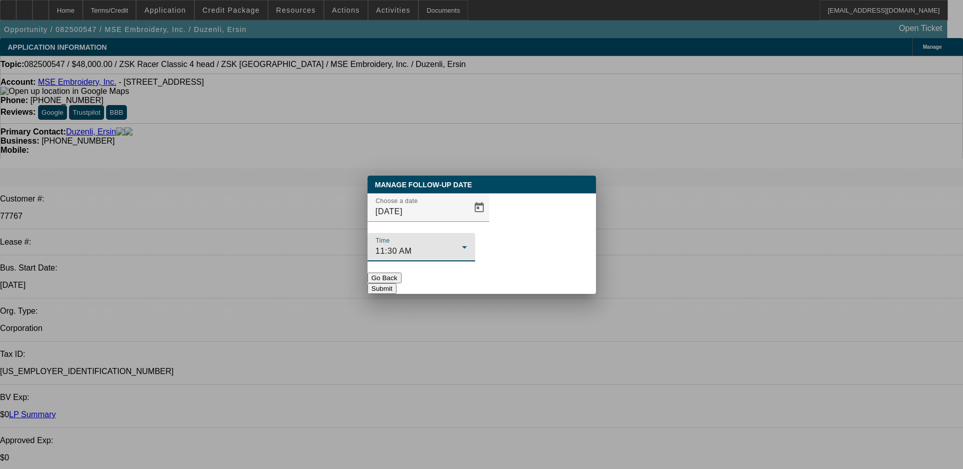
click at [397, 283] on button "Submit" at bounding box center [382, 288] width 29 height 11
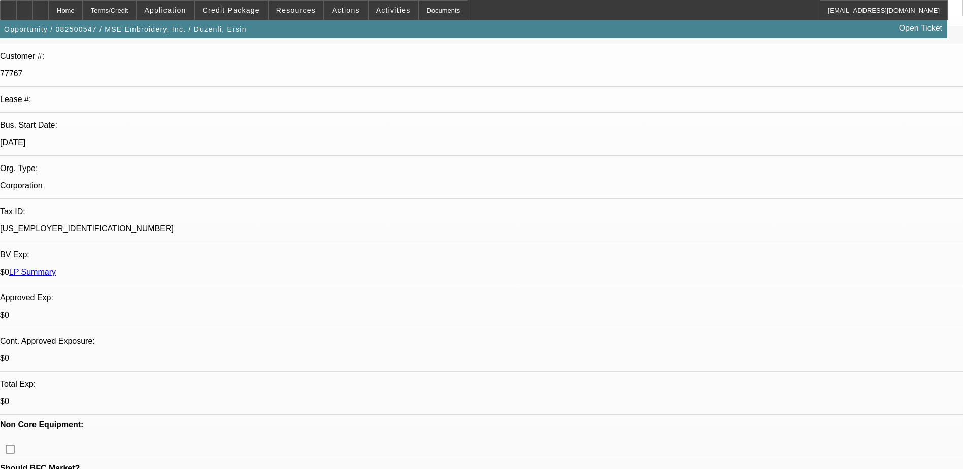
scroll to position [51, 0]
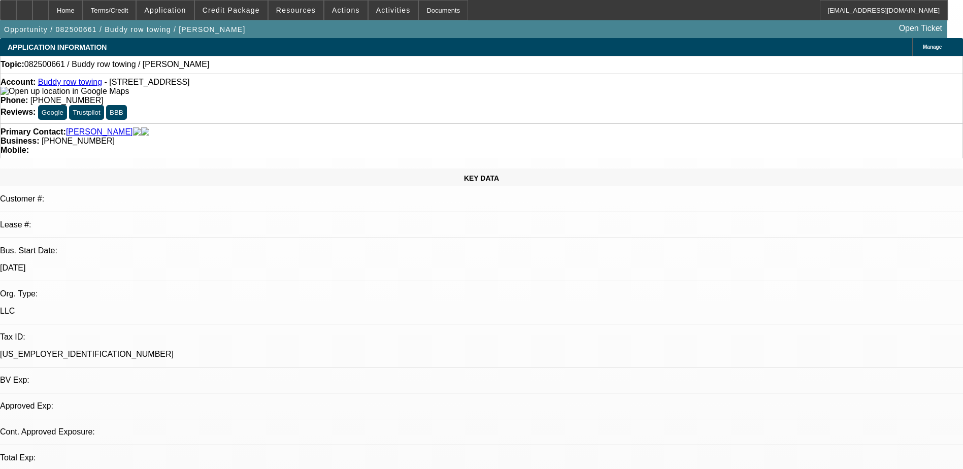
select select "0"
select select "2"
select select "0.1"
select select "1"
select select "2"
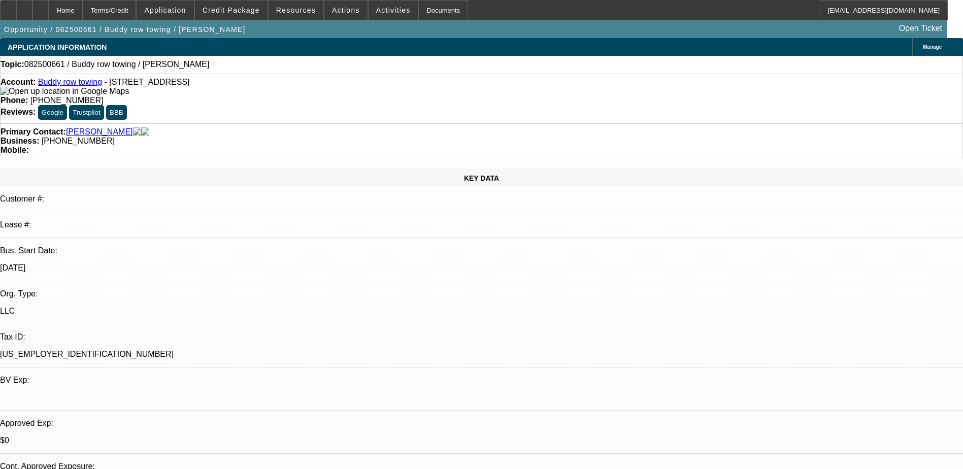
select select "4"
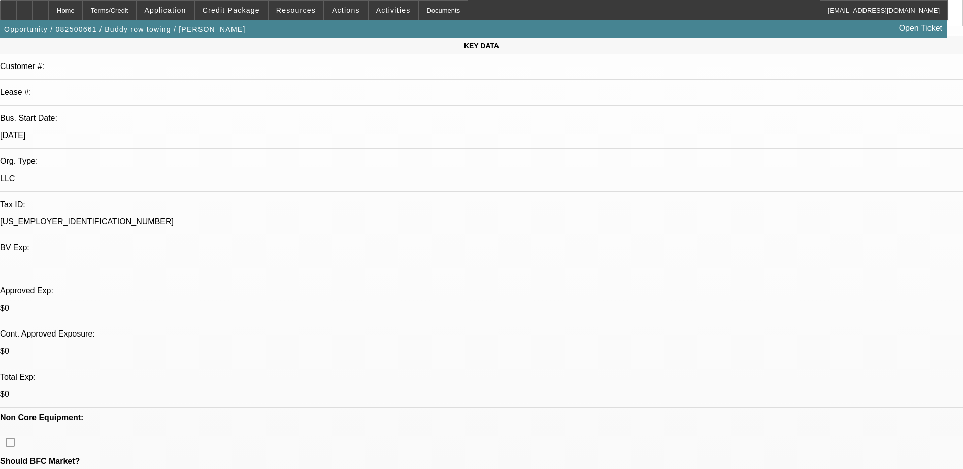
scroll to position [254, 0]
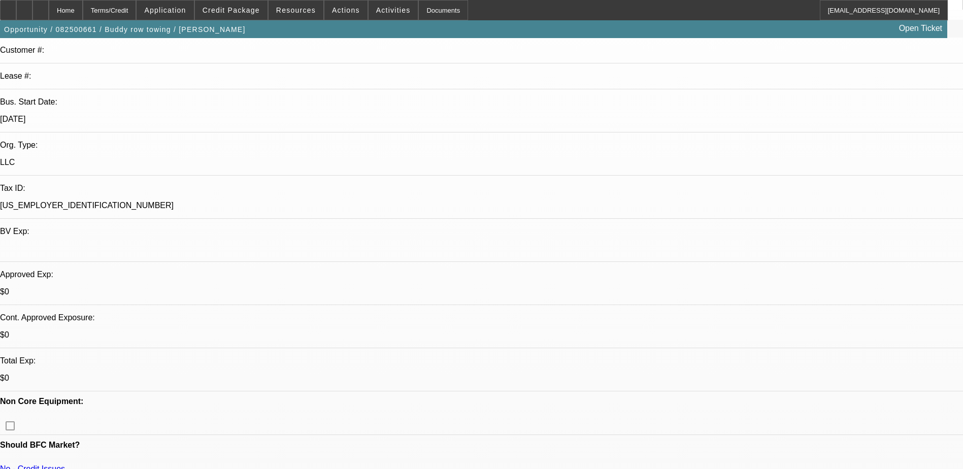
scroll to position [0, 0]
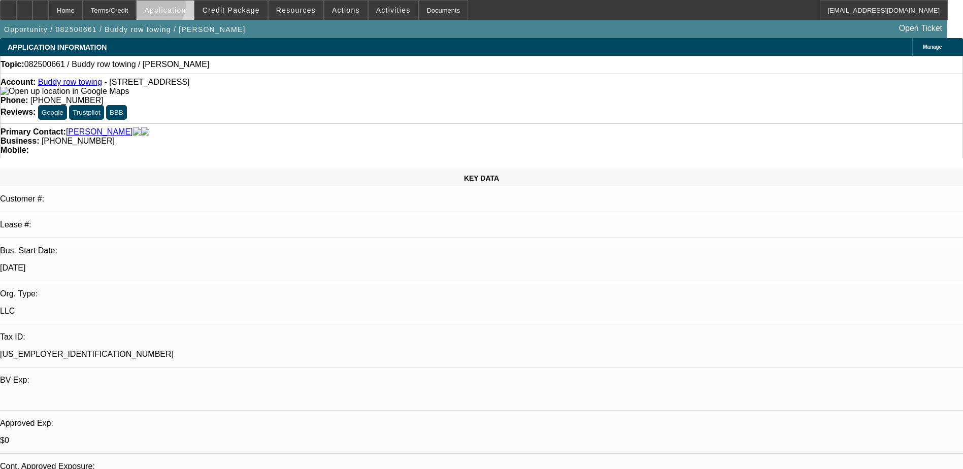
click at [179, 8] on span "Application" at bounding box center [165, 10] width 42 height 8
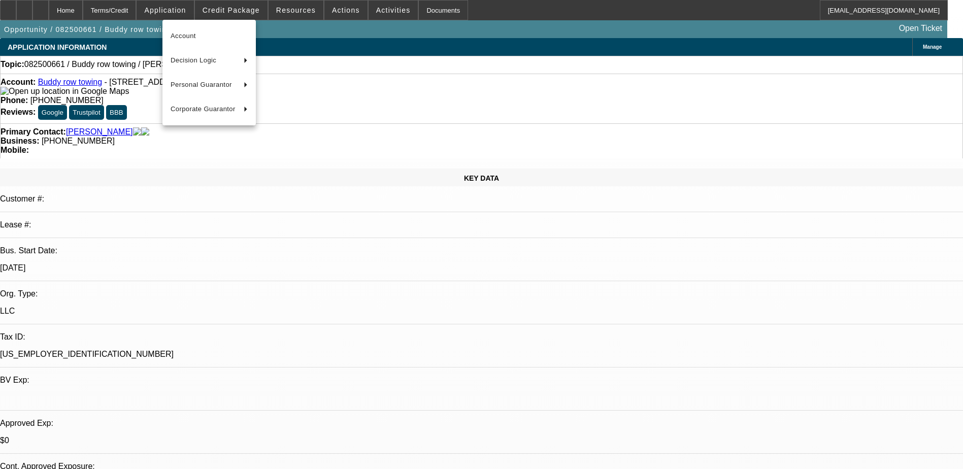
click at [240, 9] on div at bounding box center [481, 234] width 963 height 469
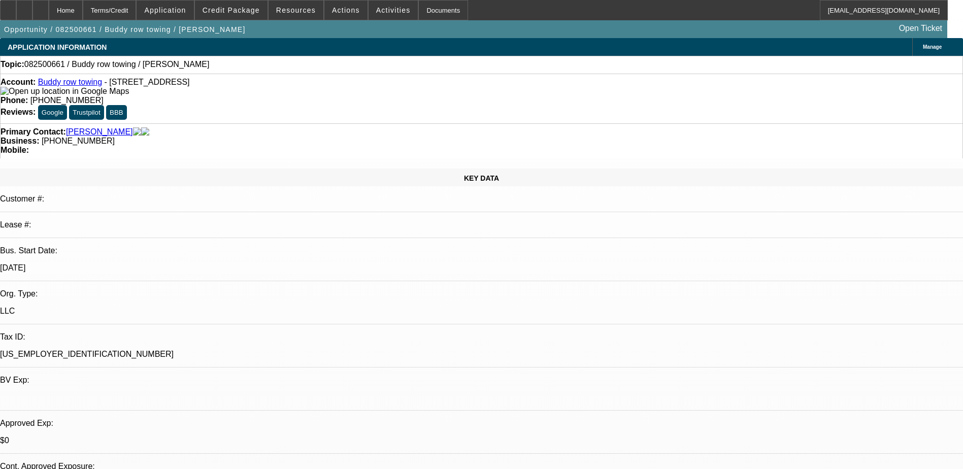
click at [240, 9] on span "Credit Package" at bounding box center [231, 10] width 57 height 8
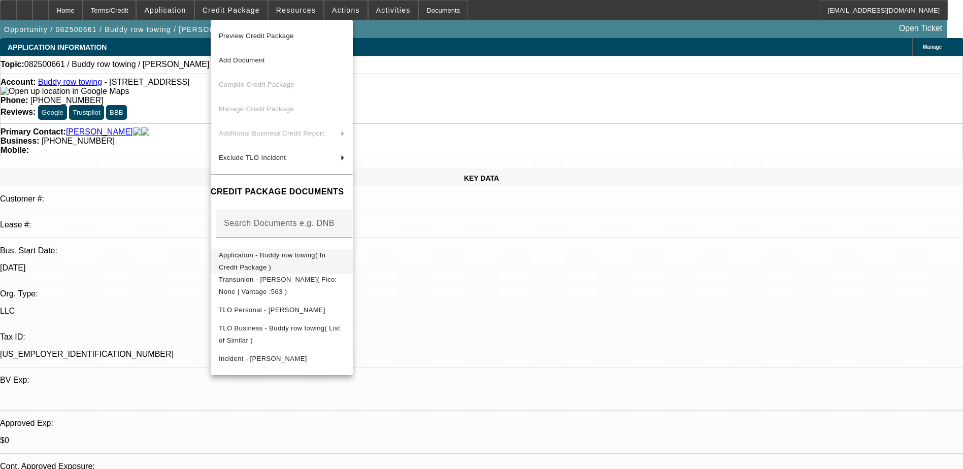
click at [303, 261] on span "Application - Buddy row towing( In Credit Package )" at bounding box center [272, 261] width 107 height 20
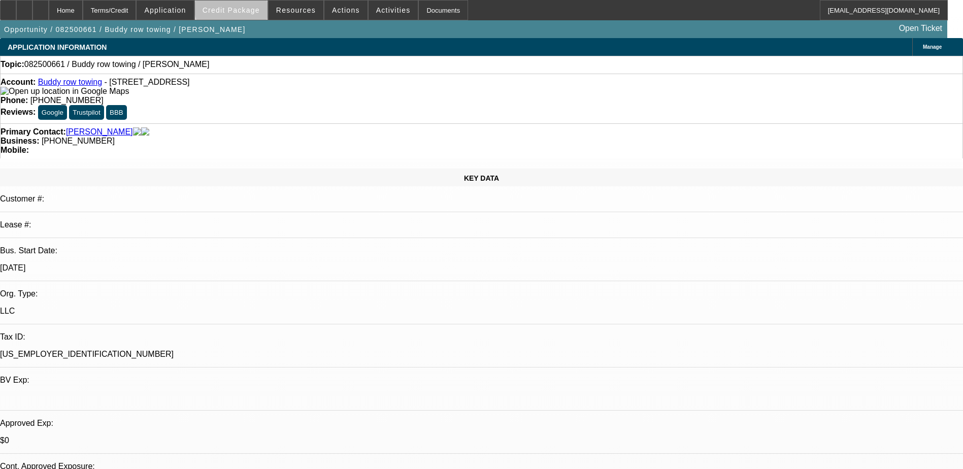
click at [252, 6] on span "Credit Package" at bounding box center [231, 10] width 57 height 8
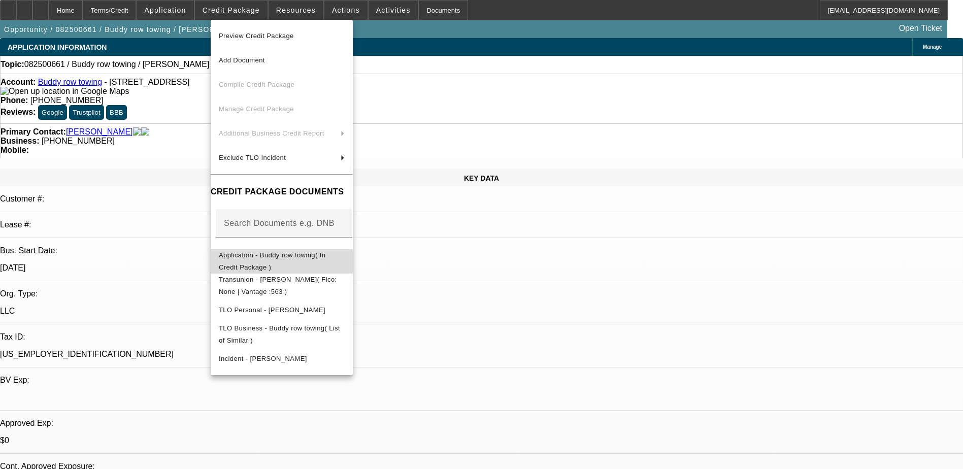
click at [307, 260] on span "Application - Buddy row towing( In Credit Package )" at bounding box center [272, 261] width 107 height 20
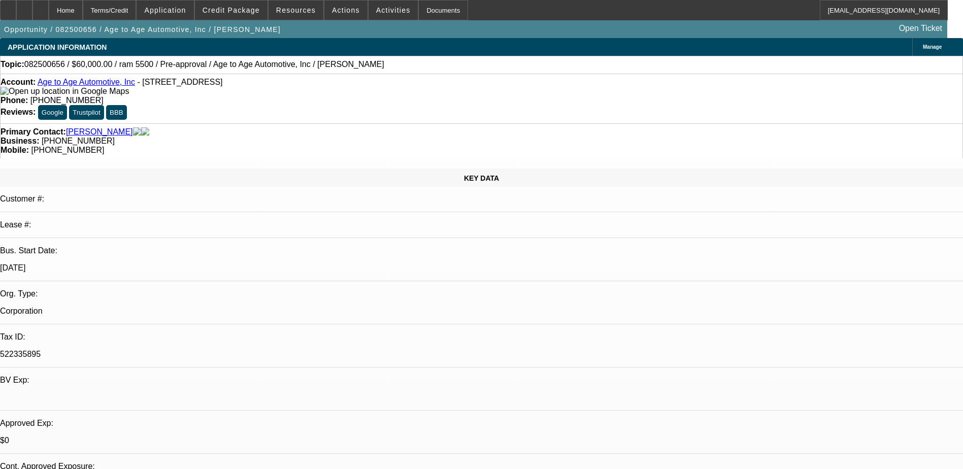
select select "0"
select select "2"
select select "0.1"
select select "4"
